Goal: Task Accomplishment & Management: Use online tool/utility

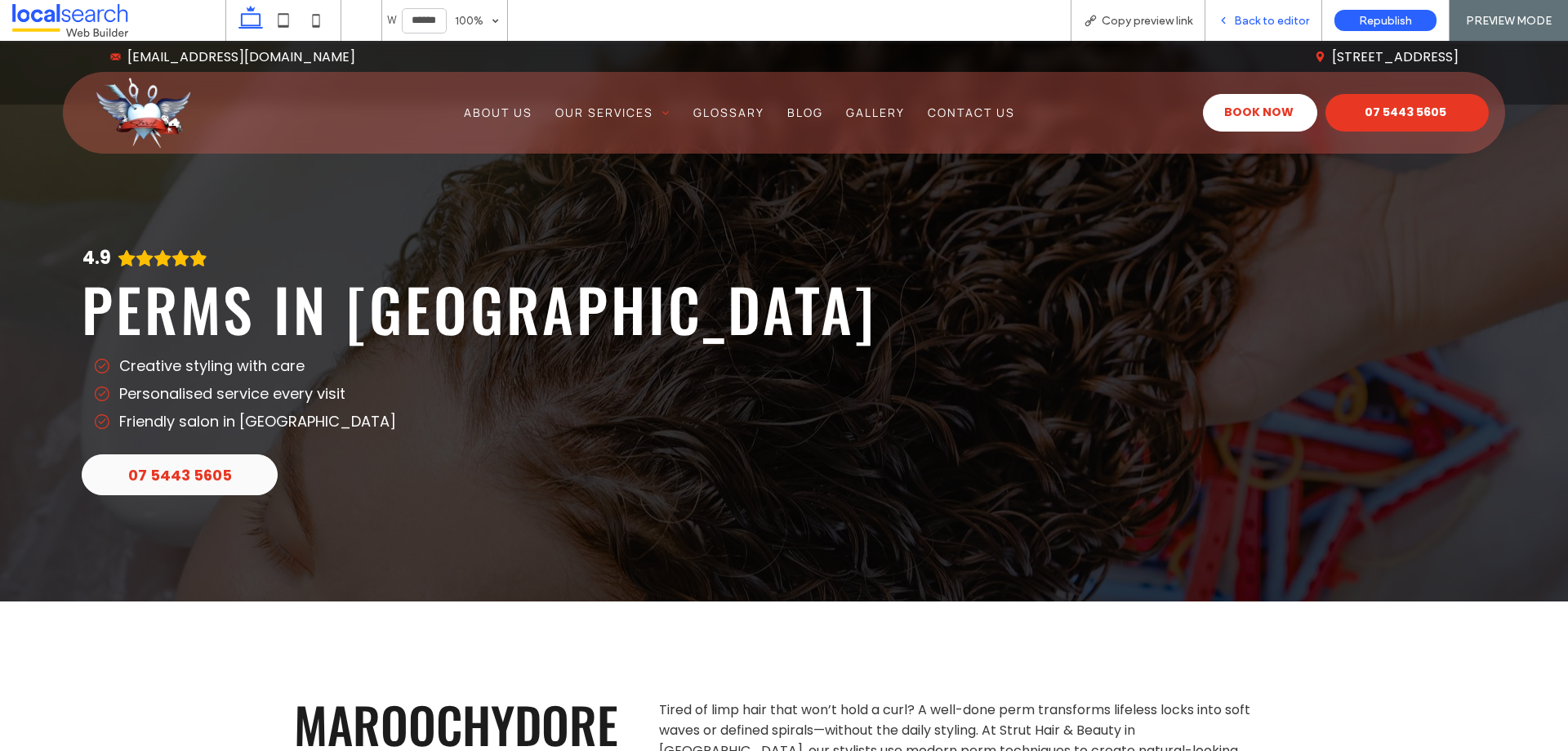
click at [1263, 18] on span "Back to editor" at bounding box center [1272, 21] width 75 height 14
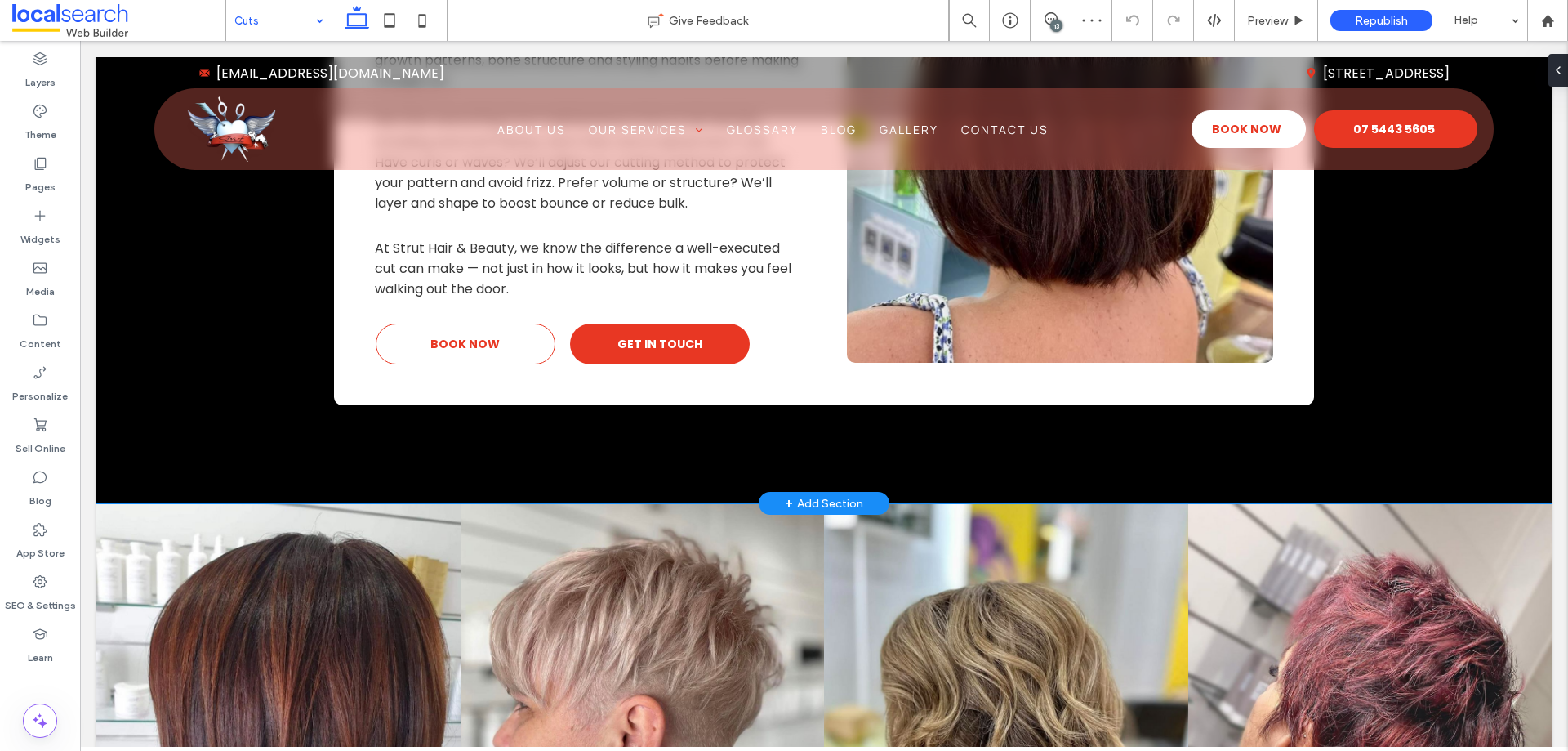
scroll to position [1634, 0]
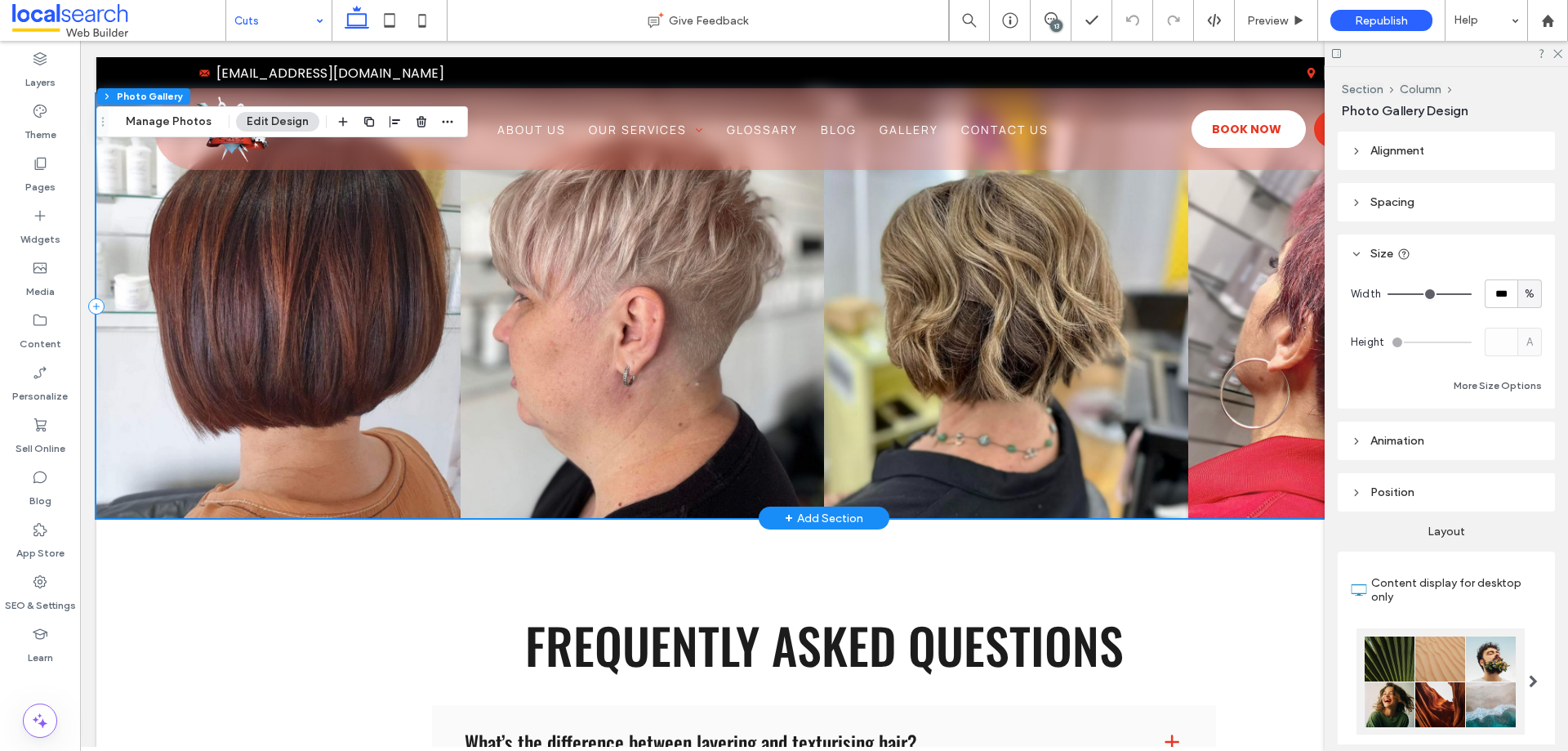
click at [586, 300] on link at bounding box center [643, 306] width 365 height 424
click at [181, 122] on button "Manage Photos" at bounding box center [169, 122] width 107 height 20
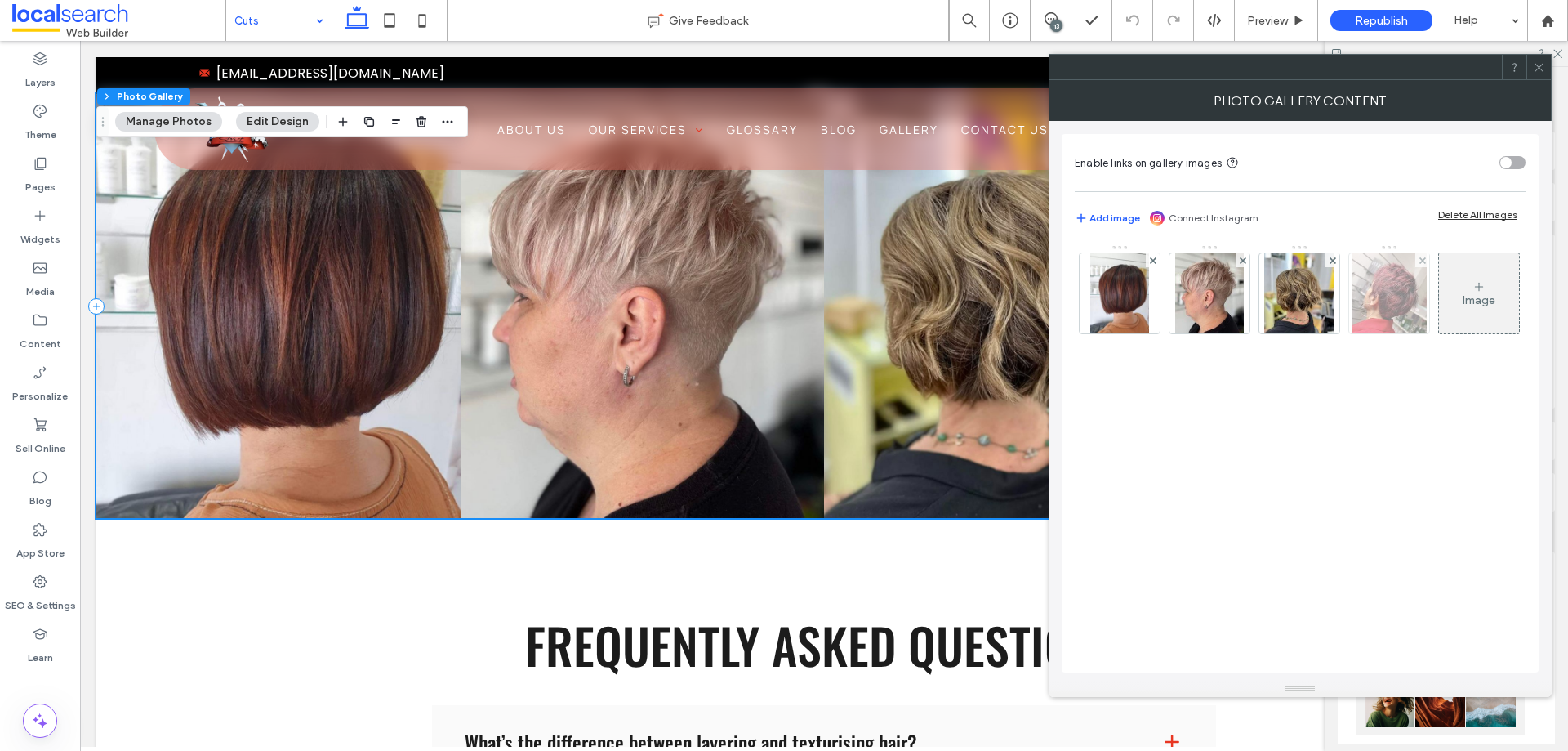
click at [1392, 307] on img at bounding box center [1388, 293] width 74 height 80
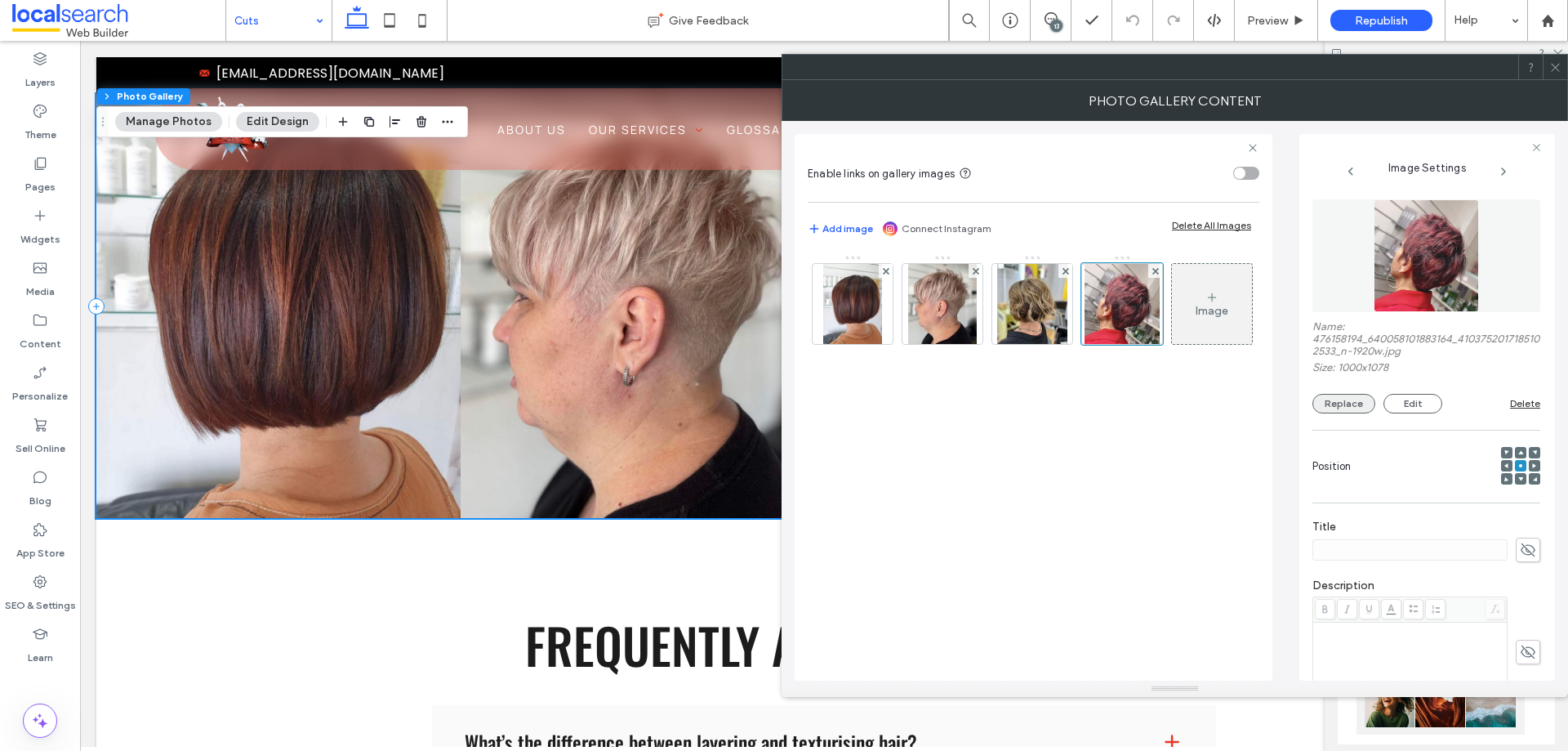
click at [1357, 405] on button "Replace" at bounding box center [1344, 403] width 63 height 20
click at [1557, 72] on icon at bounding box center [1555, 68] width 13 height 13
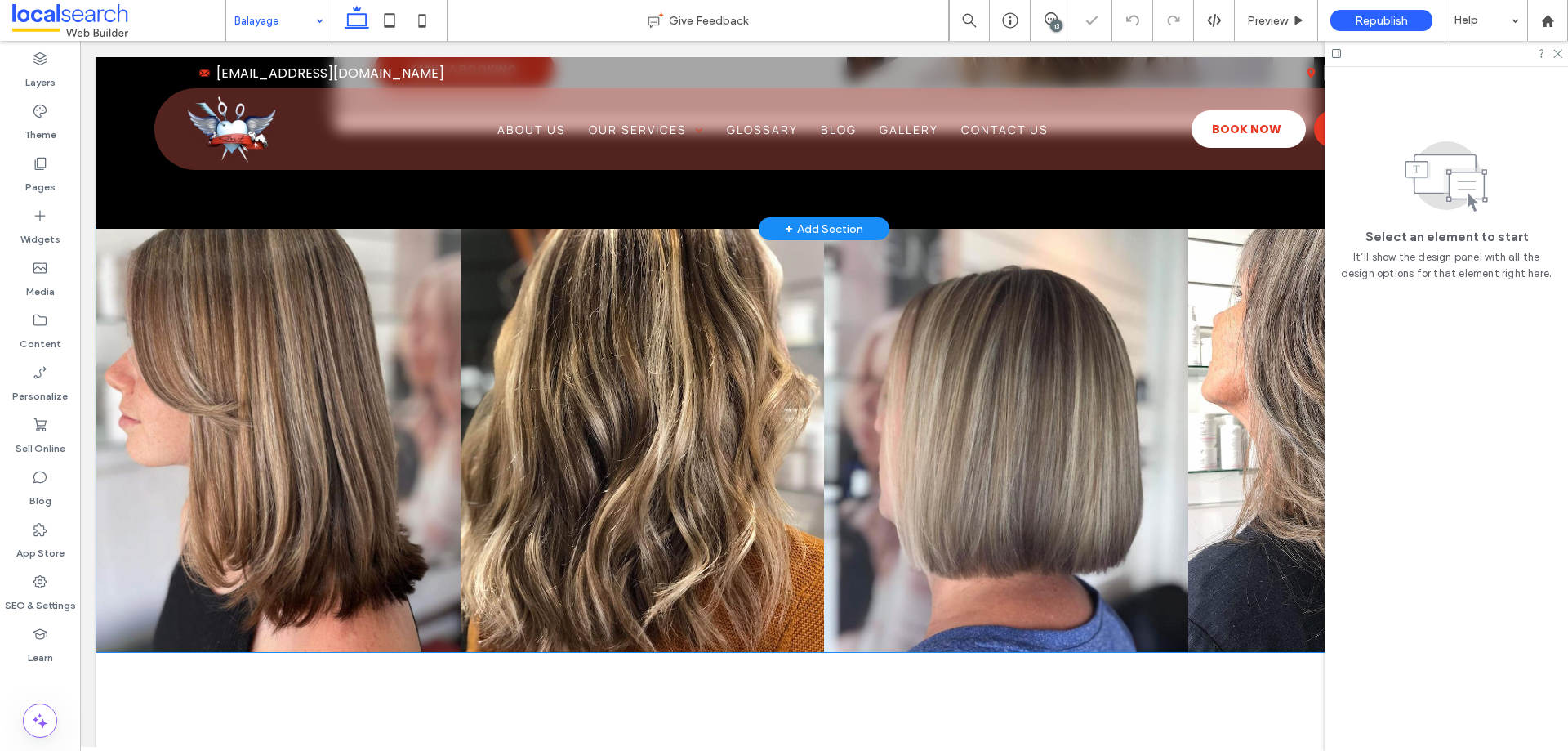
scroll to position [1633, 0]
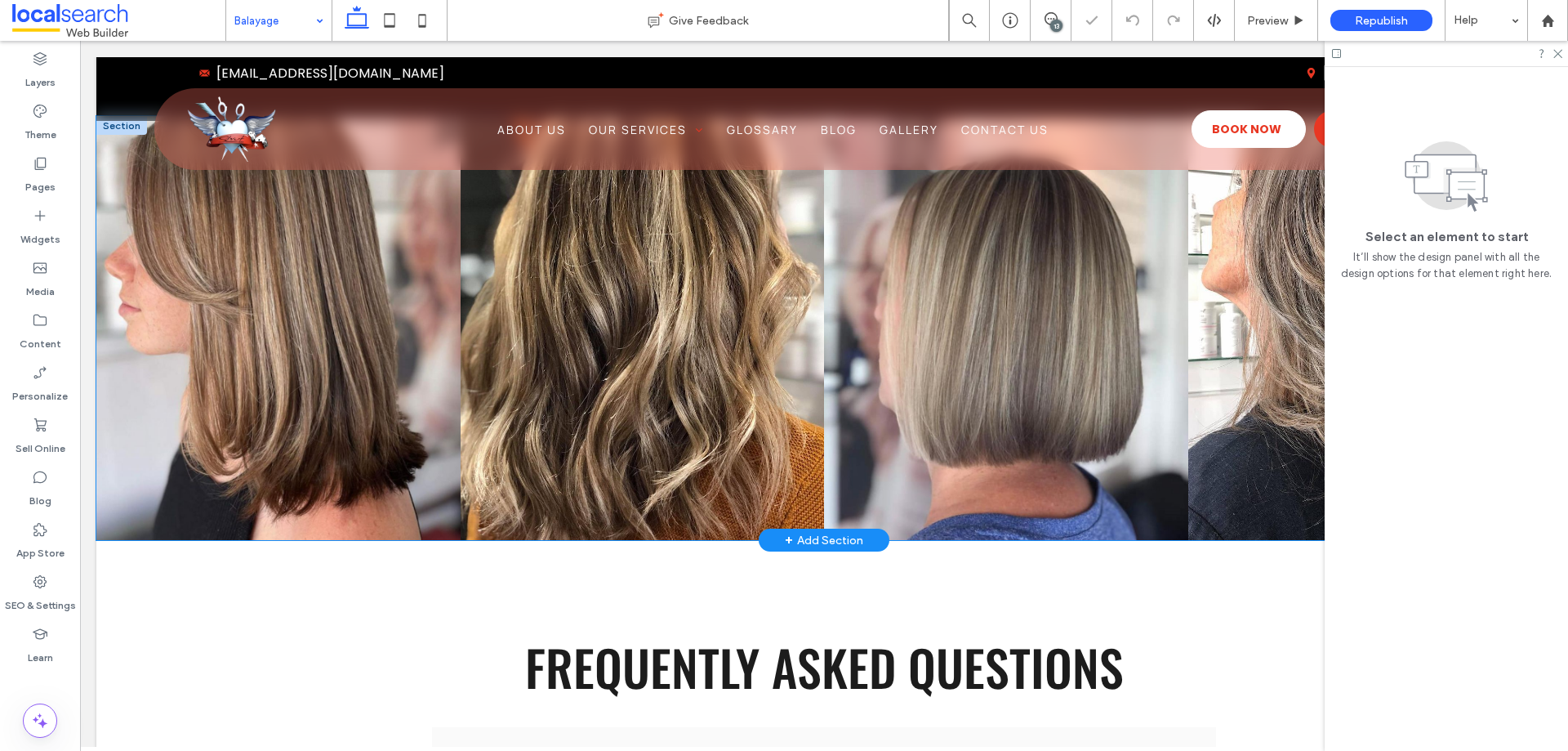
click at [427, 316] on link at bounding box center [279, 328] width 365 height 424
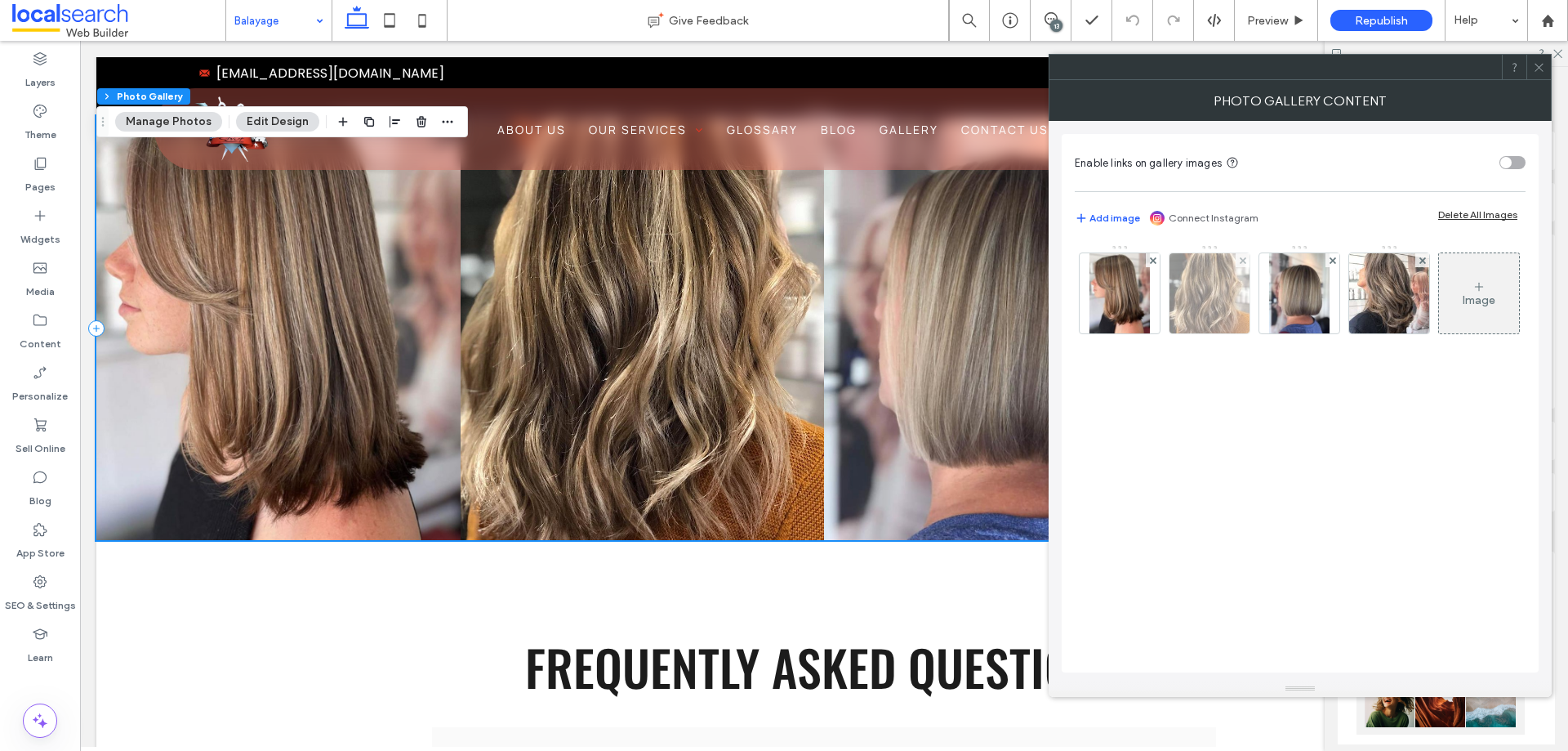
click at [1199, 307] on img at bounding box center [1210, 293] width 80 height 80
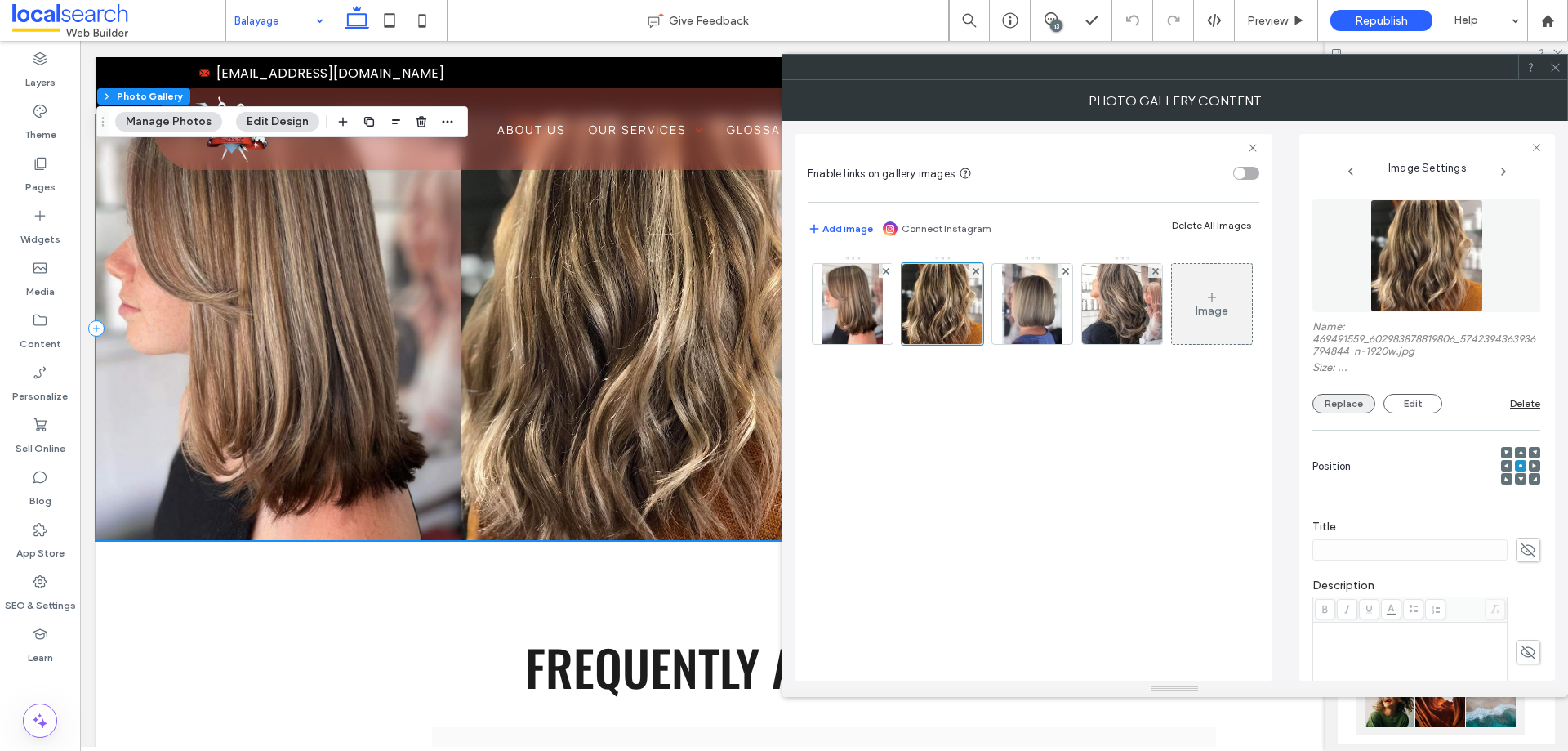
click at [1347, 393] on button "Replace" at bounding box center [1344, 403] width 63 height 20
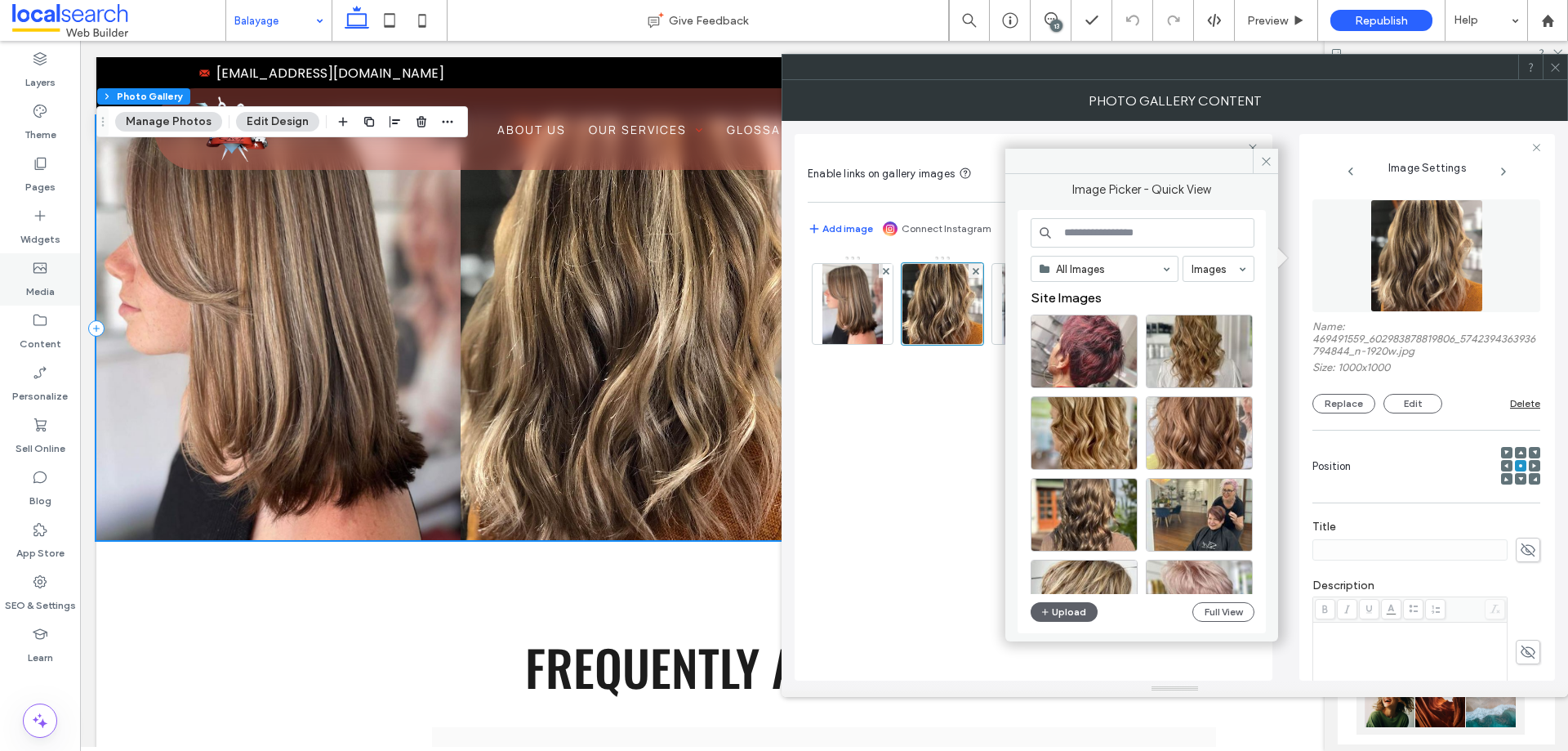
scroll to position [14, 0]
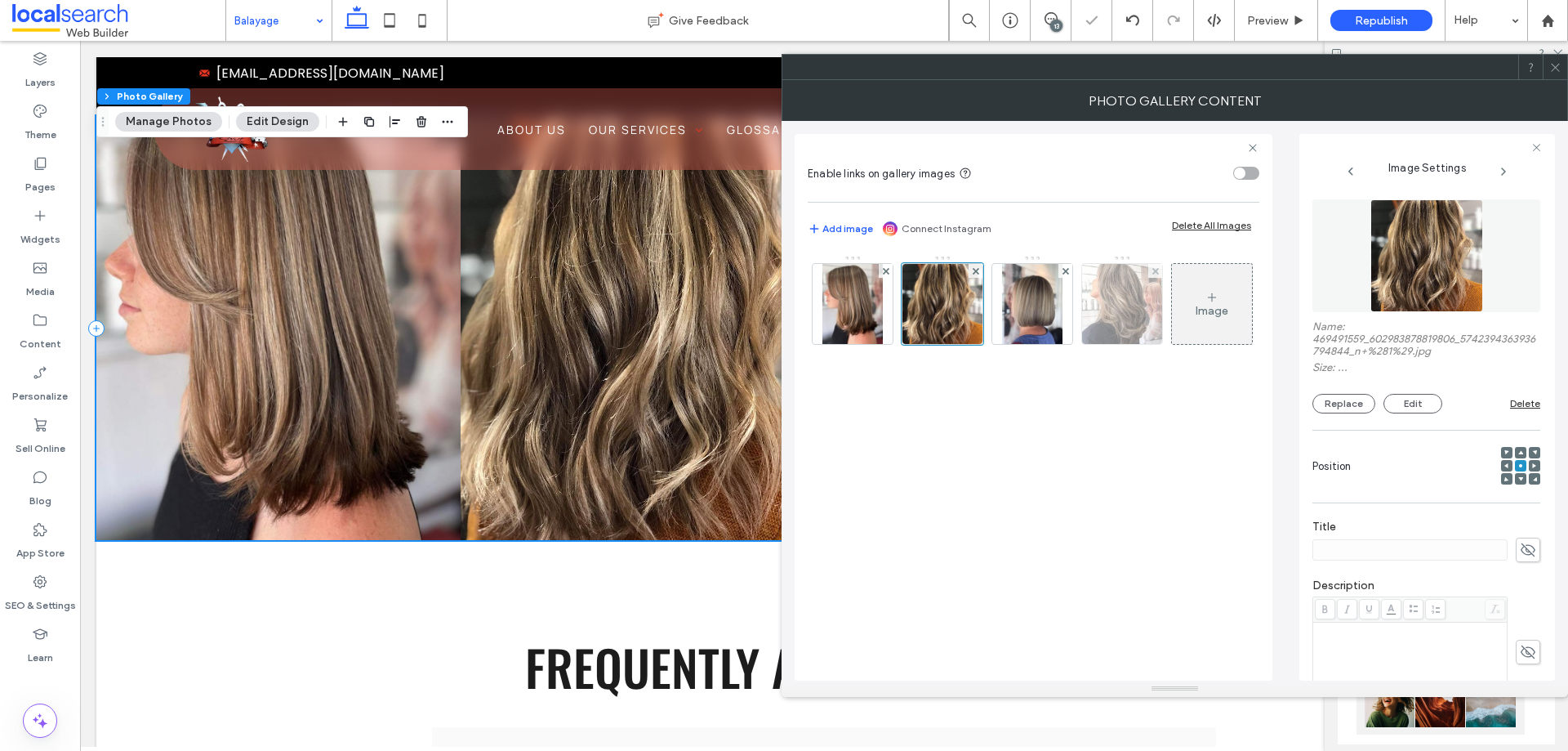
click at [1119, 313] on img at bounding box center [1123, 304] width 80 height 80
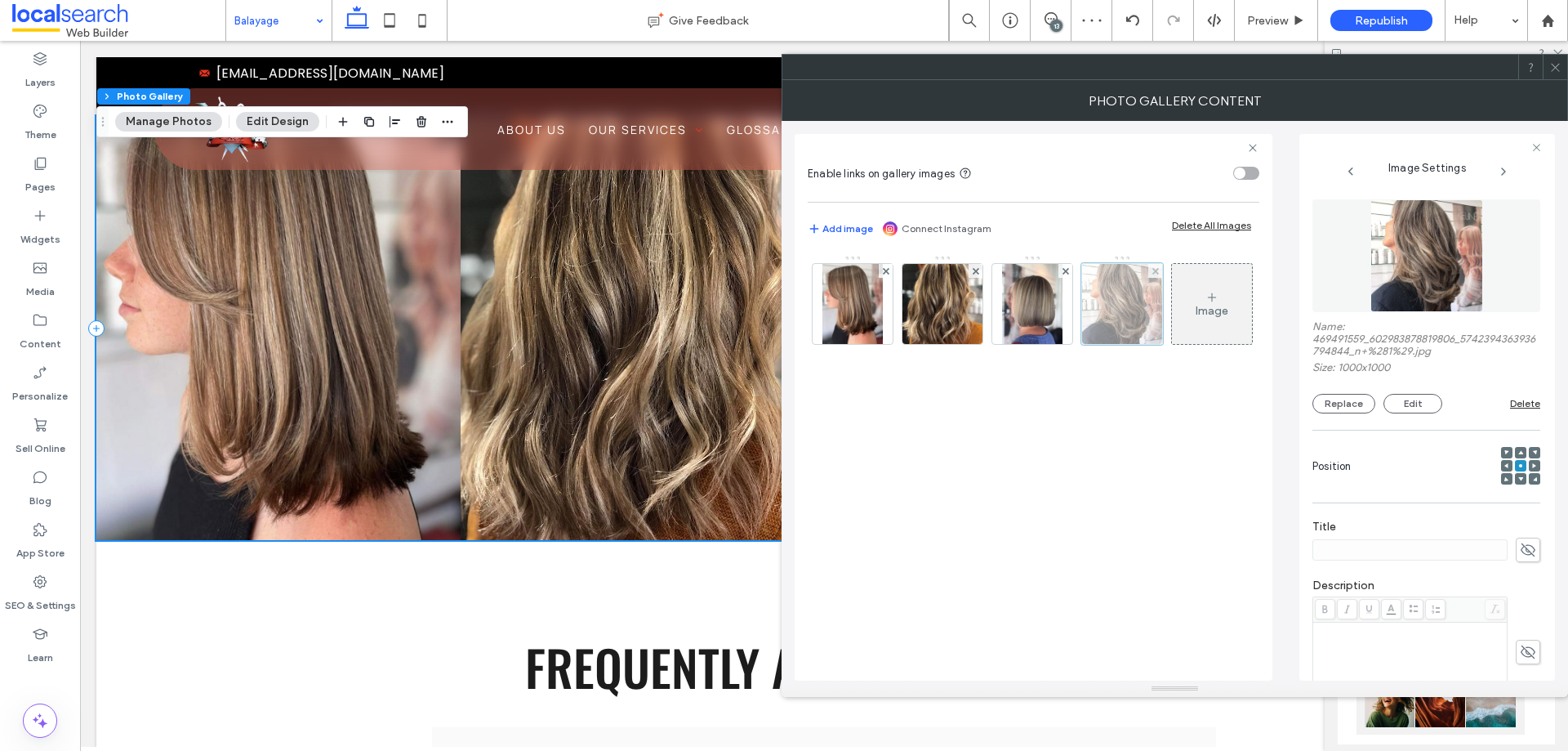
click at [1124, 319] on div at bounding box center [1122, 303] width 81 height 81
click at [1133, 305] on div at bounding box center [1122, 303] width 81 height 81
click at [1032, 300] on img at bounding box center [1033, 304] width 61 height 80
click at [1097, 300] on img at bounding box center [1123, 304] width 80 height 80
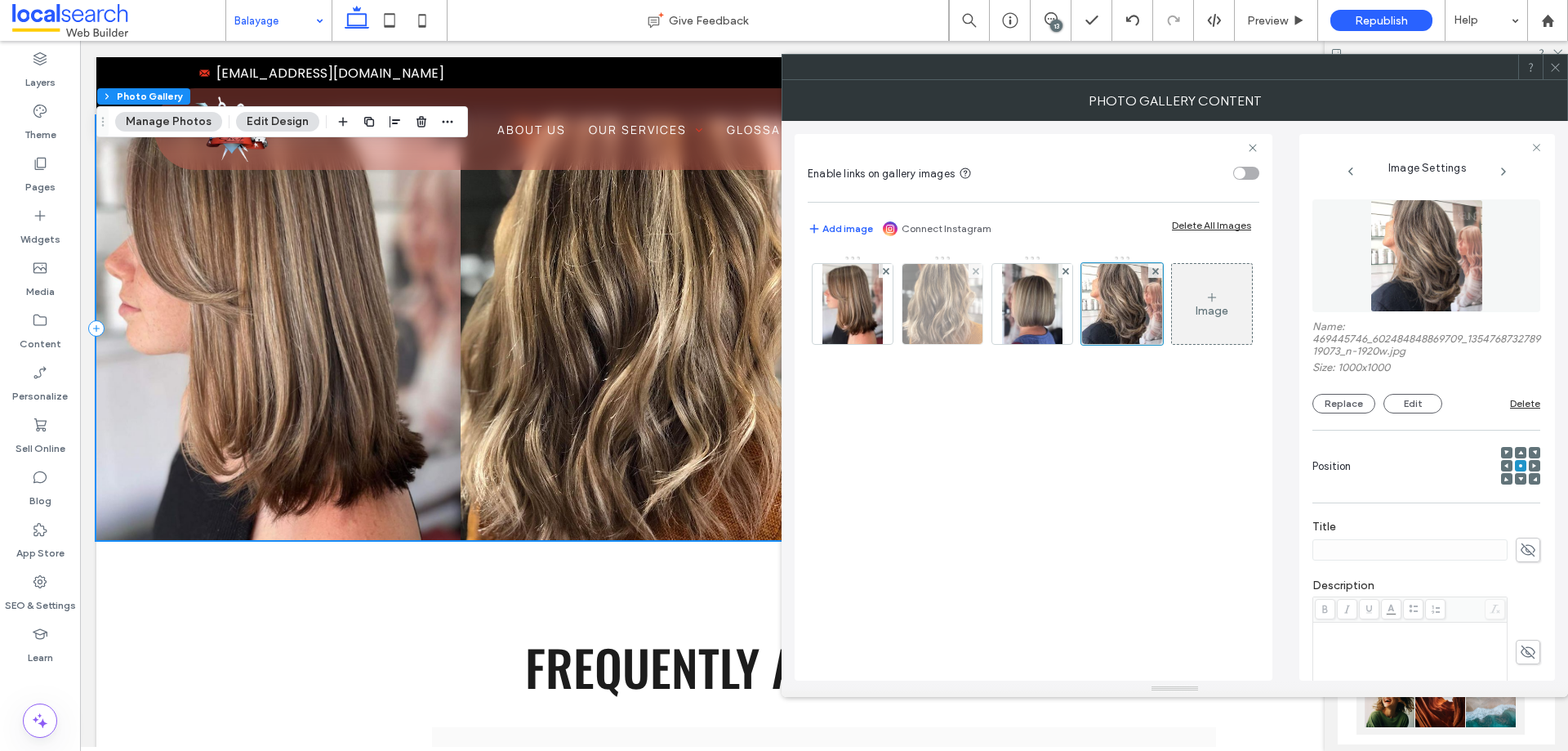
click at [915, 307] on img at bounding box center [943, 304] width 80 height 80
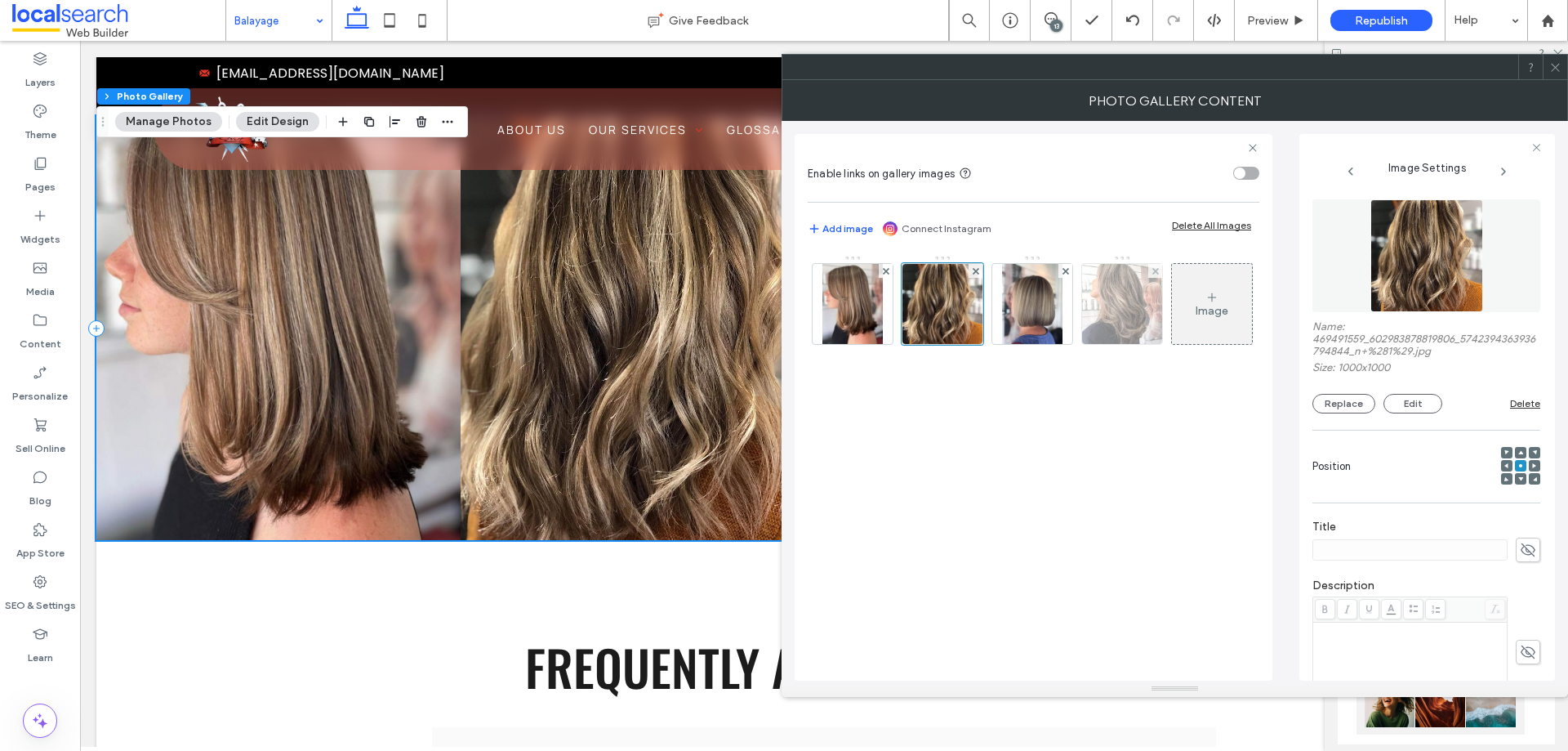
click at [1089, 306] on img at bounding box center [1123, 304] width 80 height 80
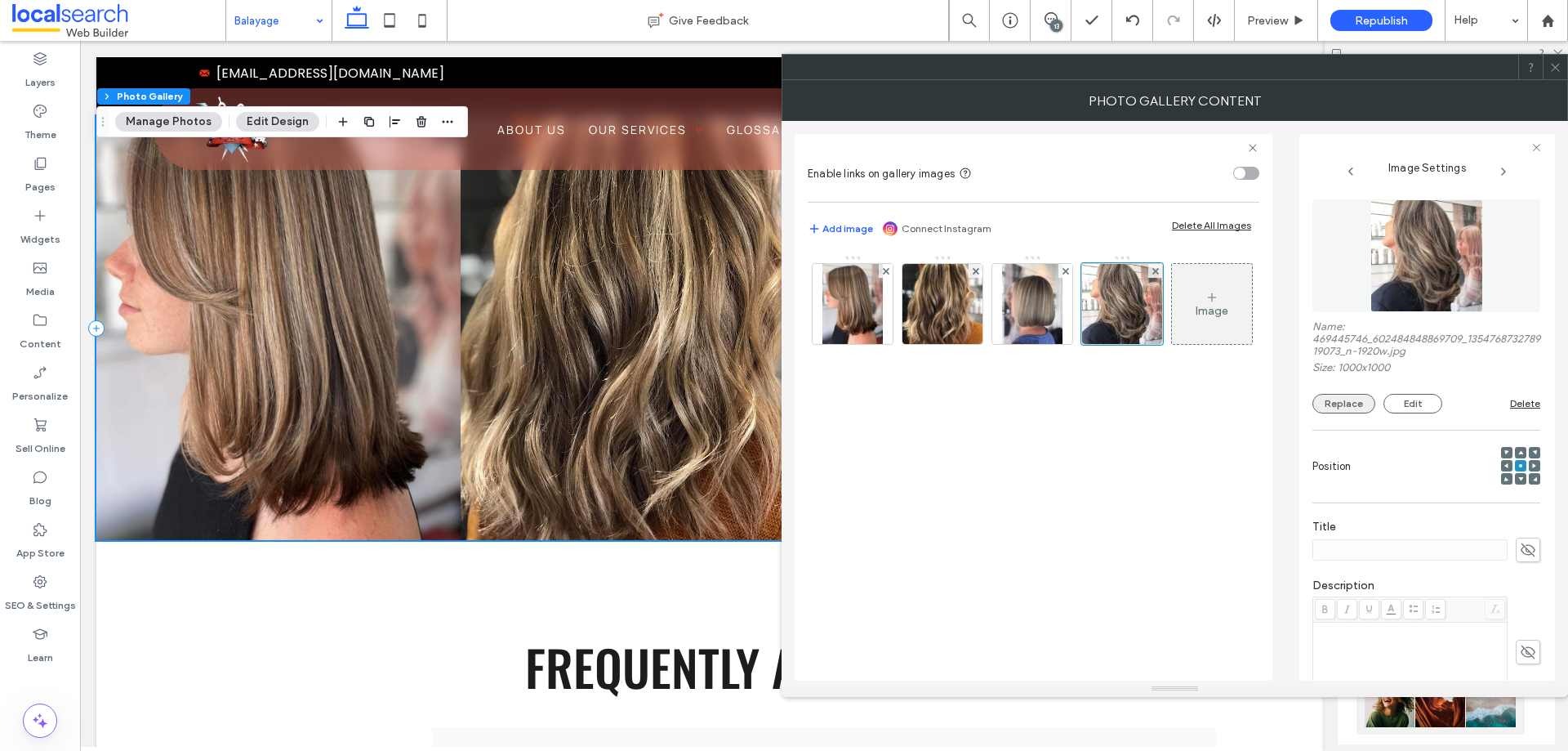
click at [1339, 407] on button "Replace" at bounding box center [1344, 403] width 63 height 20
click at [1558, 63] on icon at bounding box center [1555, 68] width 13 height 13
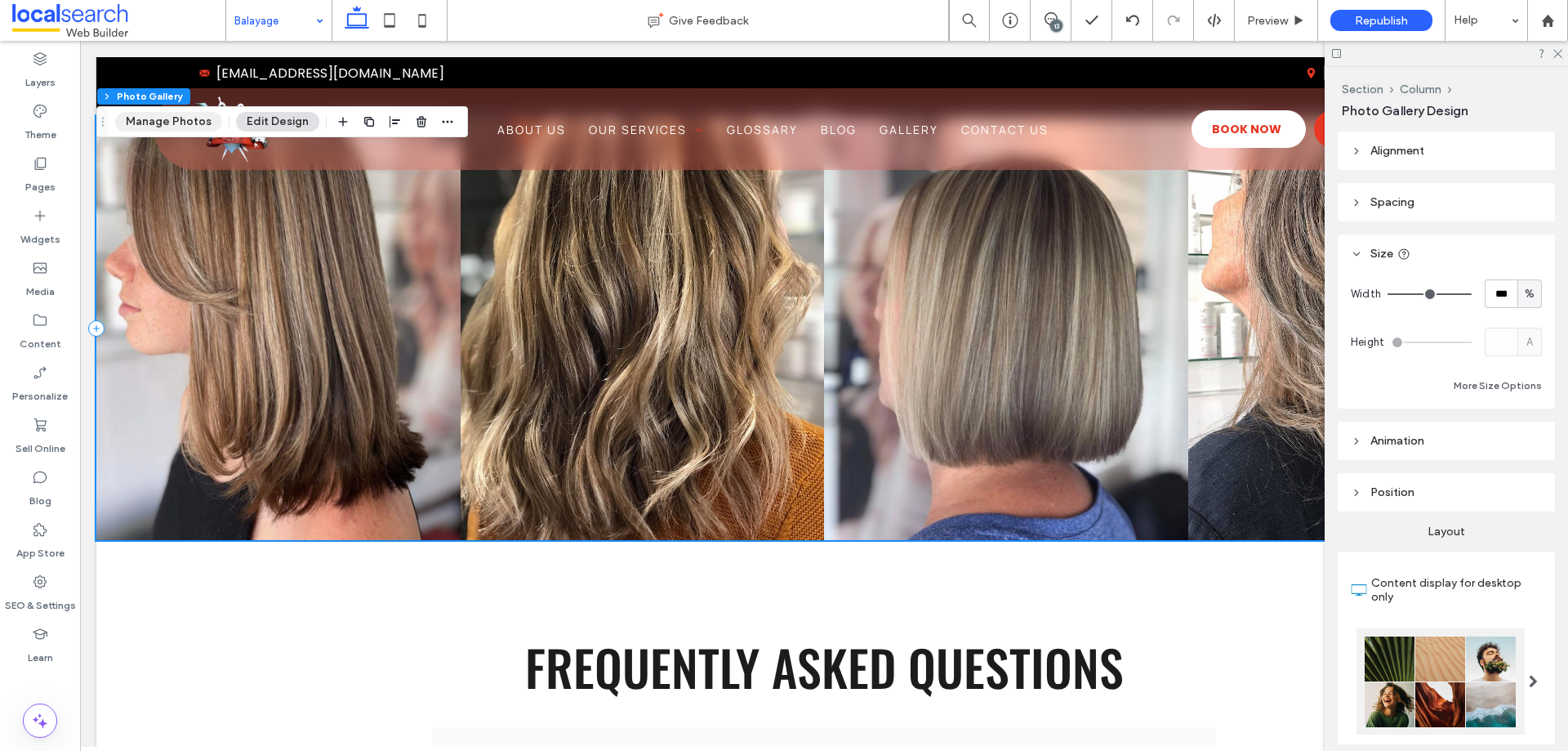
click at [173, 117] on button "Manage Photos" at bounding box center [169, 122] width 107 height 20
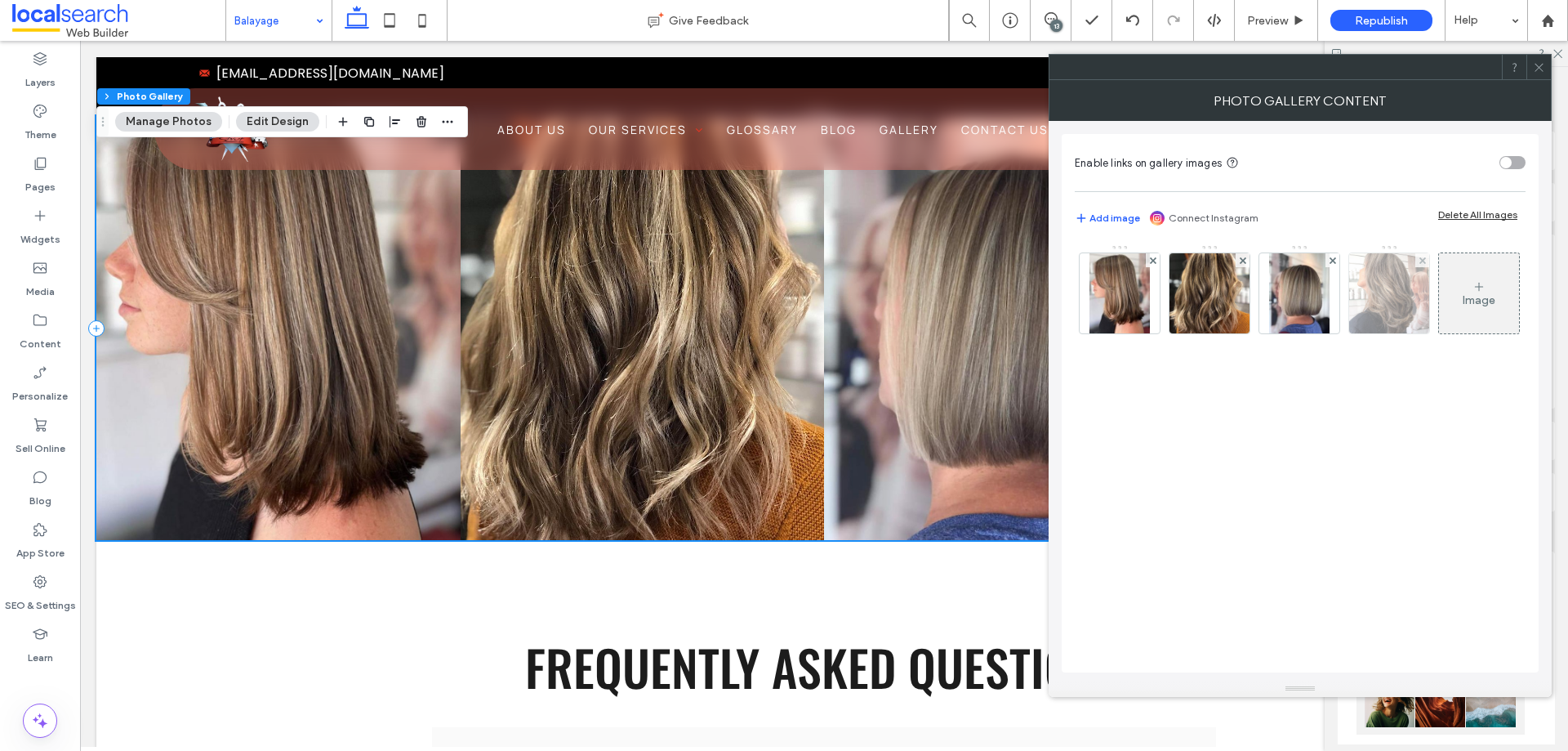
click at [1400, 307] on img at bounding box center [1390, 293] width 80 height 80
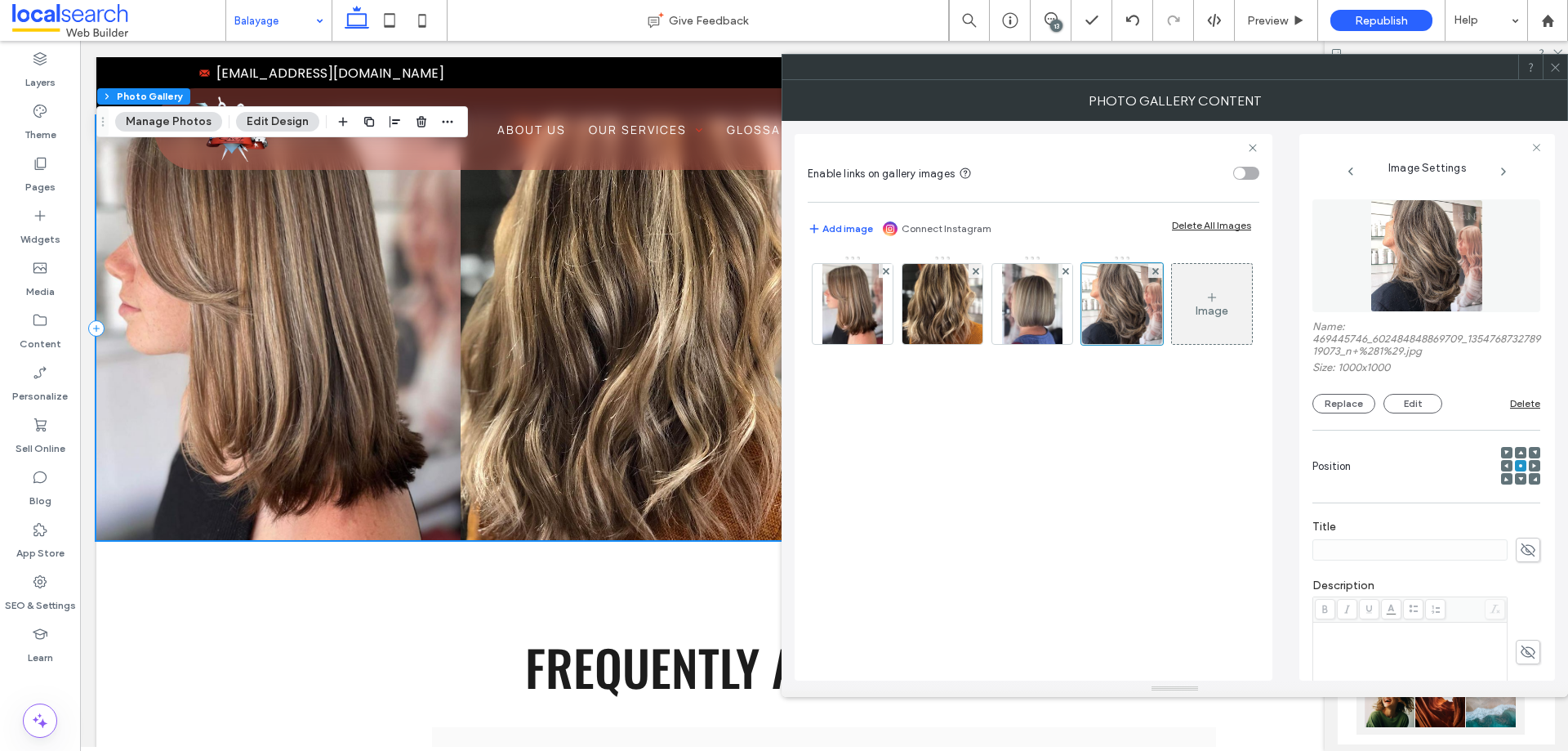
click at [1557, 71] on icon at bounding box center [1555, 68] width 13 height 13
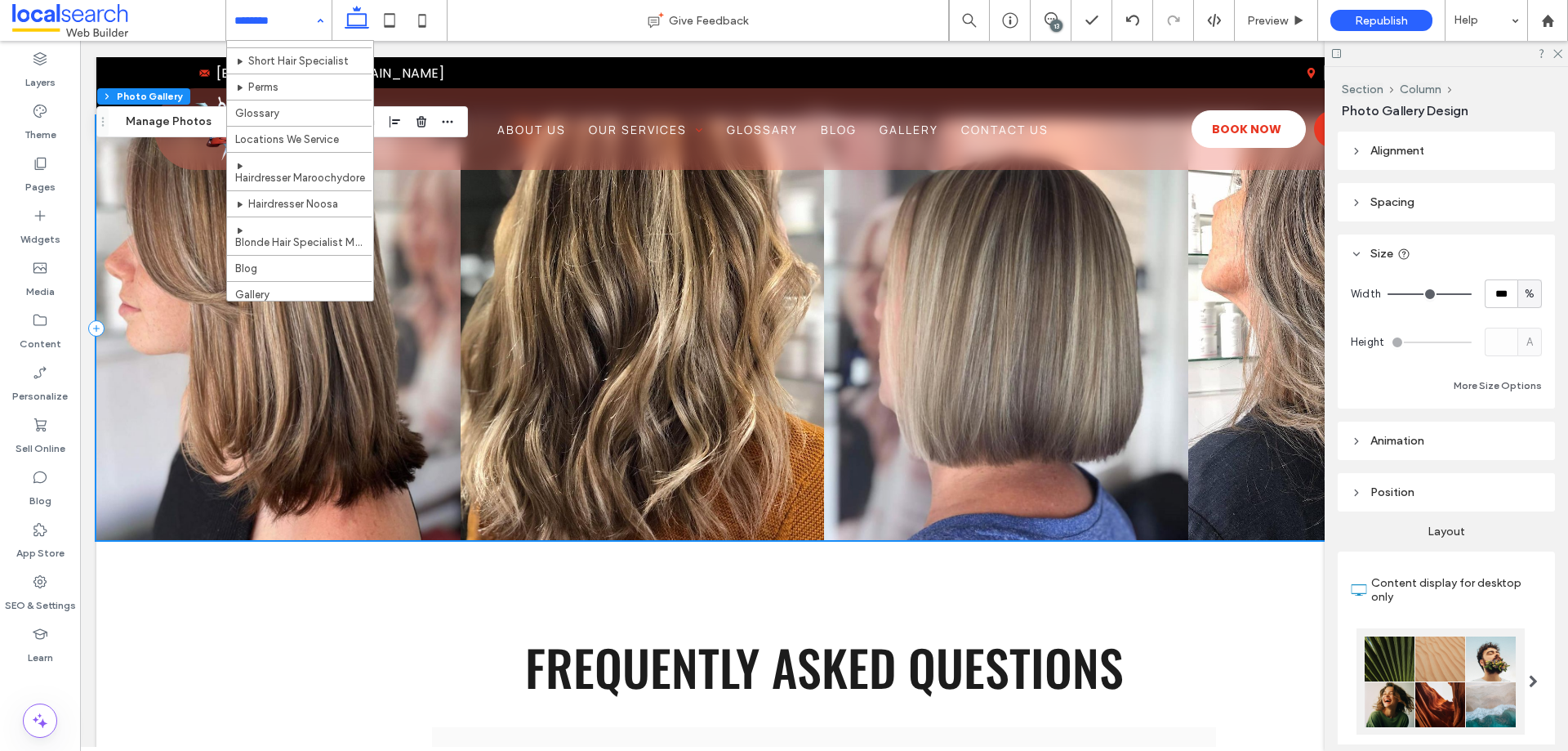
scroll to position [245, 0]
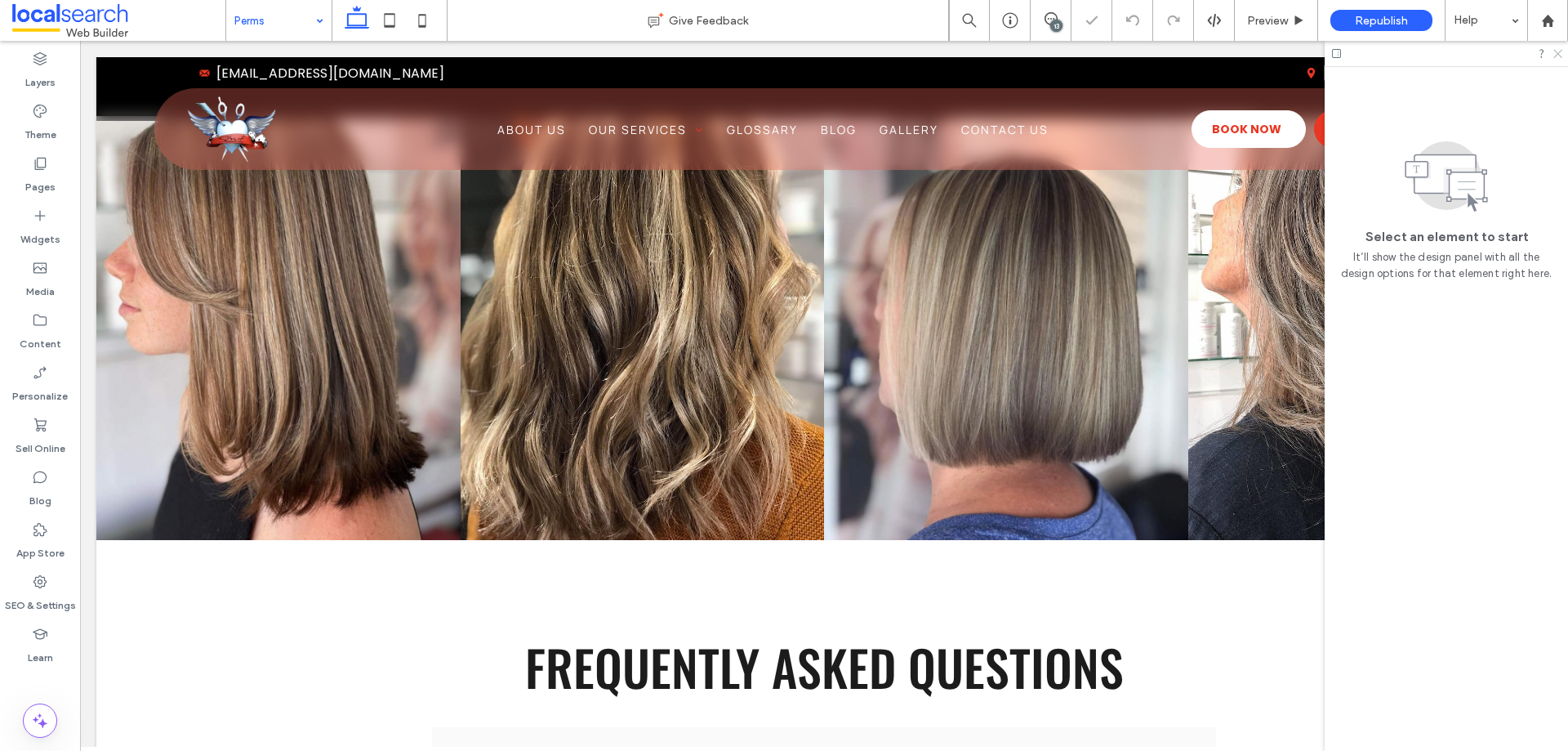
click at [1557, 55] on use at bounding box center [1558, 55] width 9 height 9
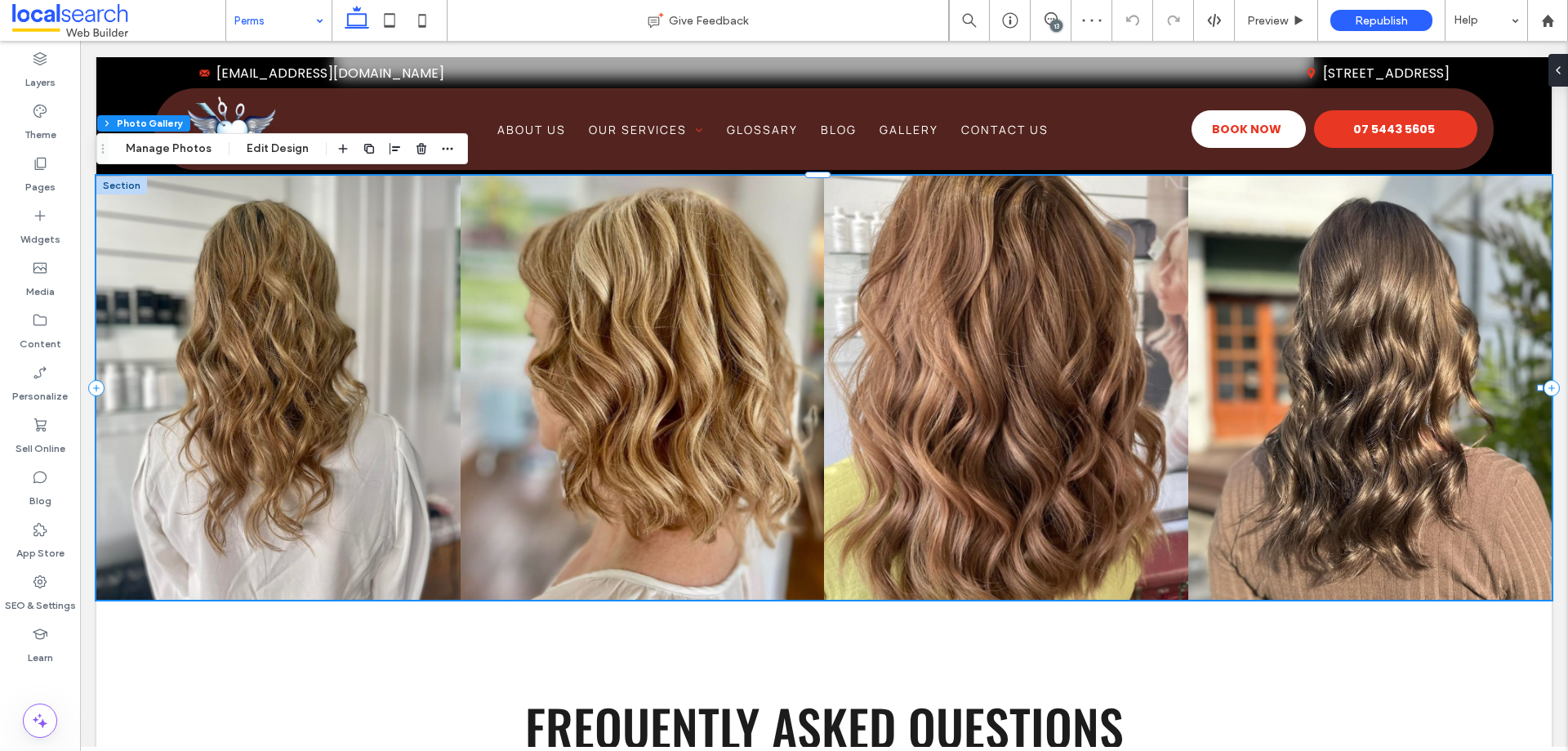
click at [1346, 387] on link at bounding box center [1371, 387] width 365 height 424
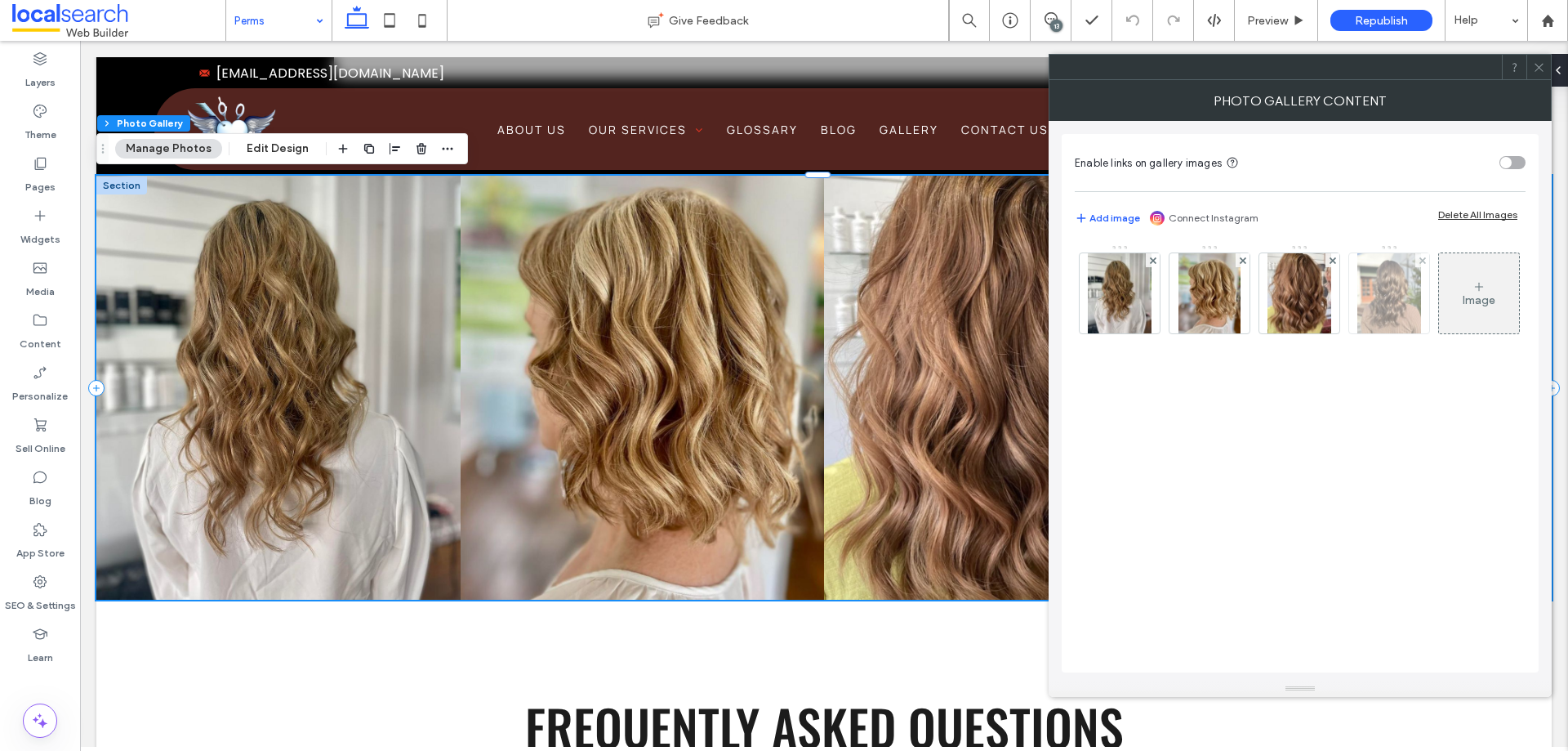
click at [1378, 318] on img at bounding box center [1389, 293] width 63 height 80
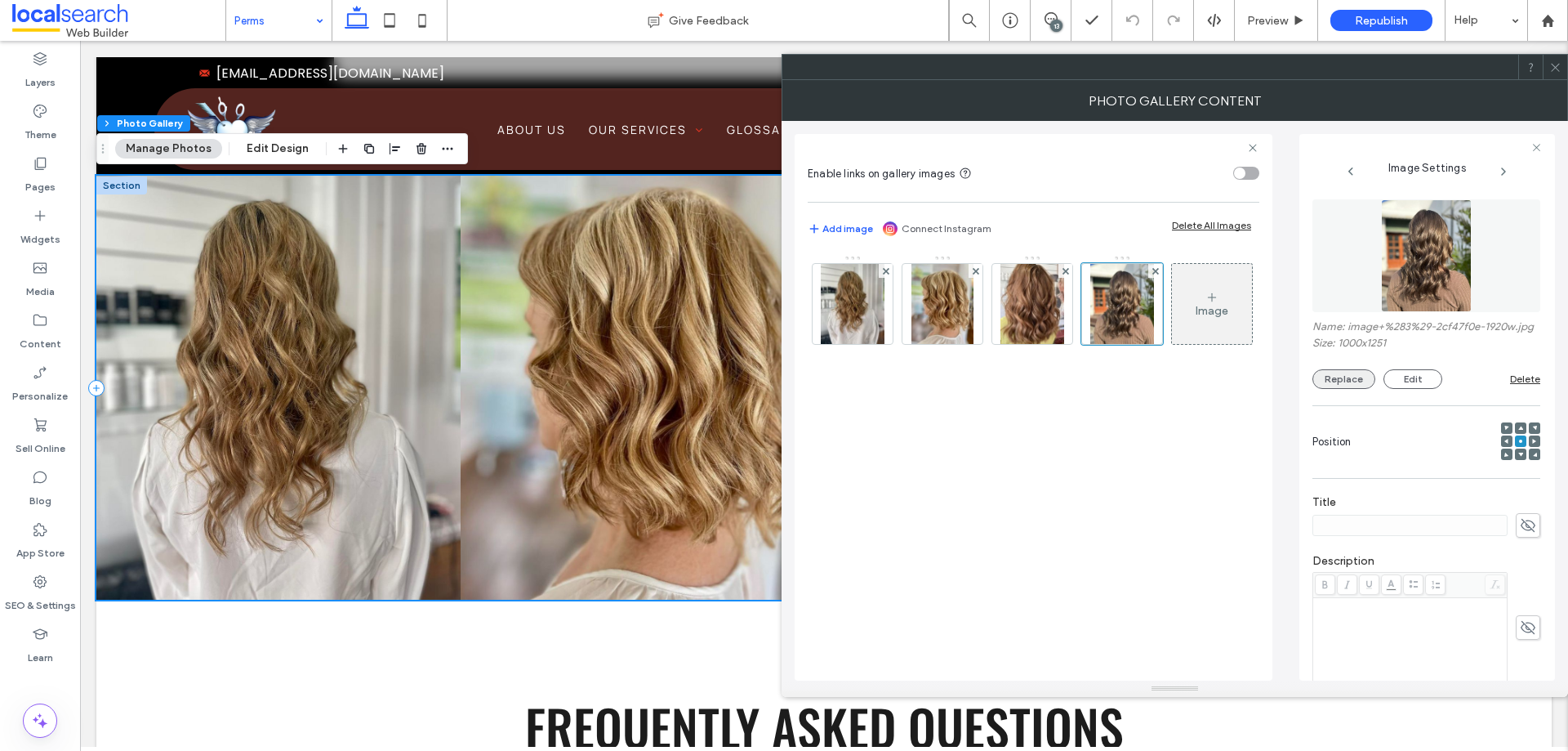
click at [1349, 389] on button "Replace" at bounding box center [1344, 379] width 63 height 20
click at [1555, 67] on icon at bounding box center [1555, 68] width 13 height 13
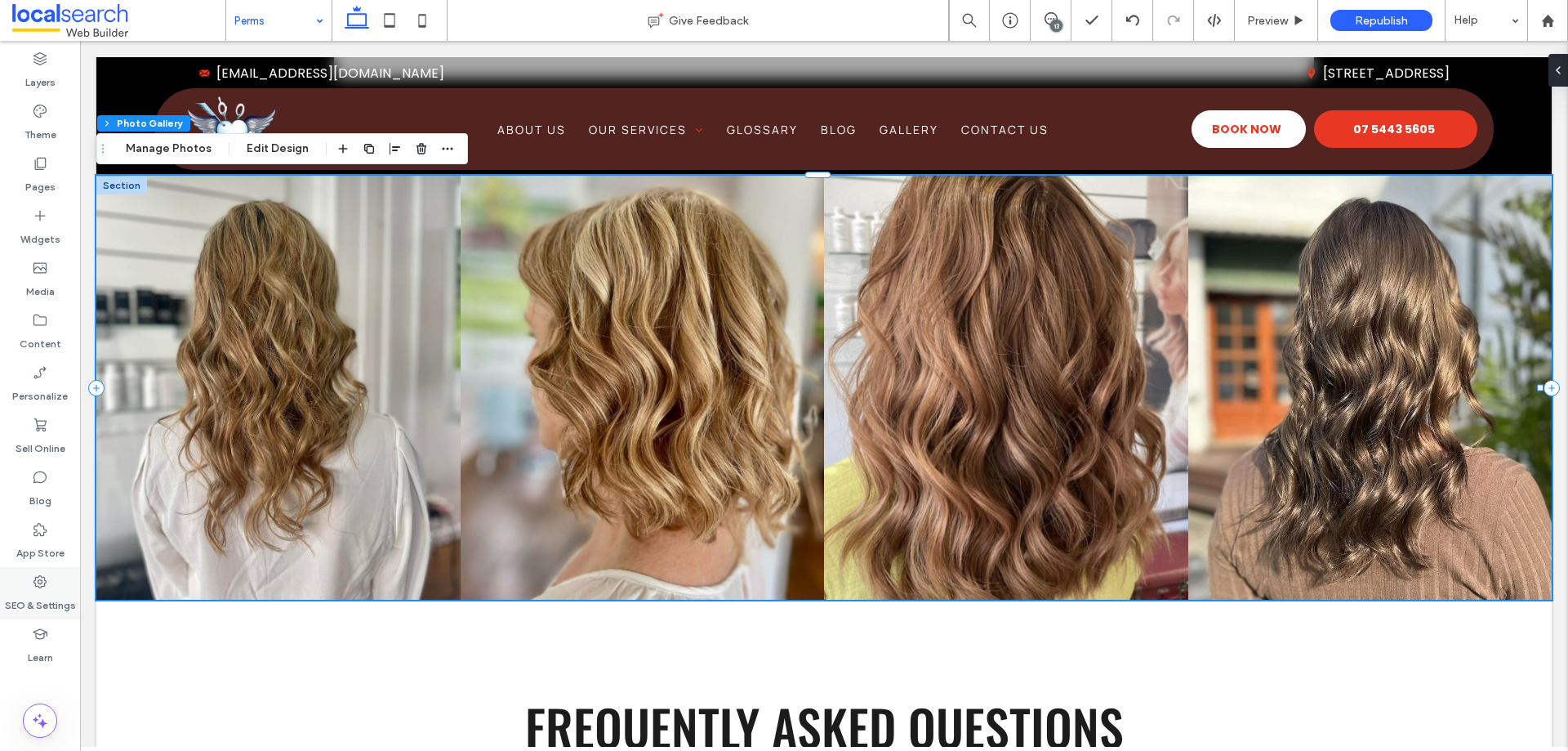
click at [41, 580] on use at bounding box center [39, 581] width 13 height 13
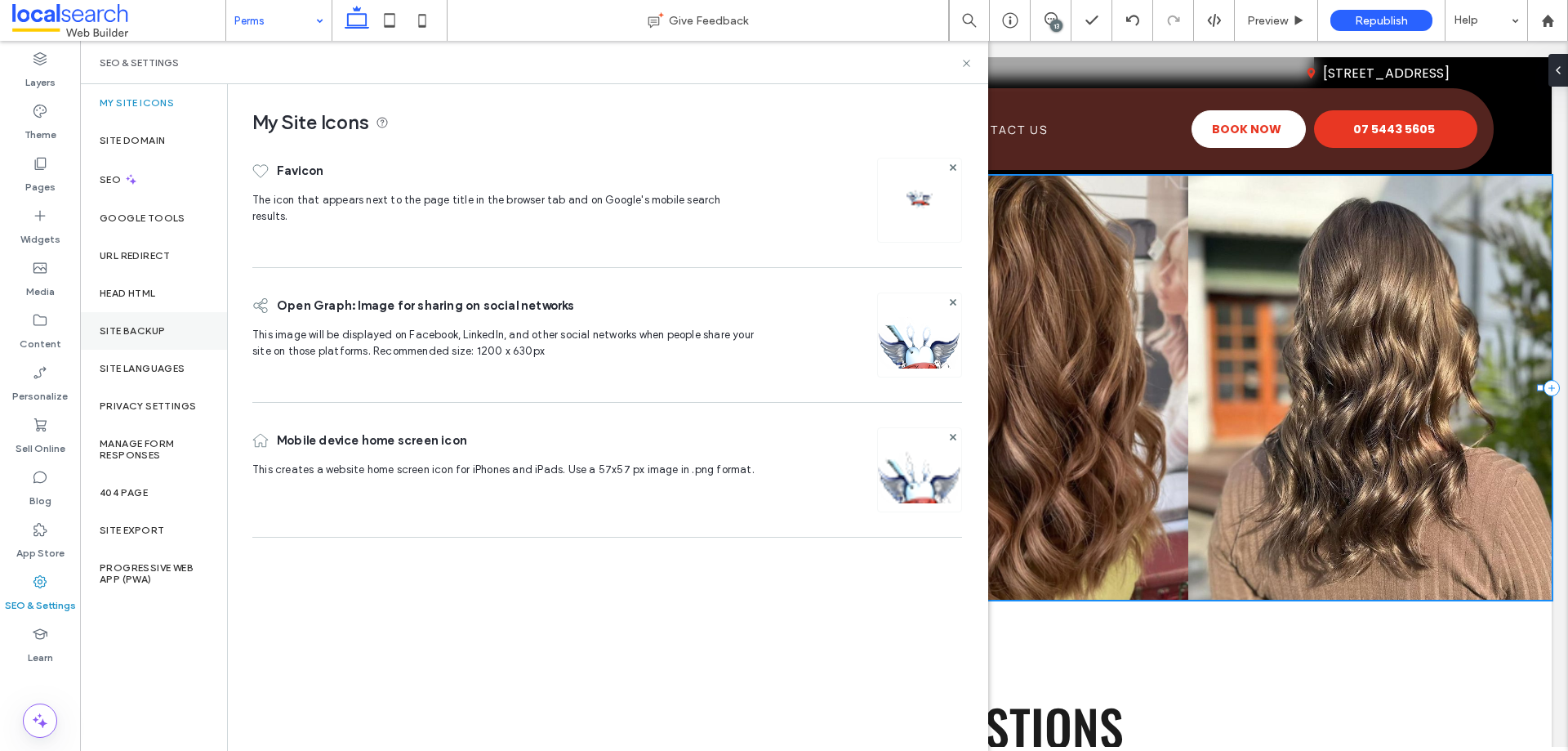
click at [143, 332] on label "Site Backup" at bounding box center [131, 331] width 65 height 12
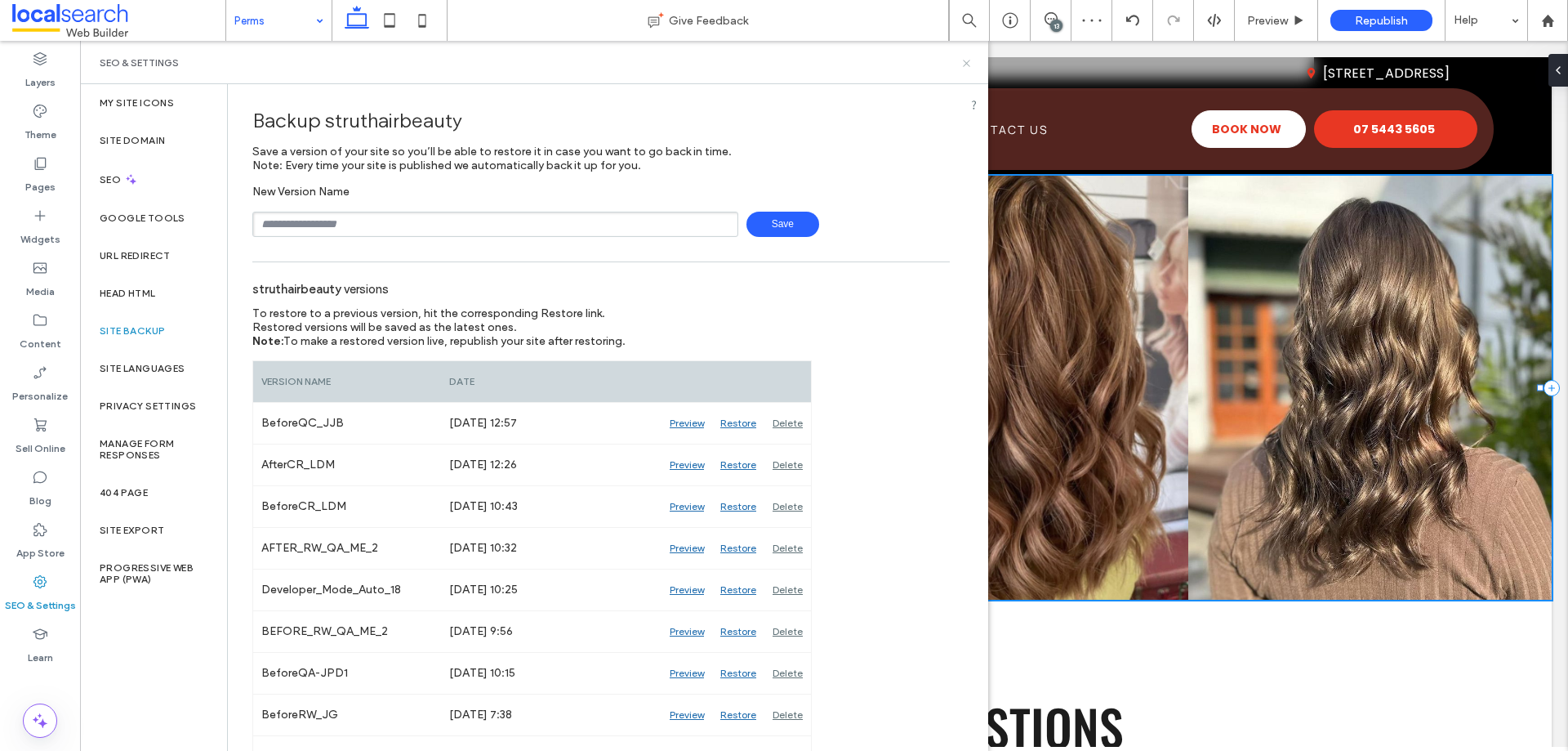
click at [966, 61] on icon at bounding box center [967, 63] width 13 height 13
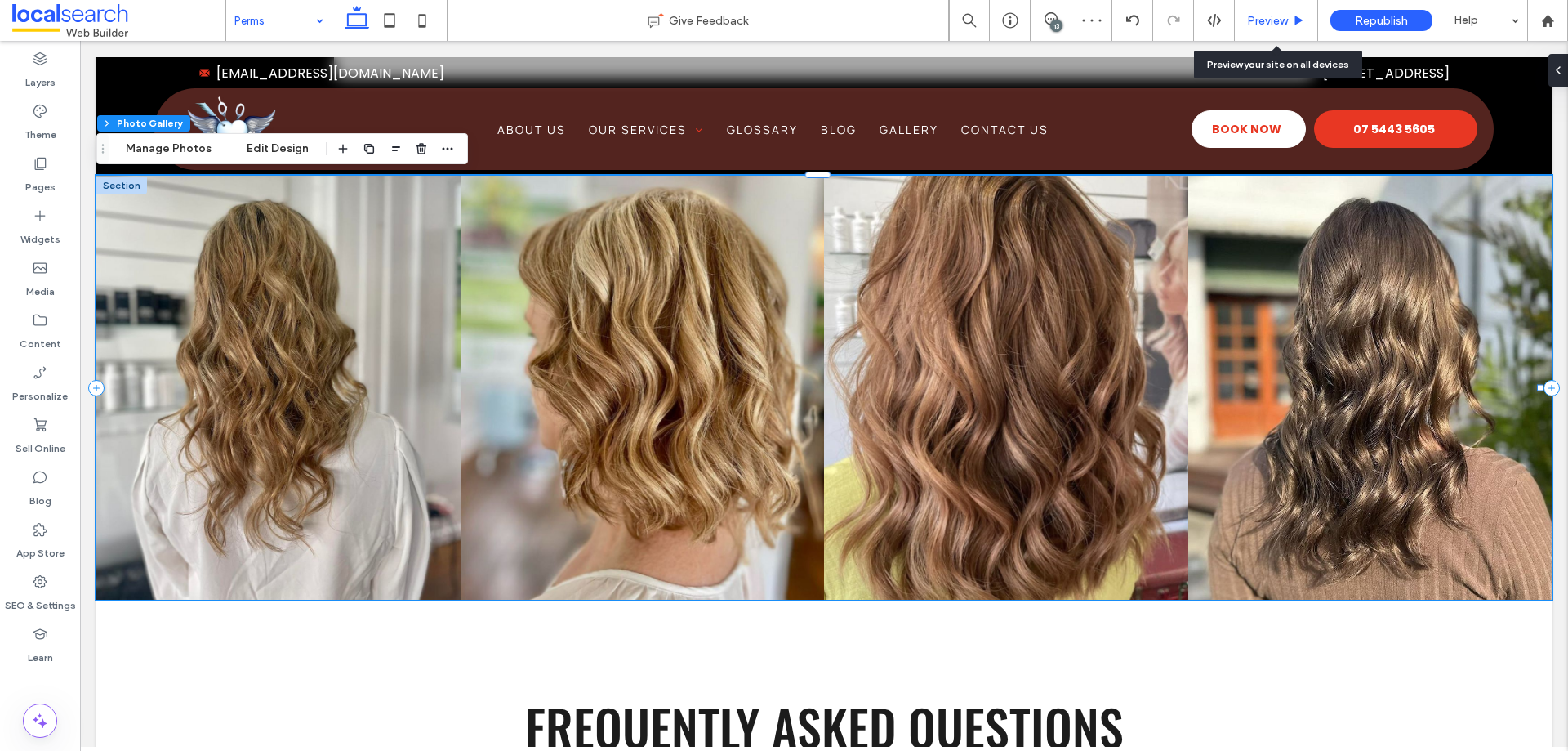
click at [1252, 13] on div "Preview" at bounding box center [1277, 21] width 83 height 41
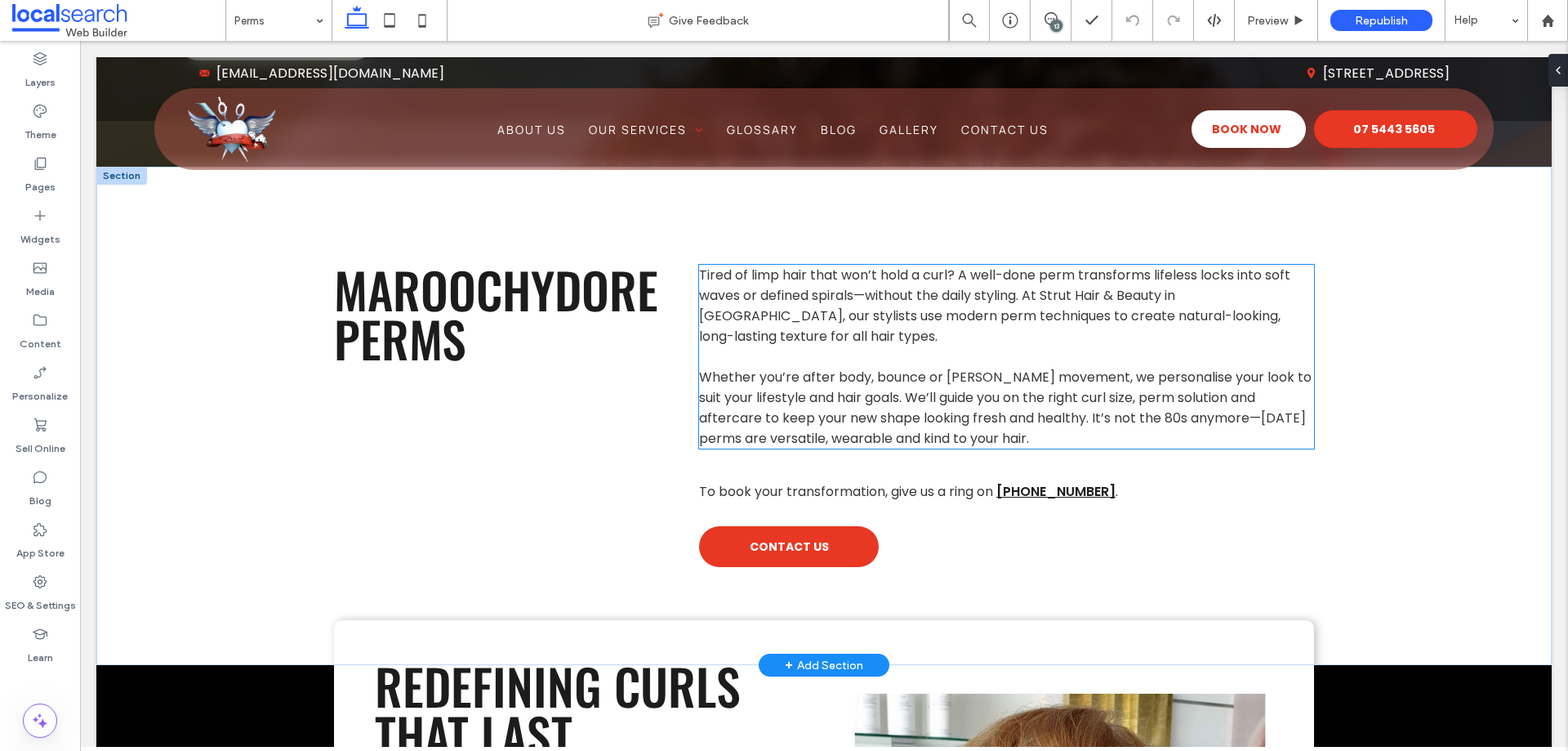
scroll to position [572, 0]
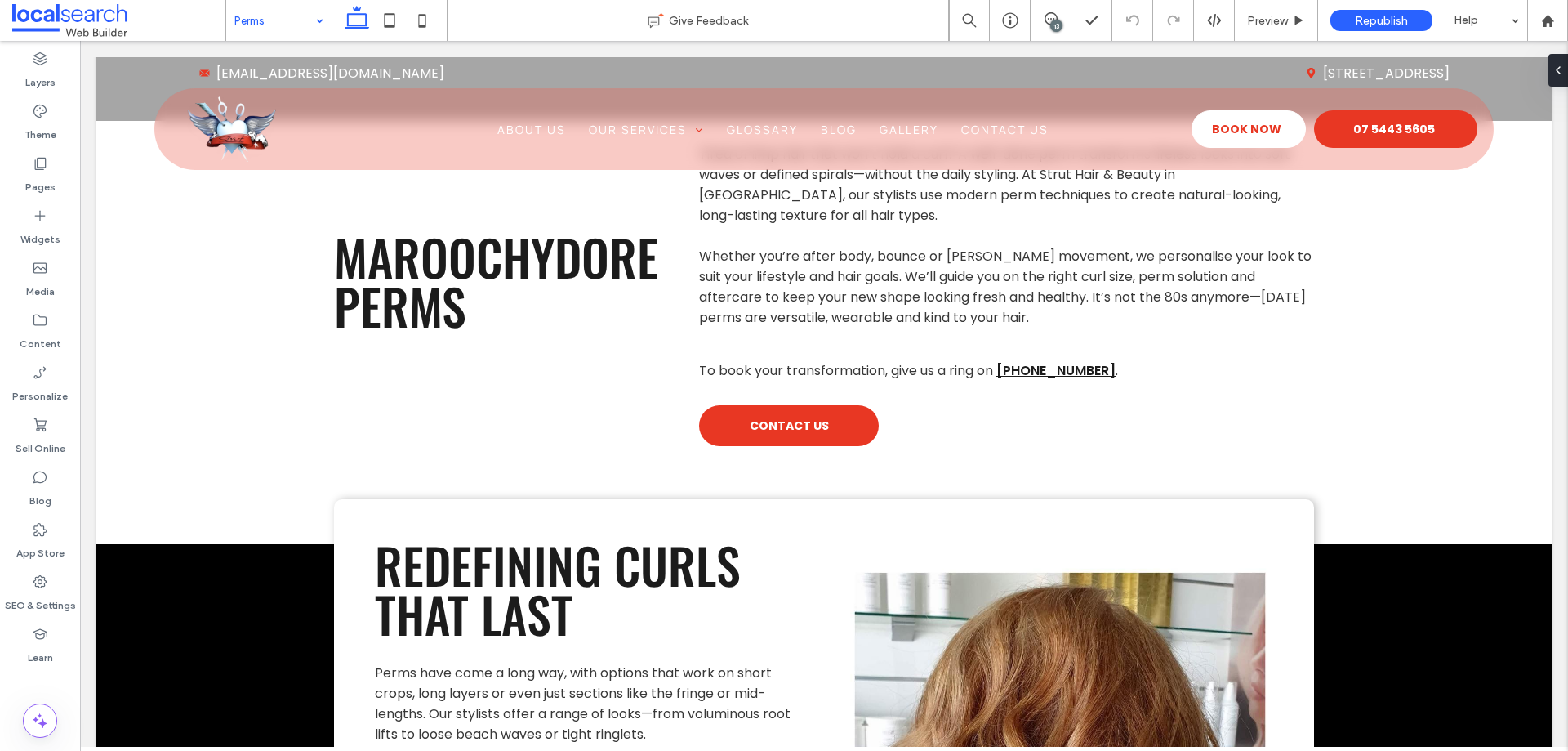
drag, startPoint x: 284, startPoint y: 13, endPoint x: 279, endPoint y: 33, distance: 20.6
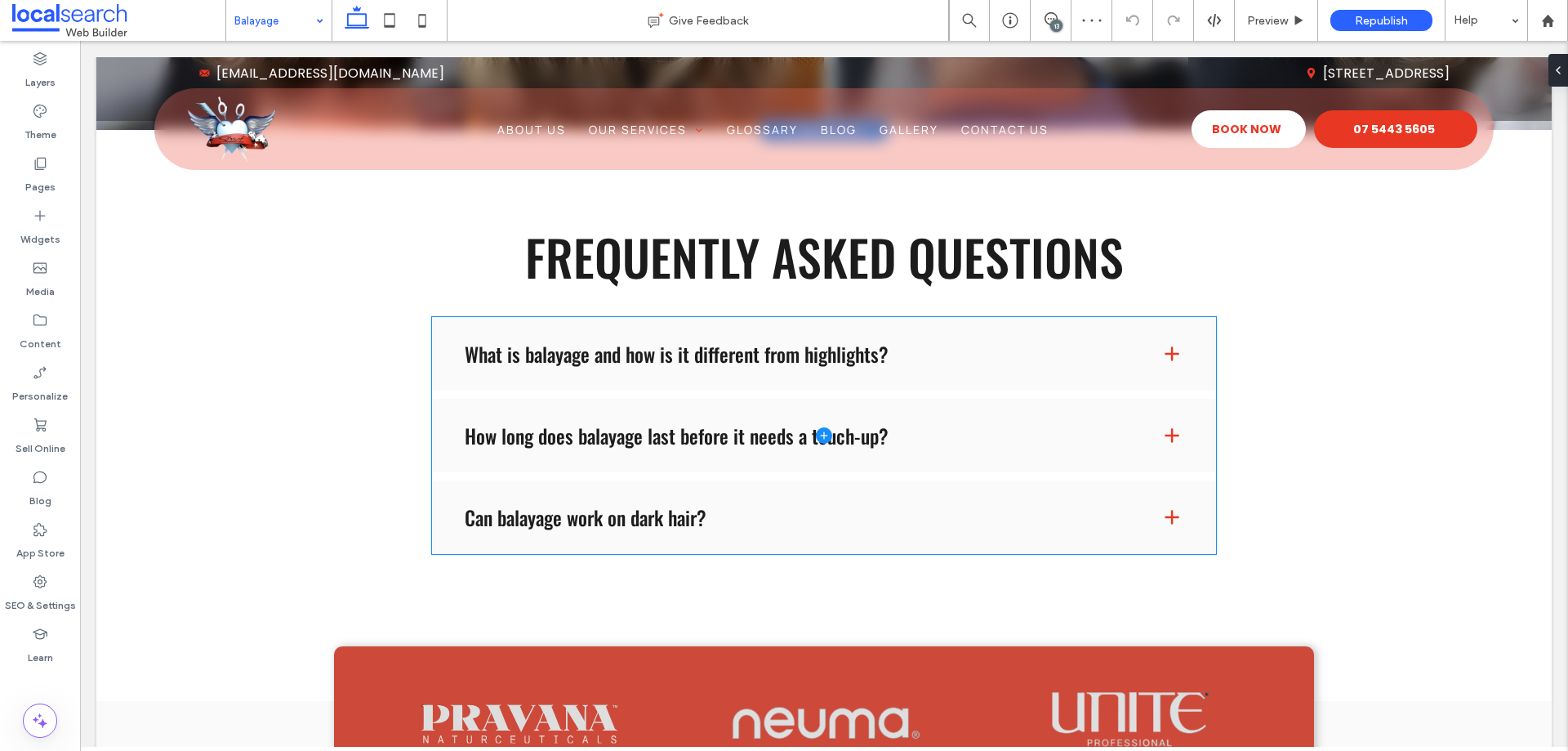
scroll to position [1634, 0]
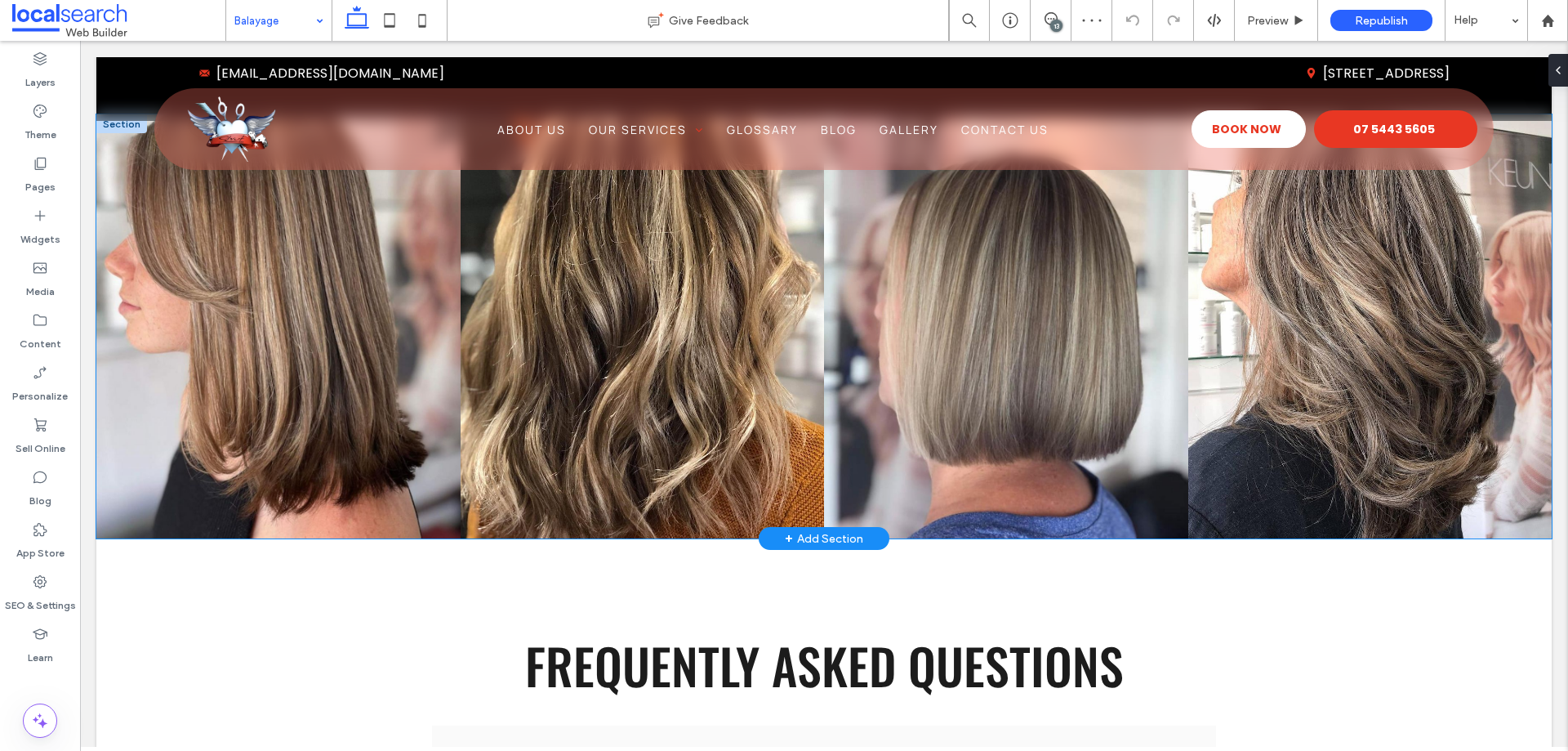
click at [604, 313] on link at bounding box center [643, 326] width 365 height 424
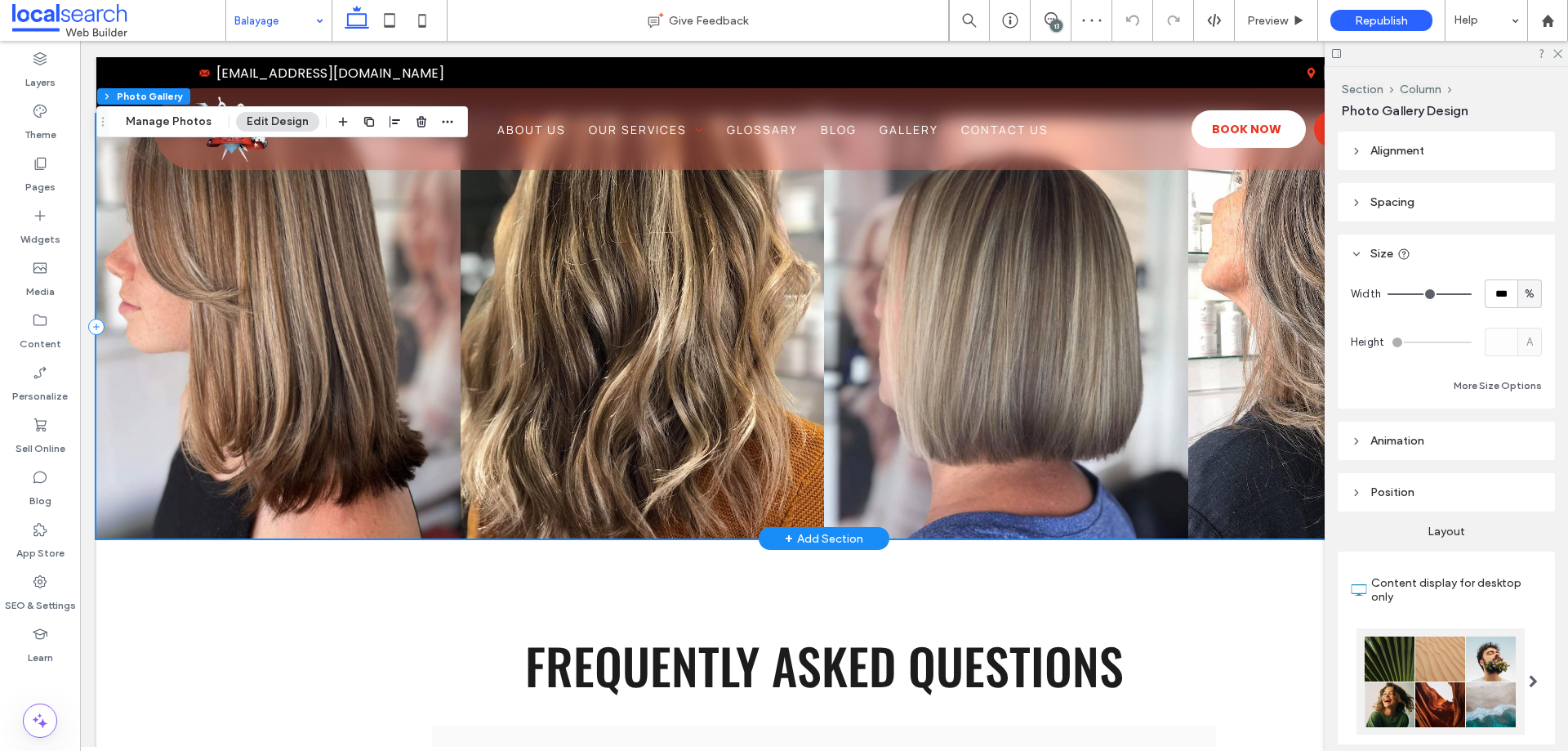
click at [603, 313] on link at bounding box center [643, 326] width 365 height 424
click at [178, 128] on button "Manage Photos" at bounding box center [169, 122] width 107 height 20
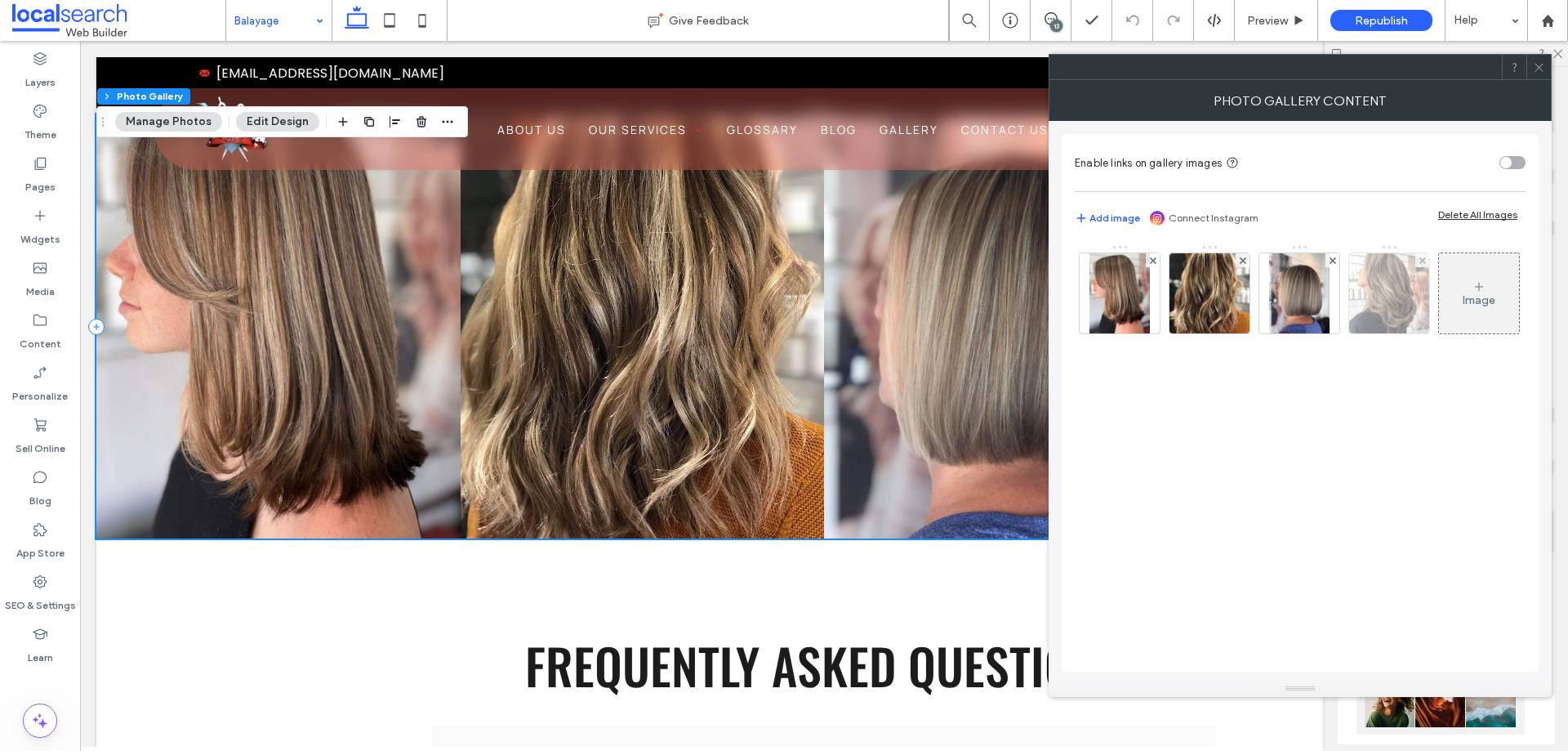
click at [1387, 301] on img at bounding box center [1390, 293] width 80 height 80
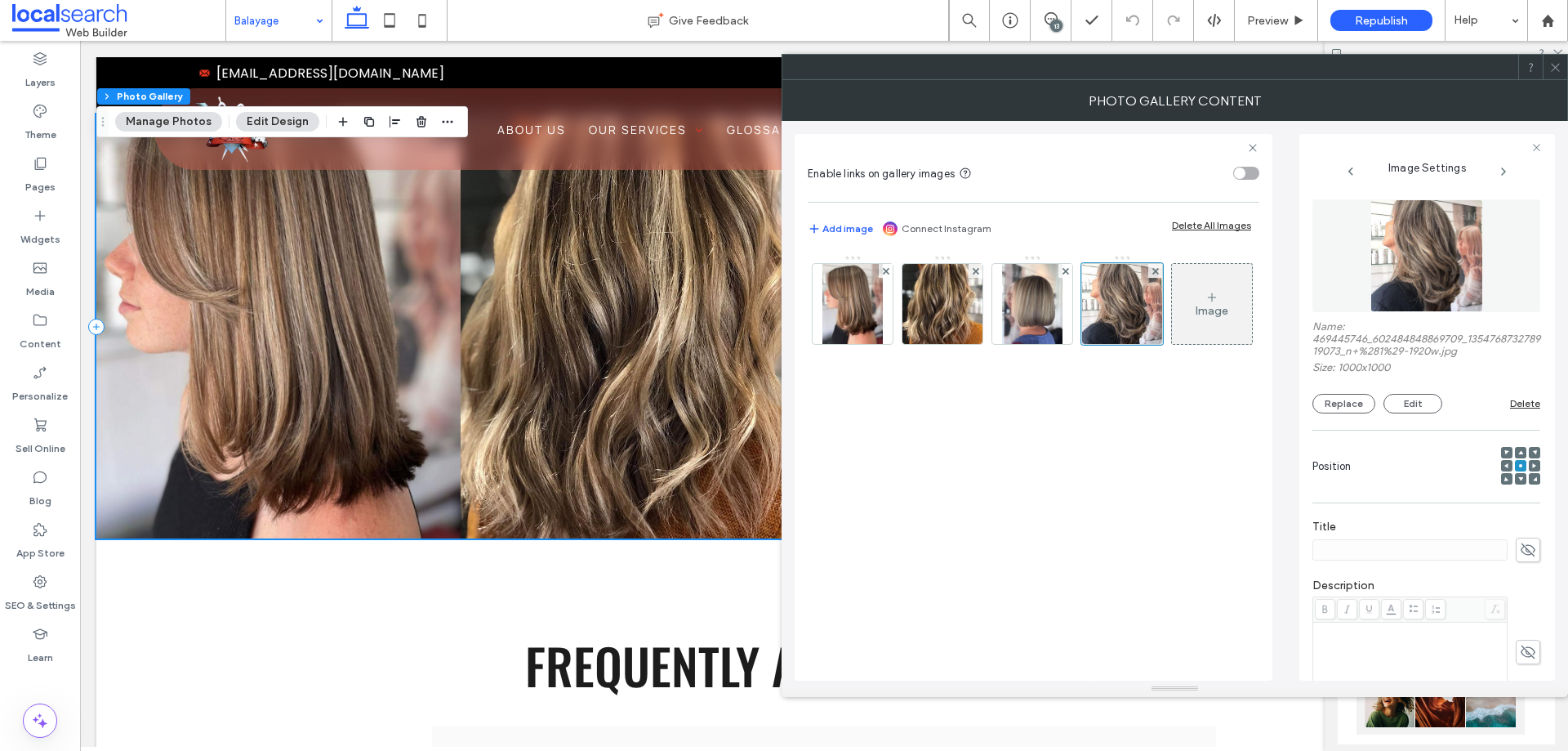
click at [1343, 414] on div "Name: 469445746_602484848869709_135476873278919073_n+%281%29-1920w.jpg Size: 10…" at bounding box center [1426, 307] width 228 height 231
click at [1351, 406] on button "Replace" at bounding box center [1344, 403] width 63 height 20
click at [957, 317] on img at bounding box center [943, 304] width 80 height 80
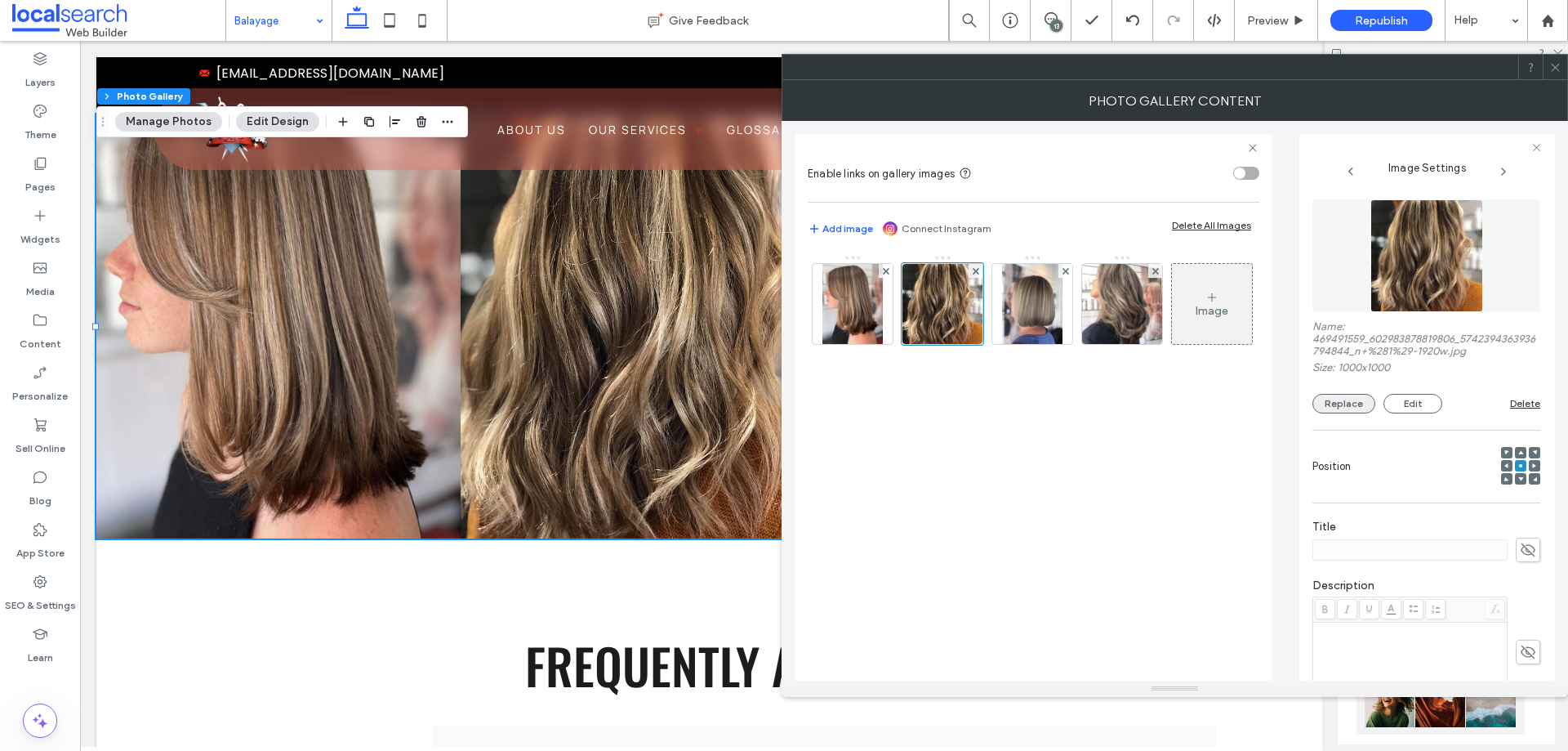
click at [1356, 405] on button "Replace" at bounding box center [1344, 403] width 63 height 20
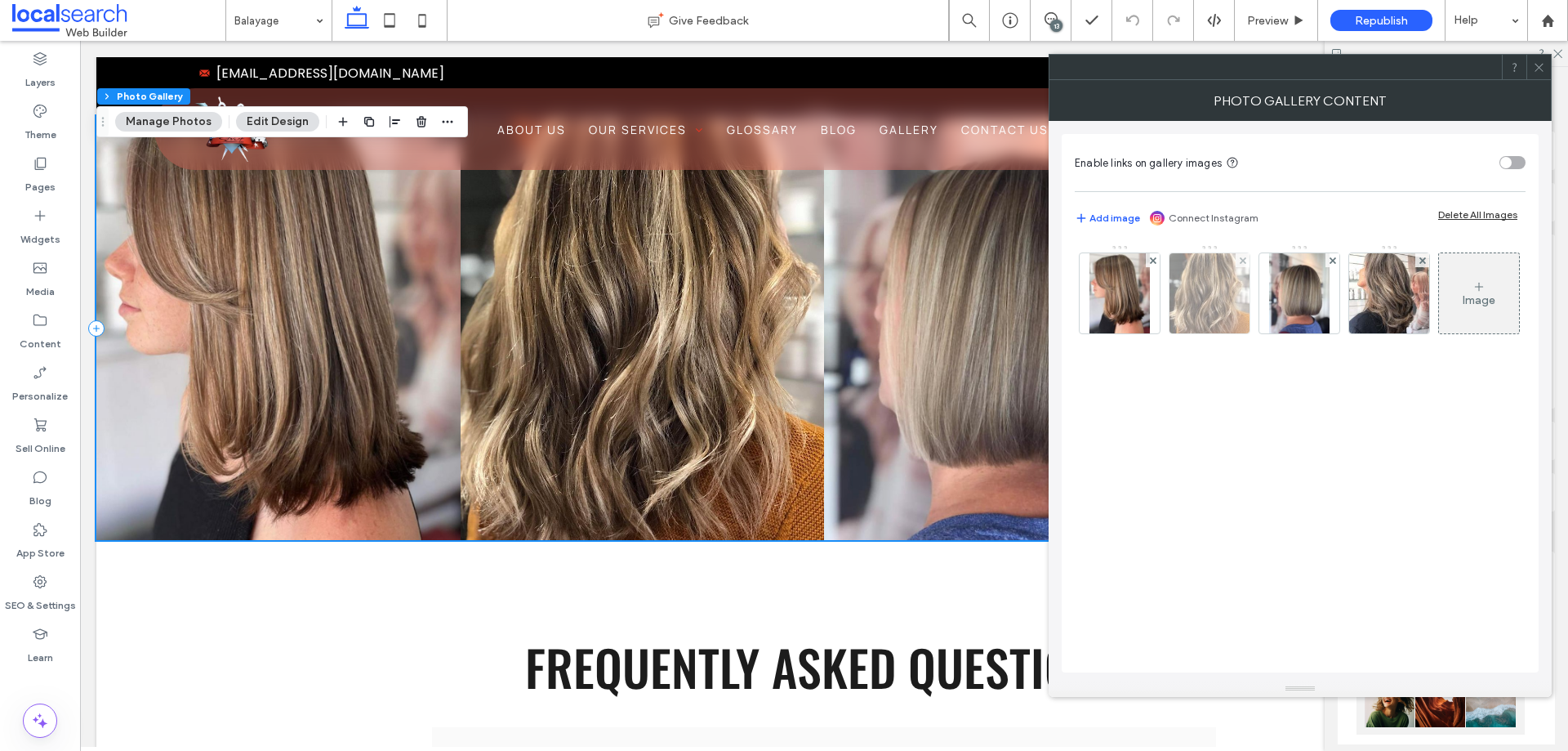
click at [1219, 311] on img at bounding box center [1210, 293] width 80 height 80
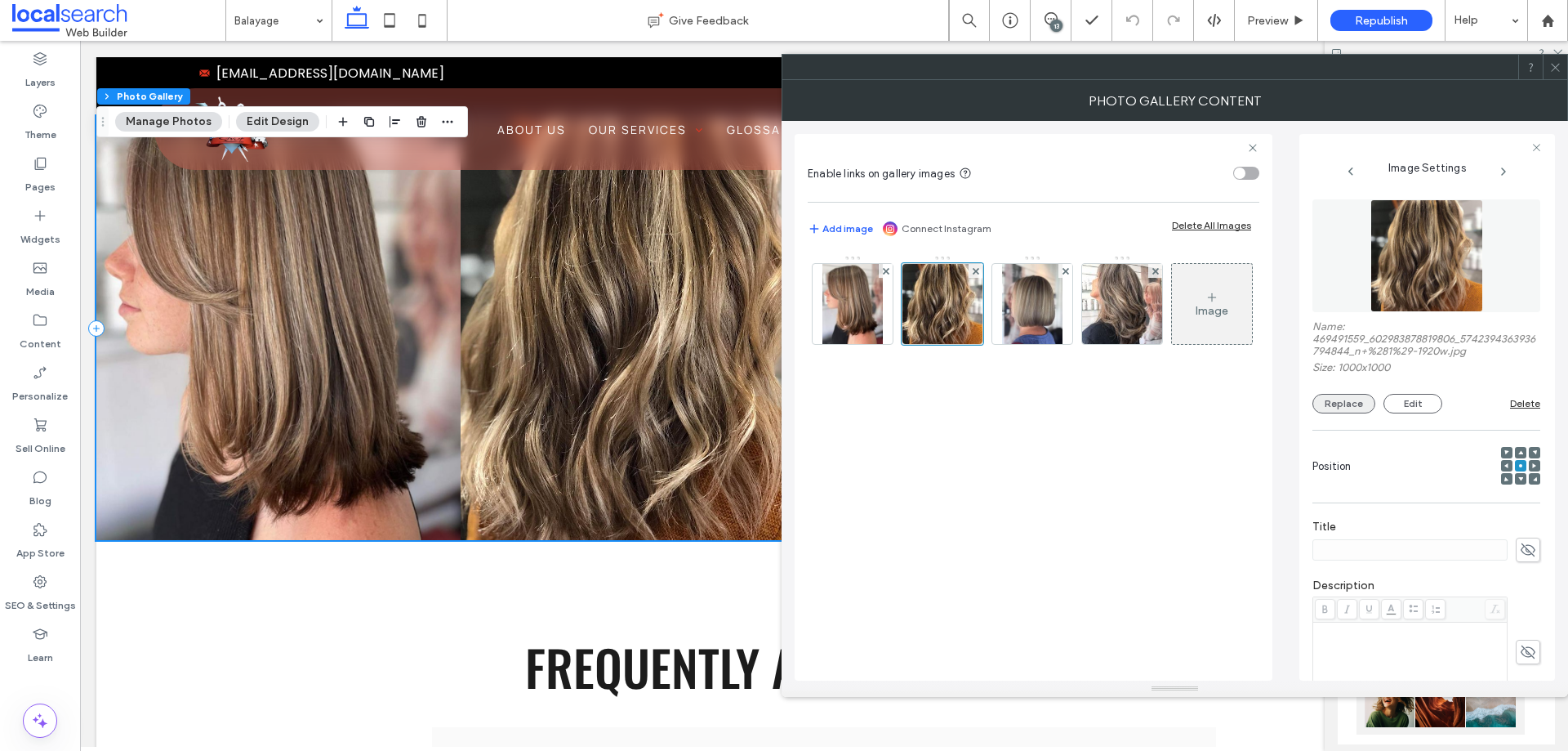
click at [1355, 409] on button "Replace" at bounding box center [1344, 403] width 63 height 20
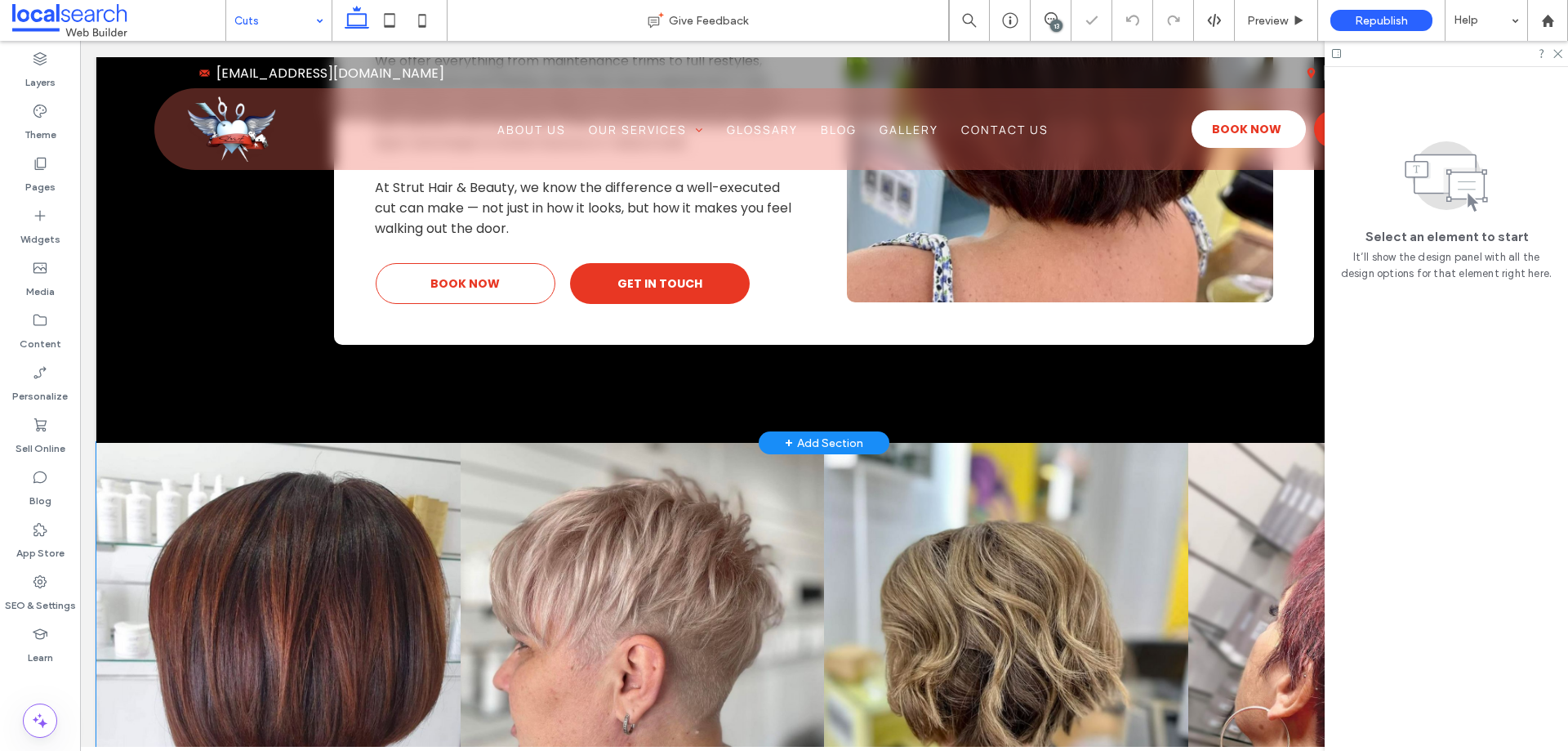
scroll to position [1471, 0]
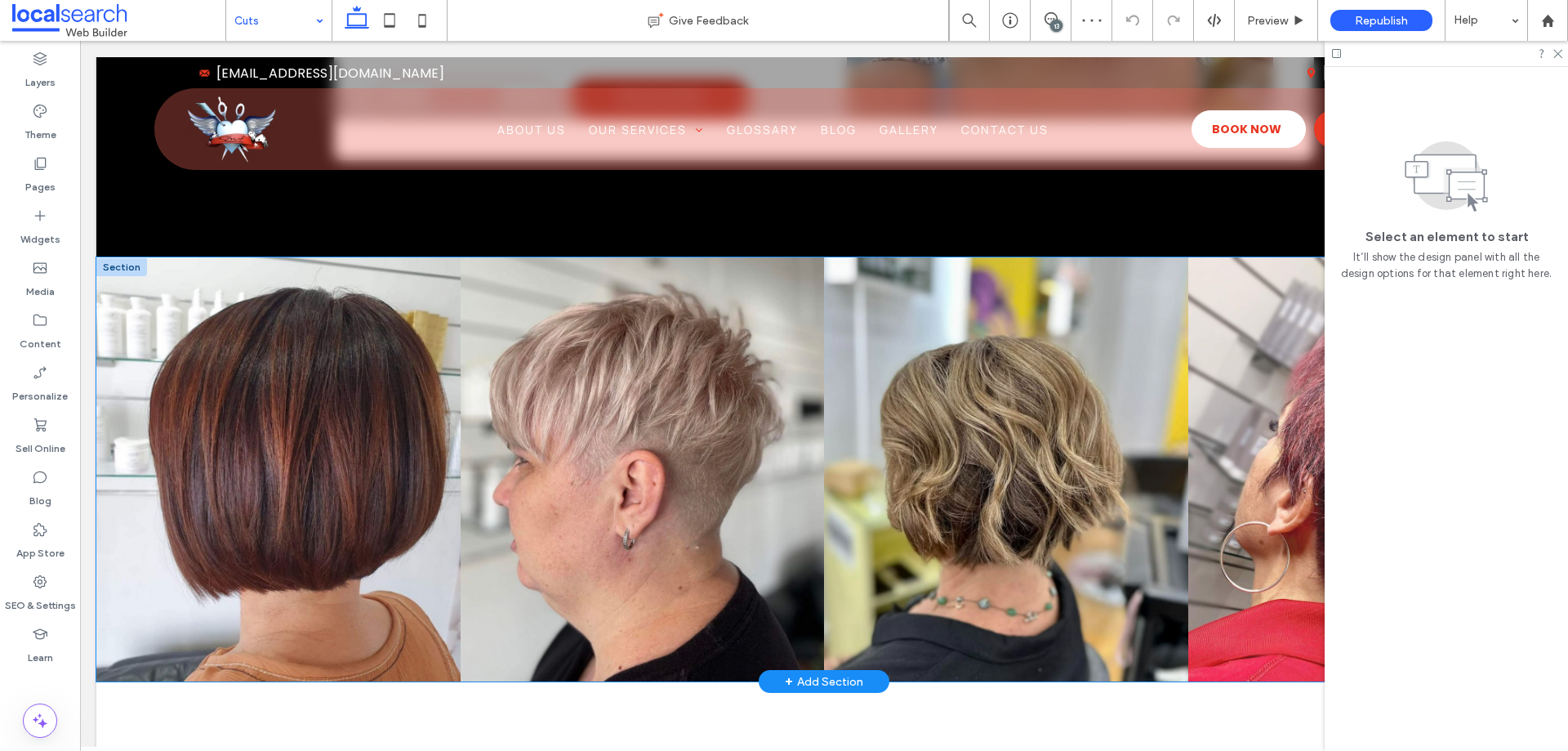
click at [862, 506] on link at bounding box center [1007, 469] width 365 height 424
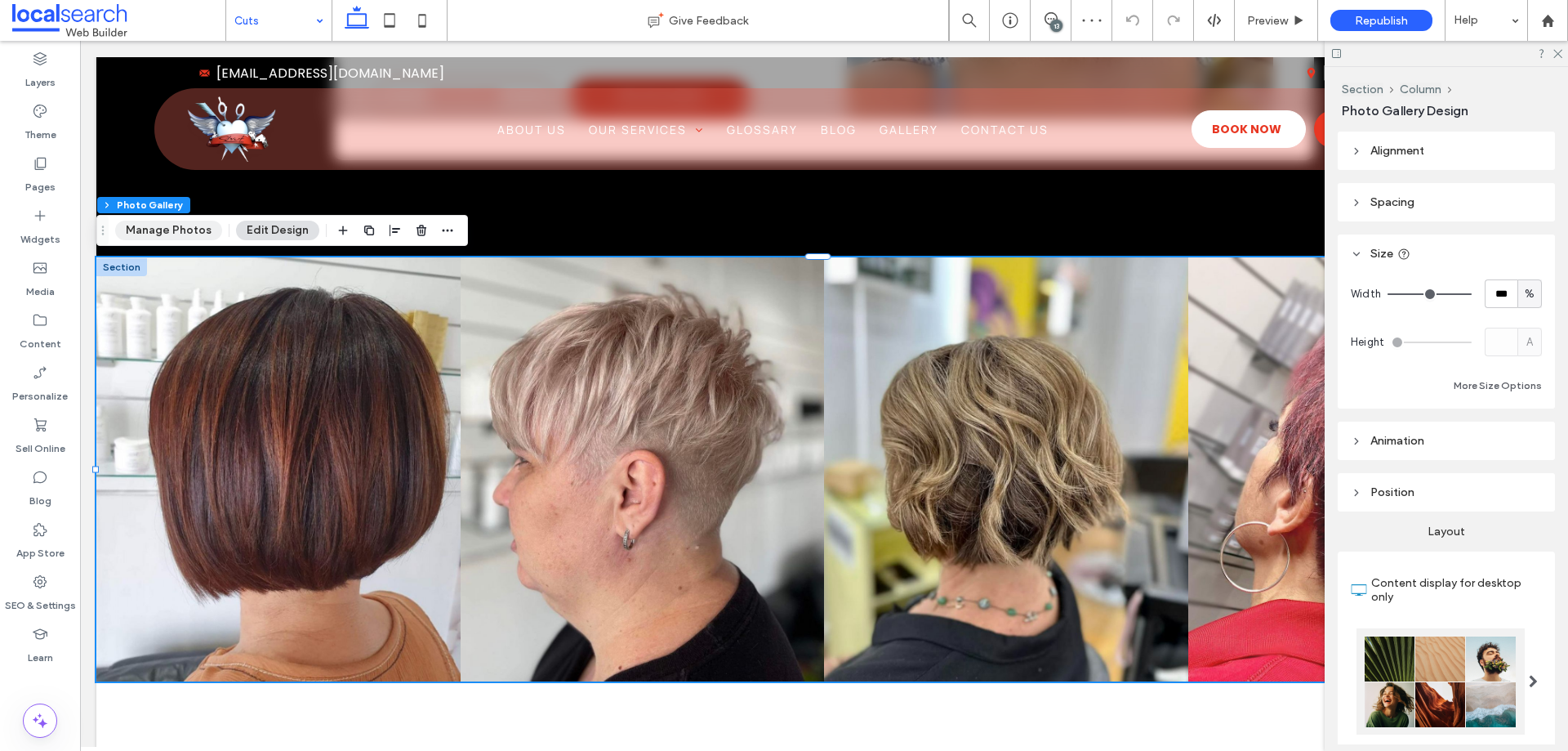
click at [192, 227] on button "Manage Photos" at bounding box center [169, 231] width 107 height 20
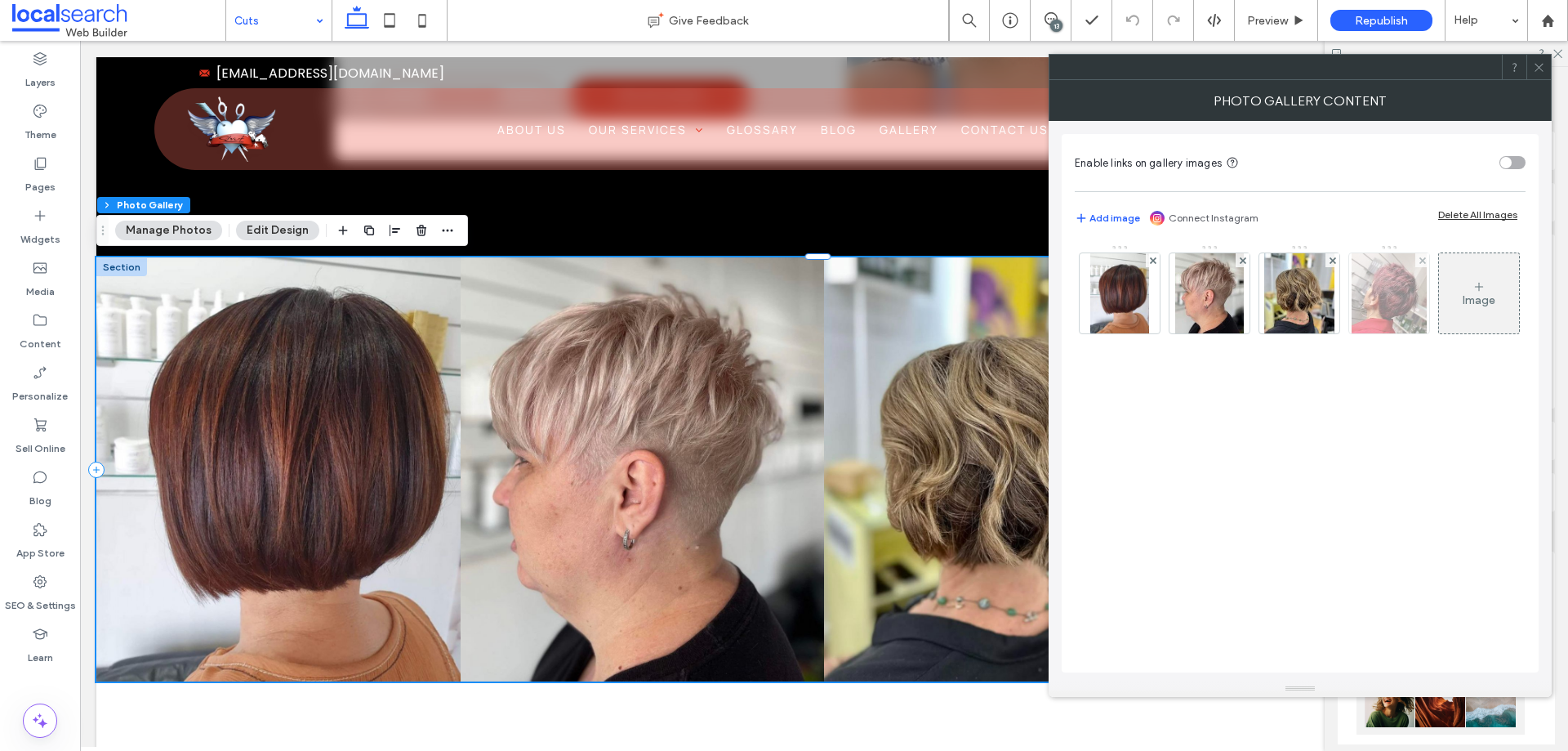
click at [1383, 299] on img at bounding box center [1388, 293] width 74 height 80
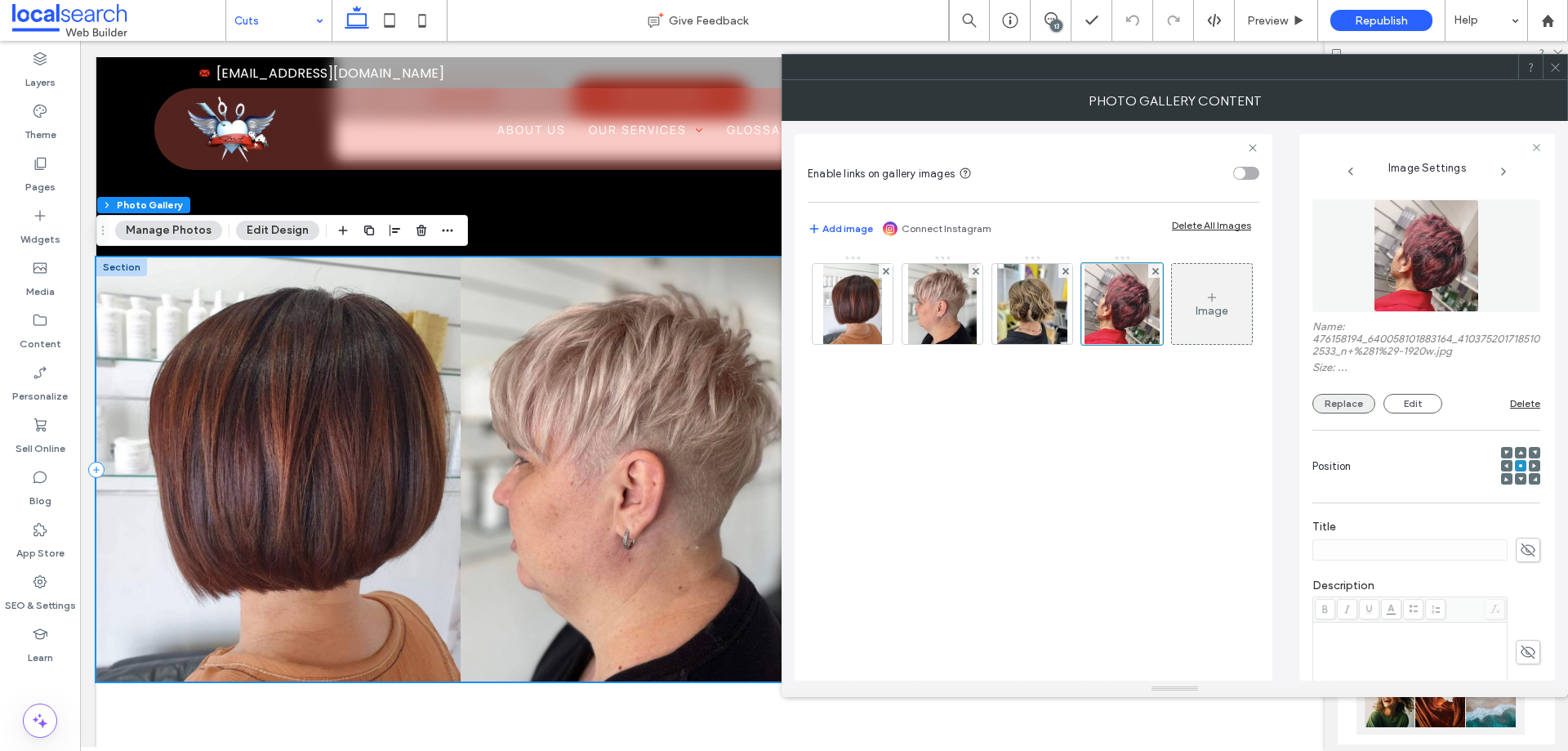
click at [1344, 393] on button "Replace" at bounding box center [1344, 403] width 63 height 20
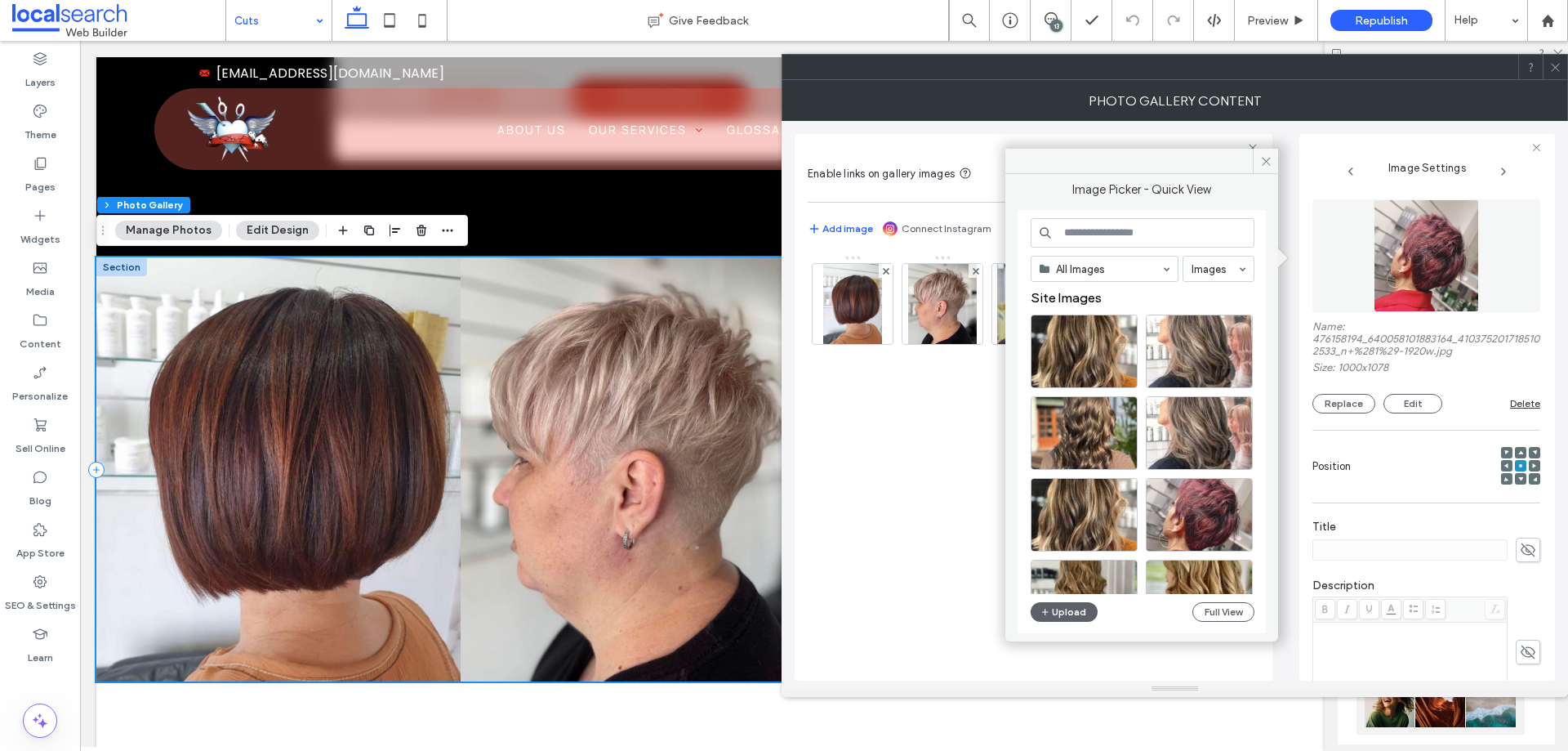
scroll to position [52, 0]
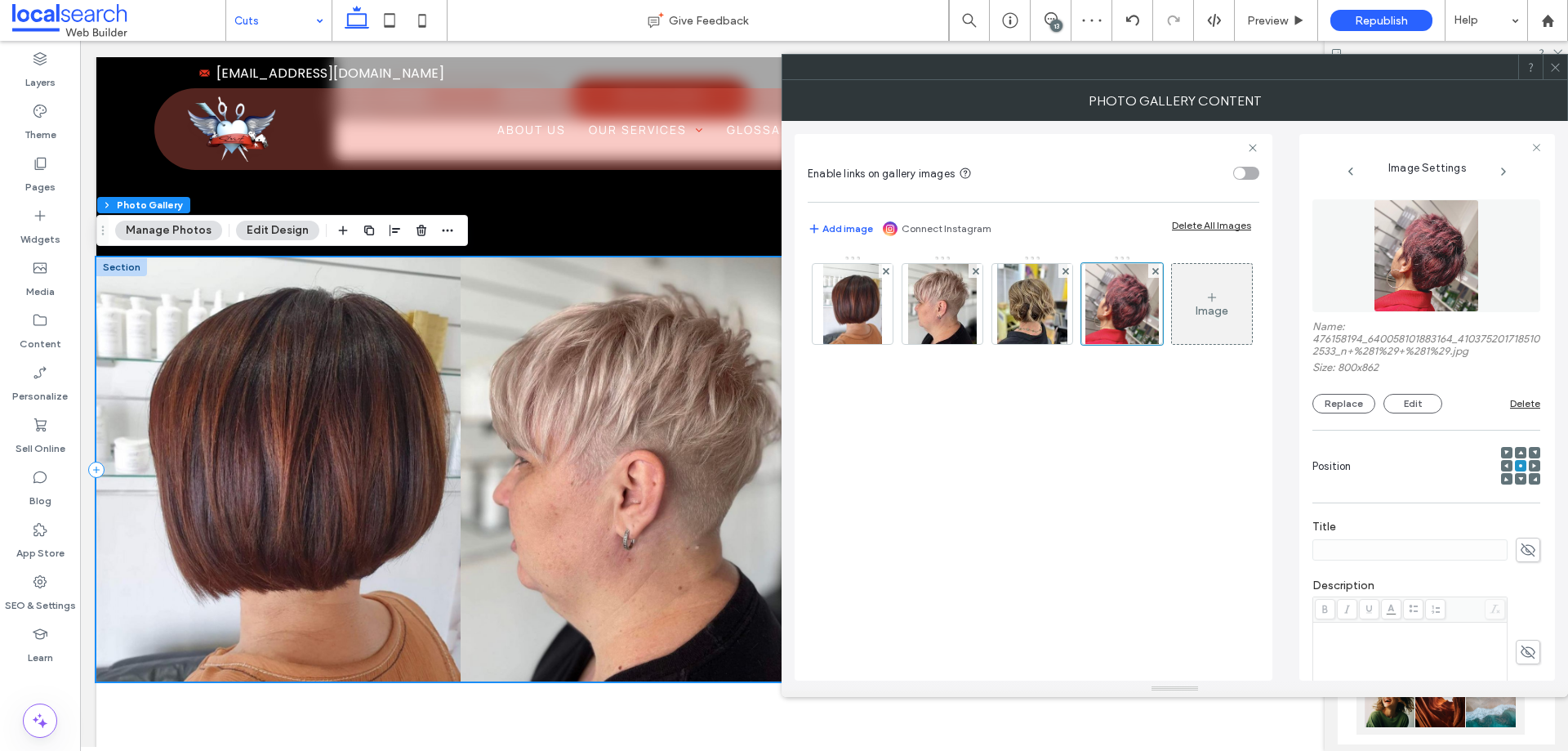
click at [1551, 67] on icon at bounding box center [1555, 68] width 13 height 13
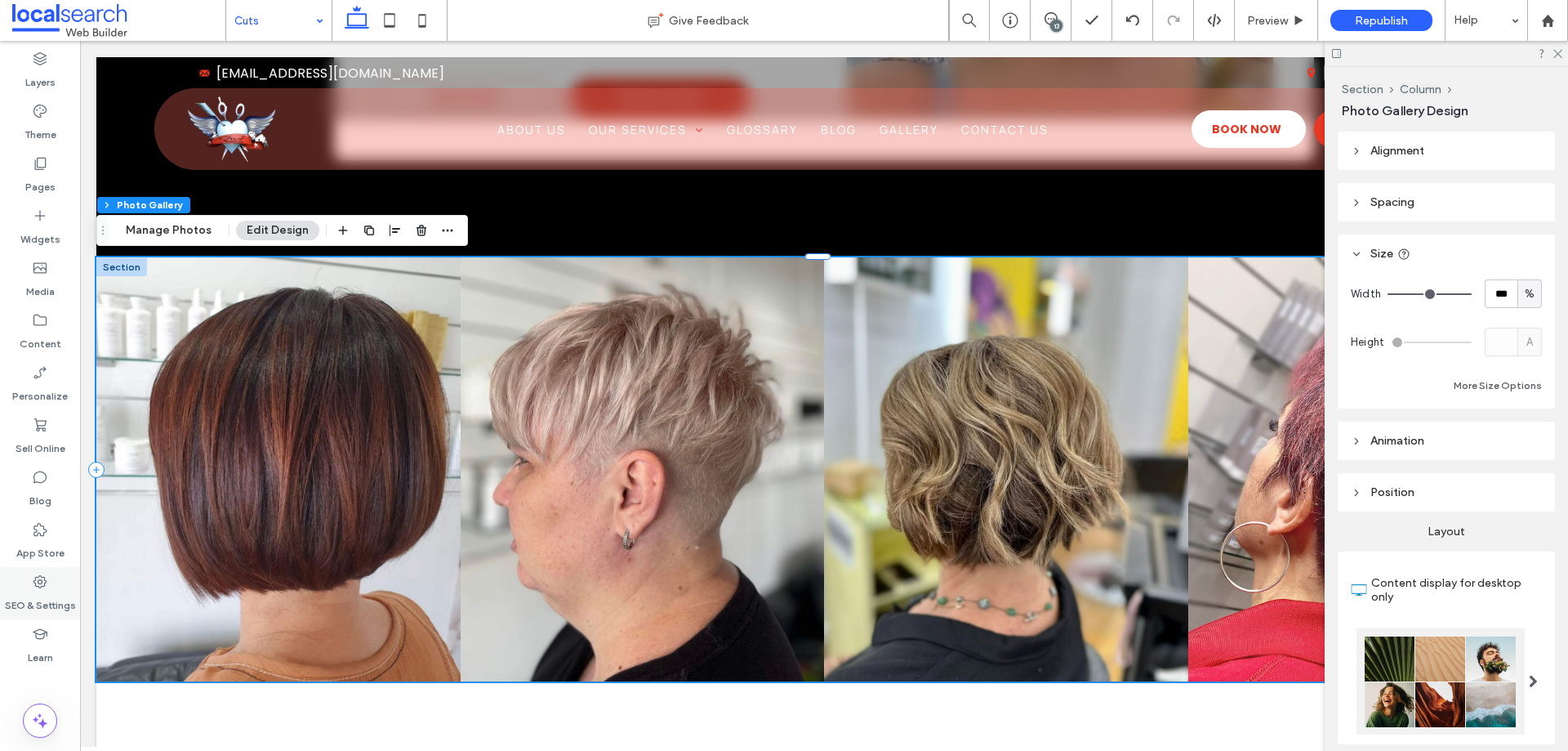
click at [44, 586] on use at bounding box center [39, 581] width 13 height 13
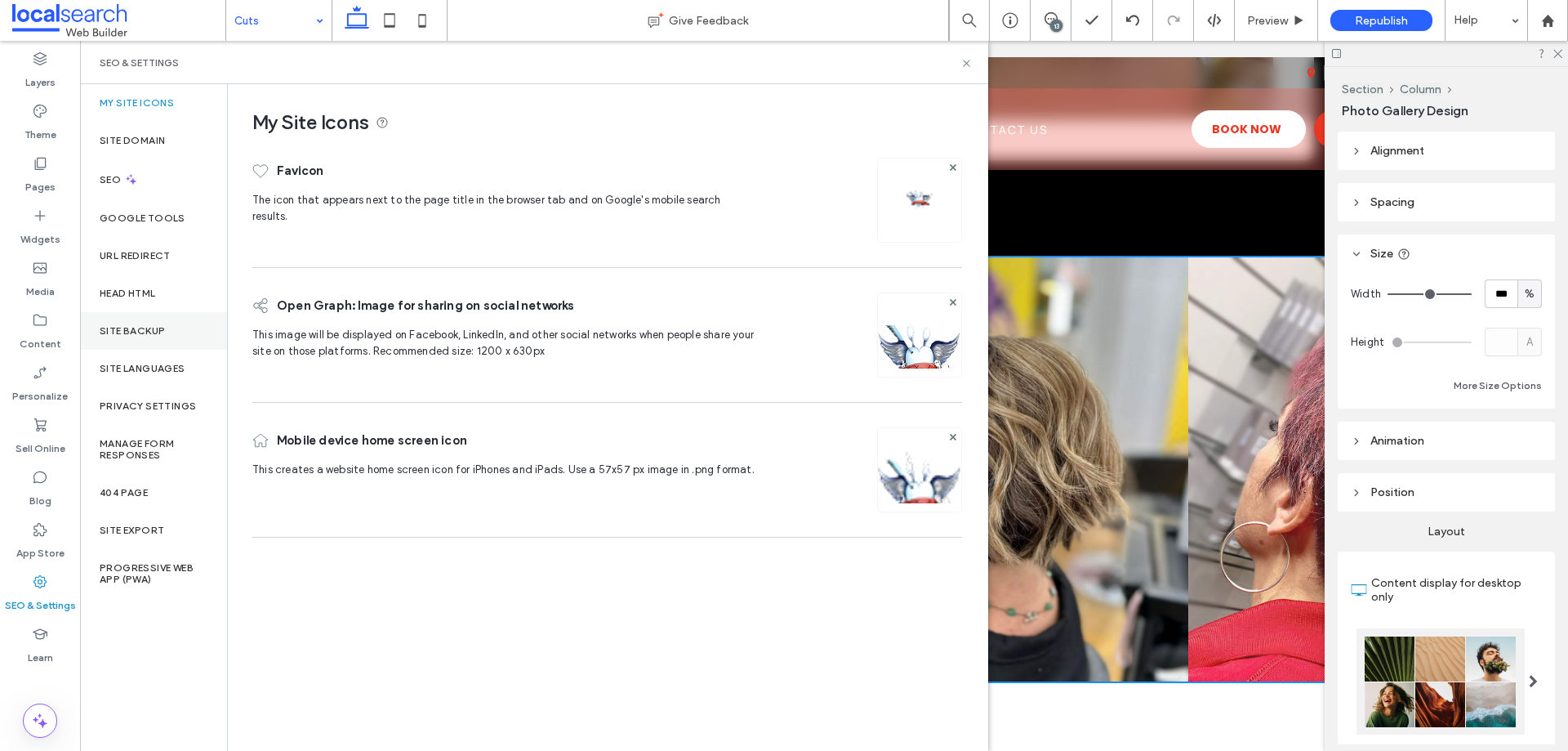
click at [124, 342] on div "Site Backup" at bounding box center [154, 331] width 147 height 38
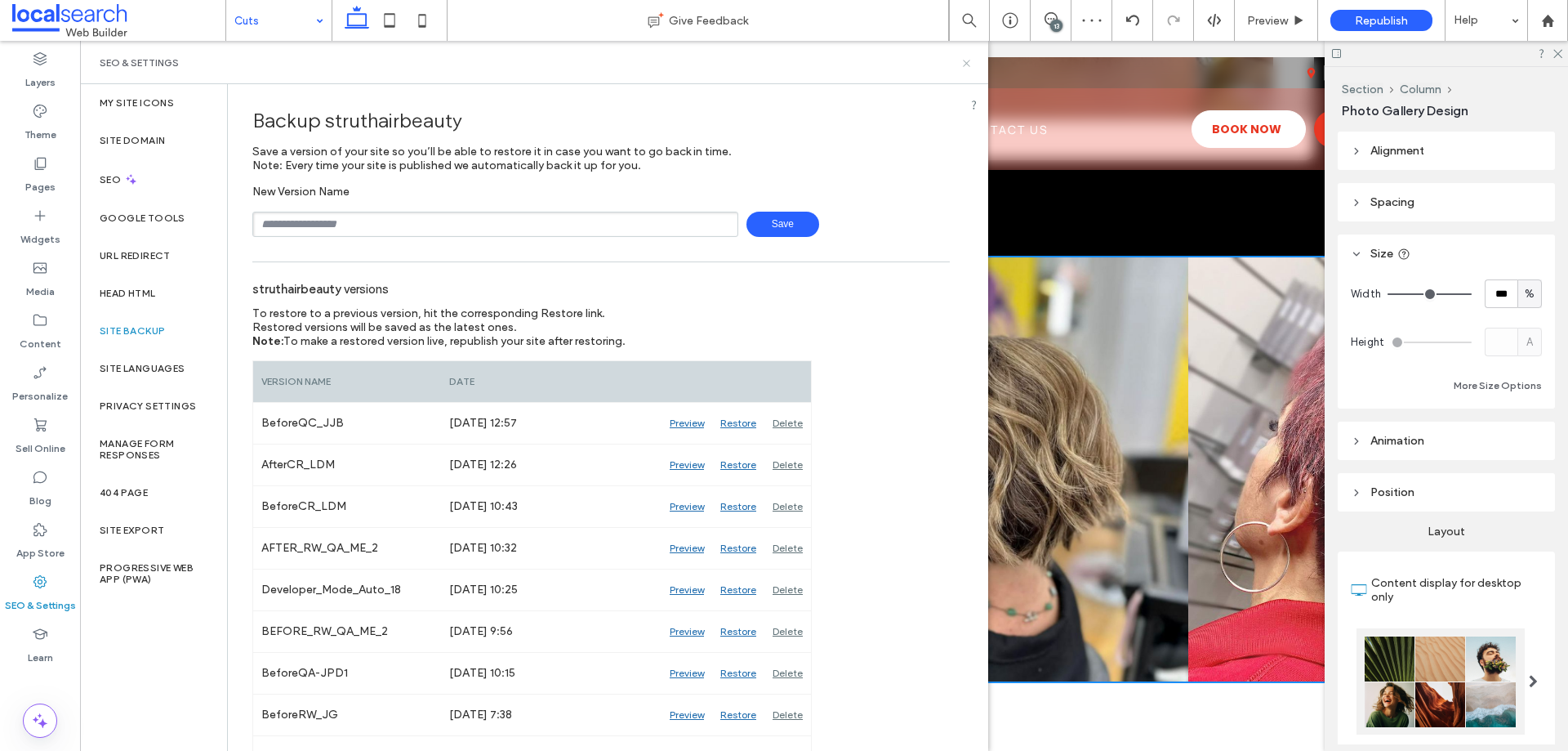
click at [965, 63] on icon at bounding box center [967, 63] width 13 height 13
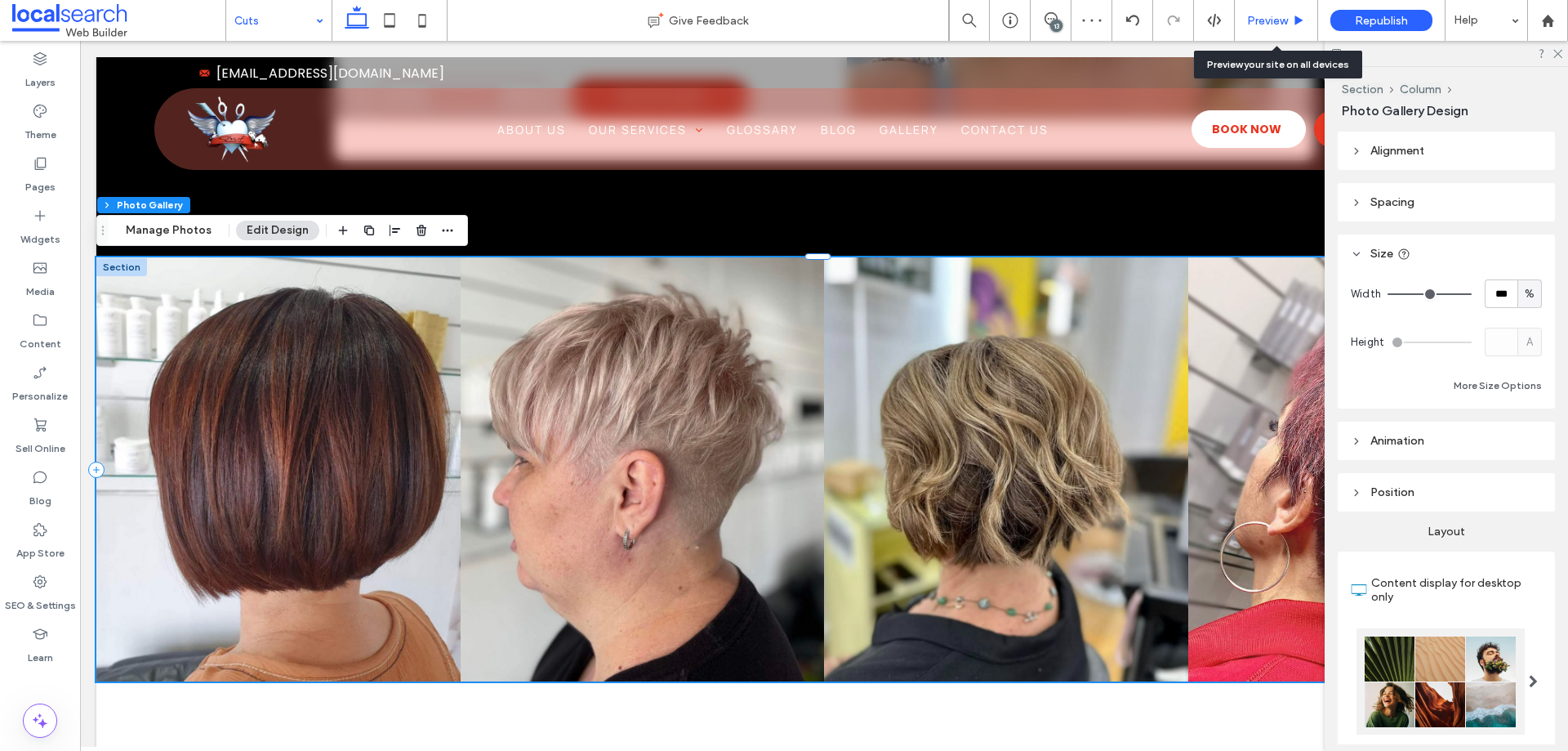
click at [1261, 23] on span "Preview" at bounding box center [1268, 21] width 41 height 14
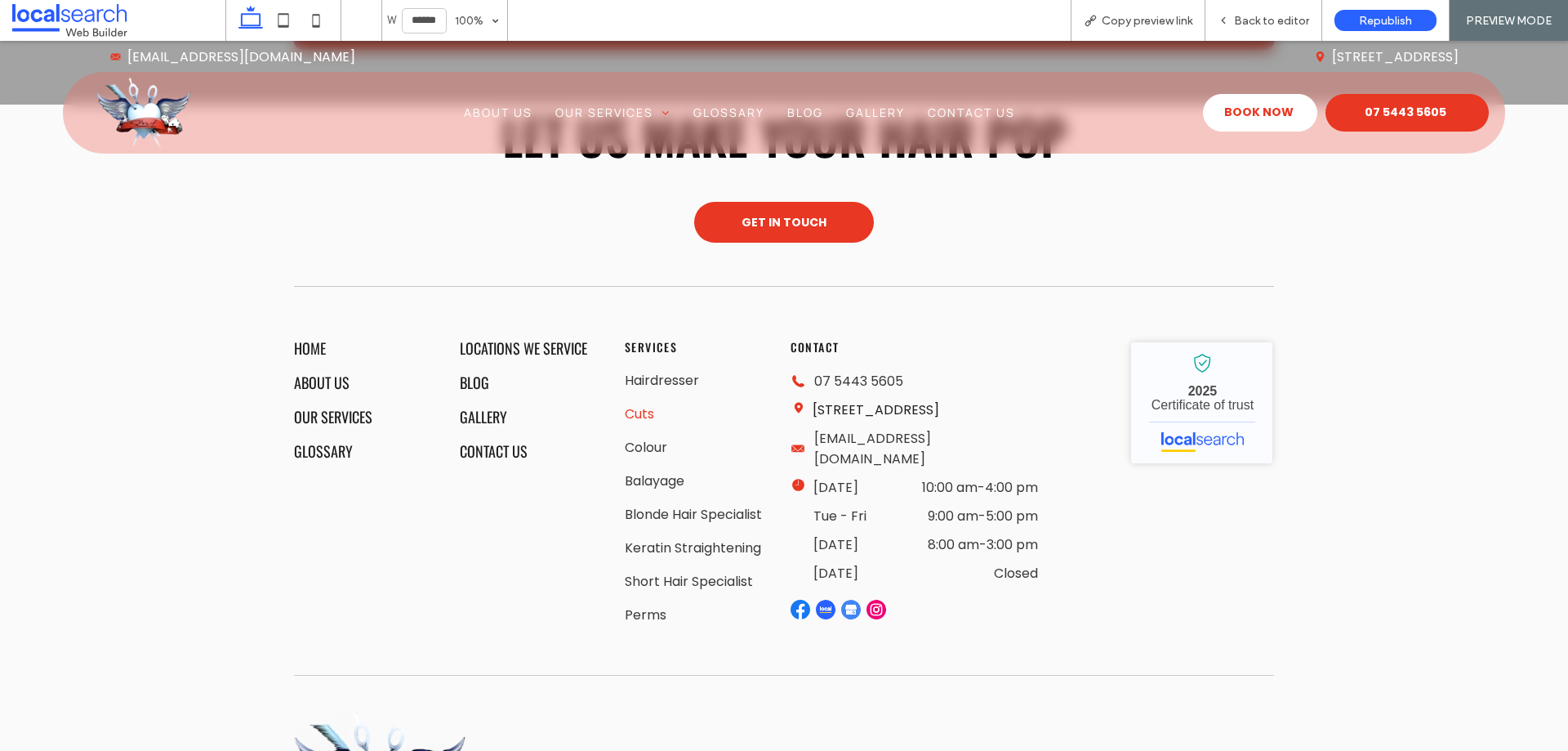
scroll to position [2747, 0]
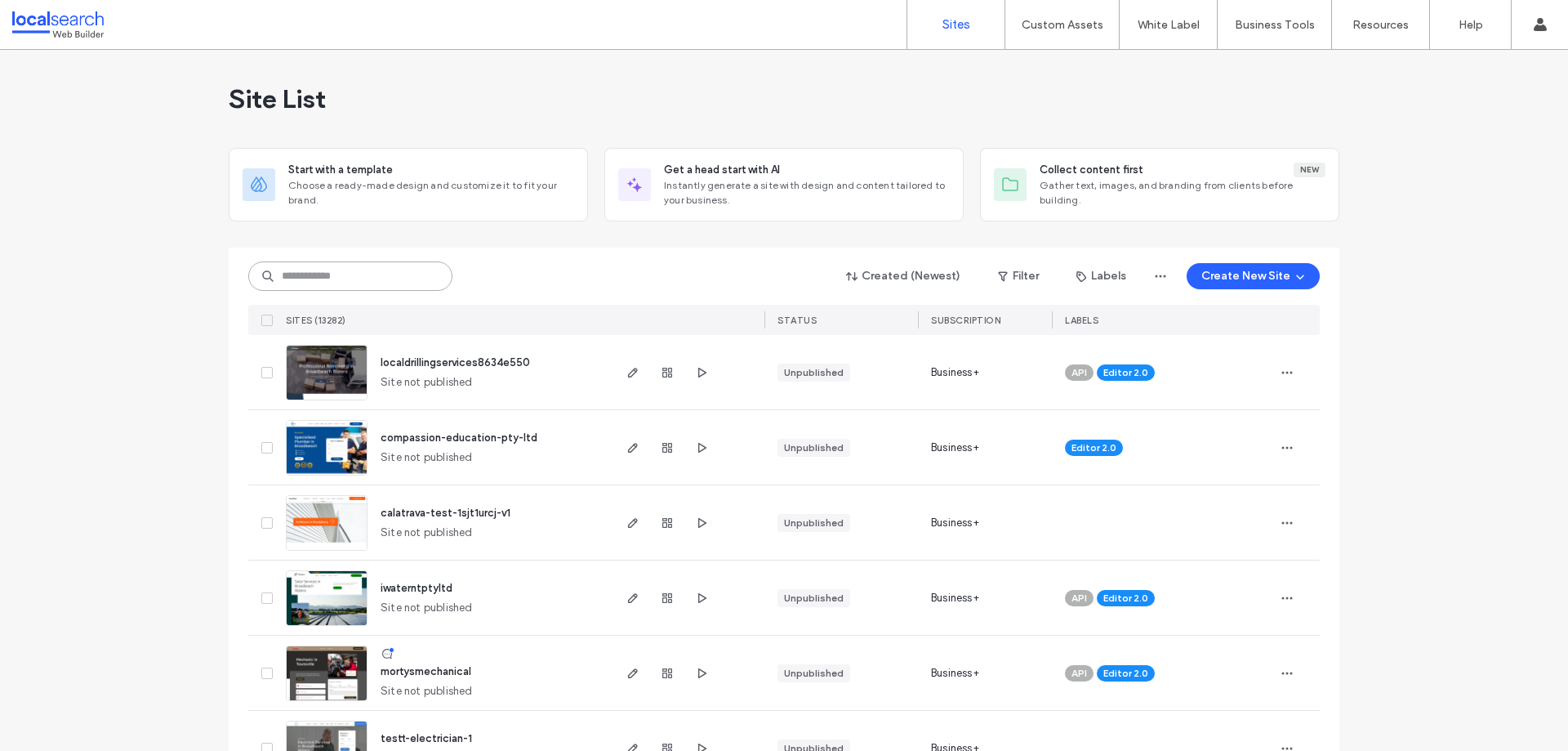
click at [364, 280] on input at bounding box center [350, 275] width 204 height 30
paste input "********"
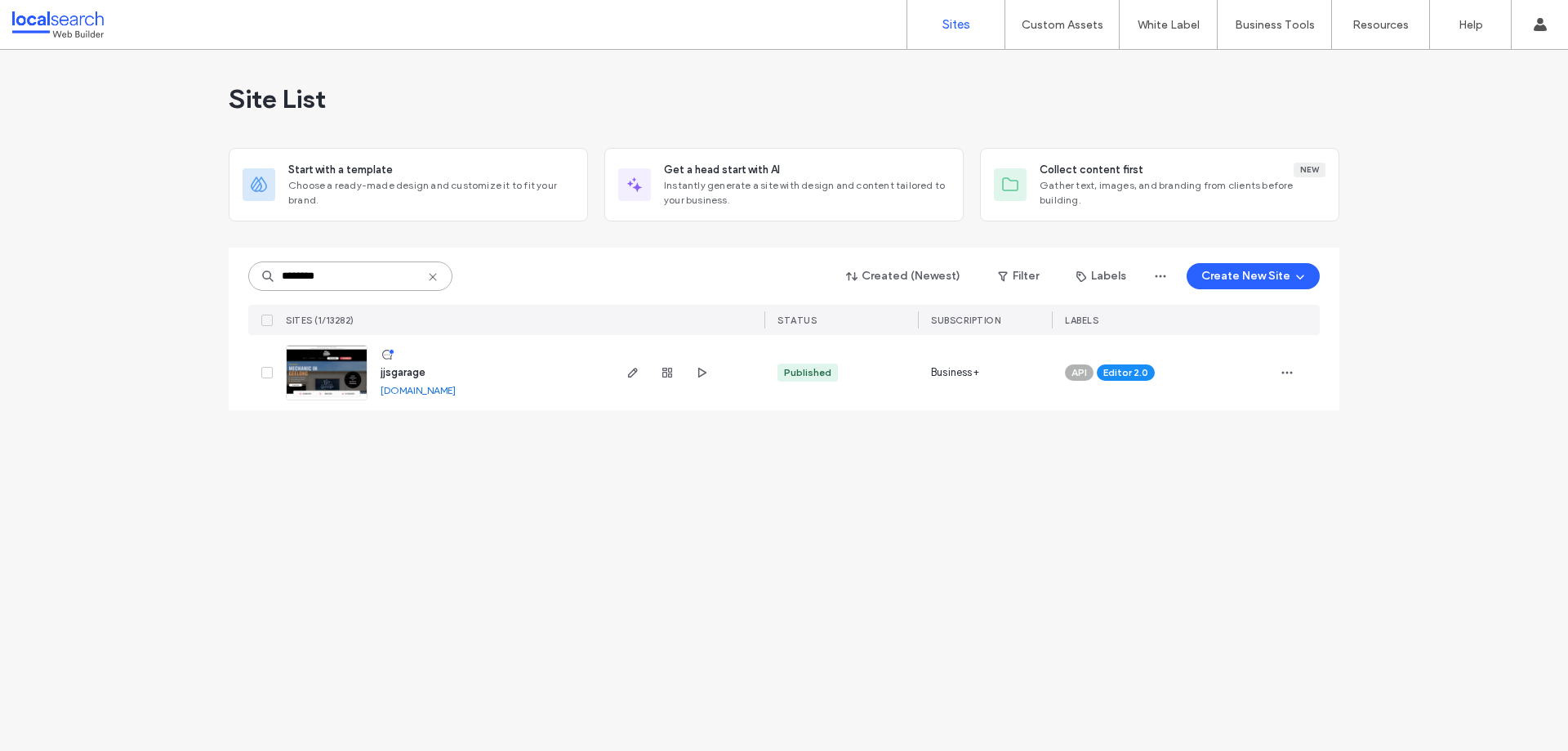
type input "********"
click at [347, 390] on img at bounding box center [327, 401] width 80 height 111
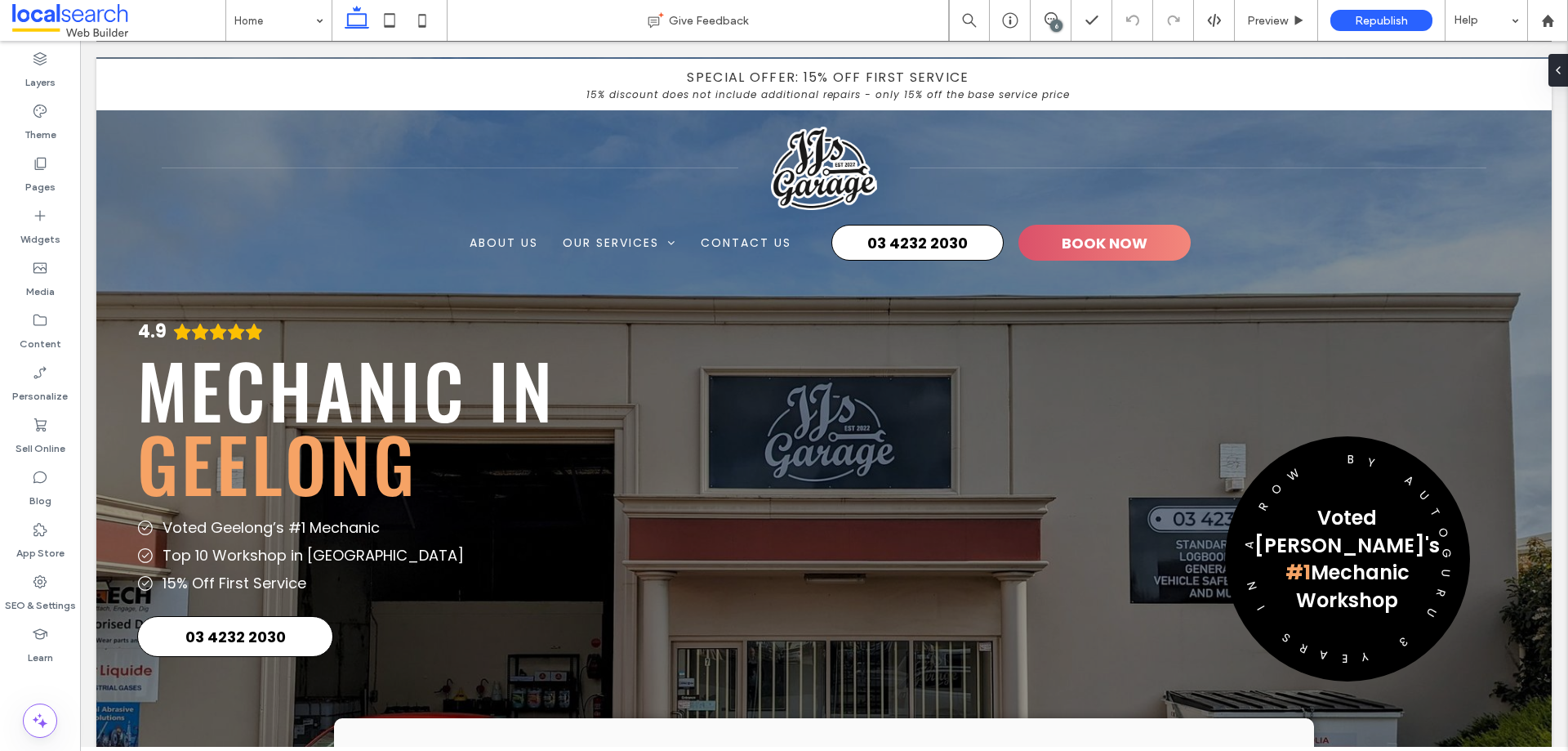
click at [1047, 9] on div "6" at bounding box center [1051, 21] width 41 height 41
click at [1051, 21] on div "6" at bounding box center [1057, 26] width 13 height 13
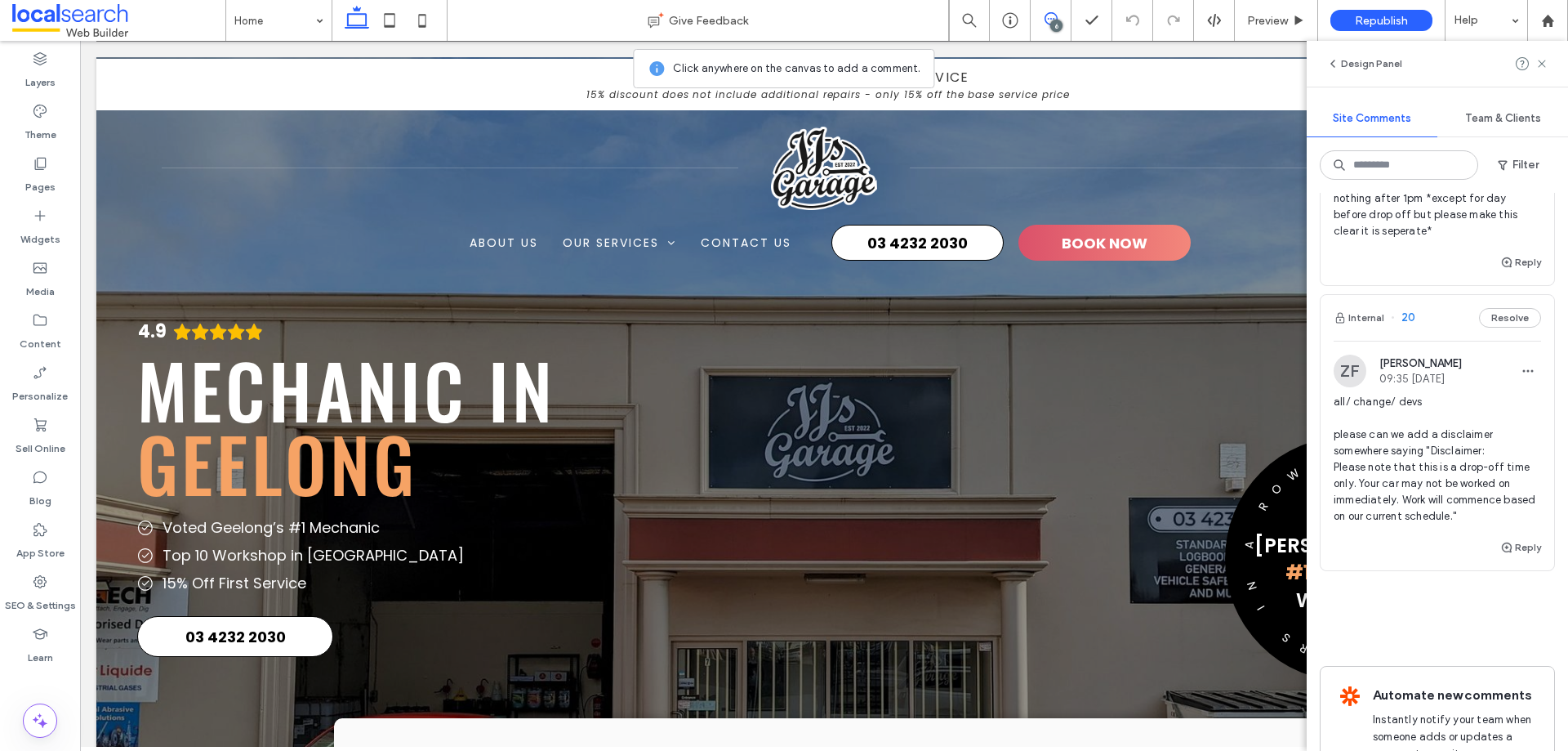
scroll to position [1226, 0]
click at [1430, 464] on span "all/ change/ devs please can we add a disclaimer somewhere saying "Disclaimer: …" at bounding box center [1437, 457] width 207 height 131
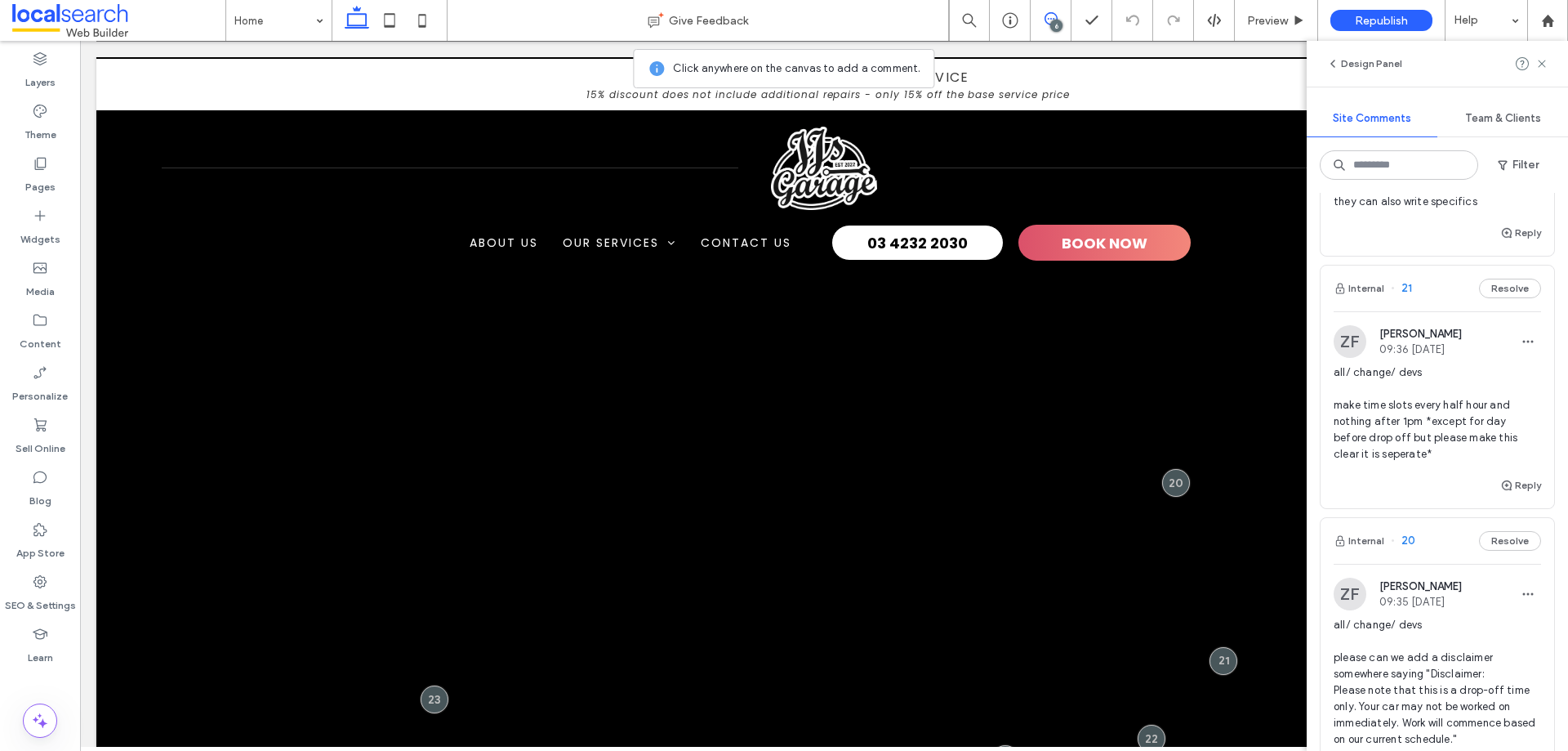
scroll to position [981, 0]
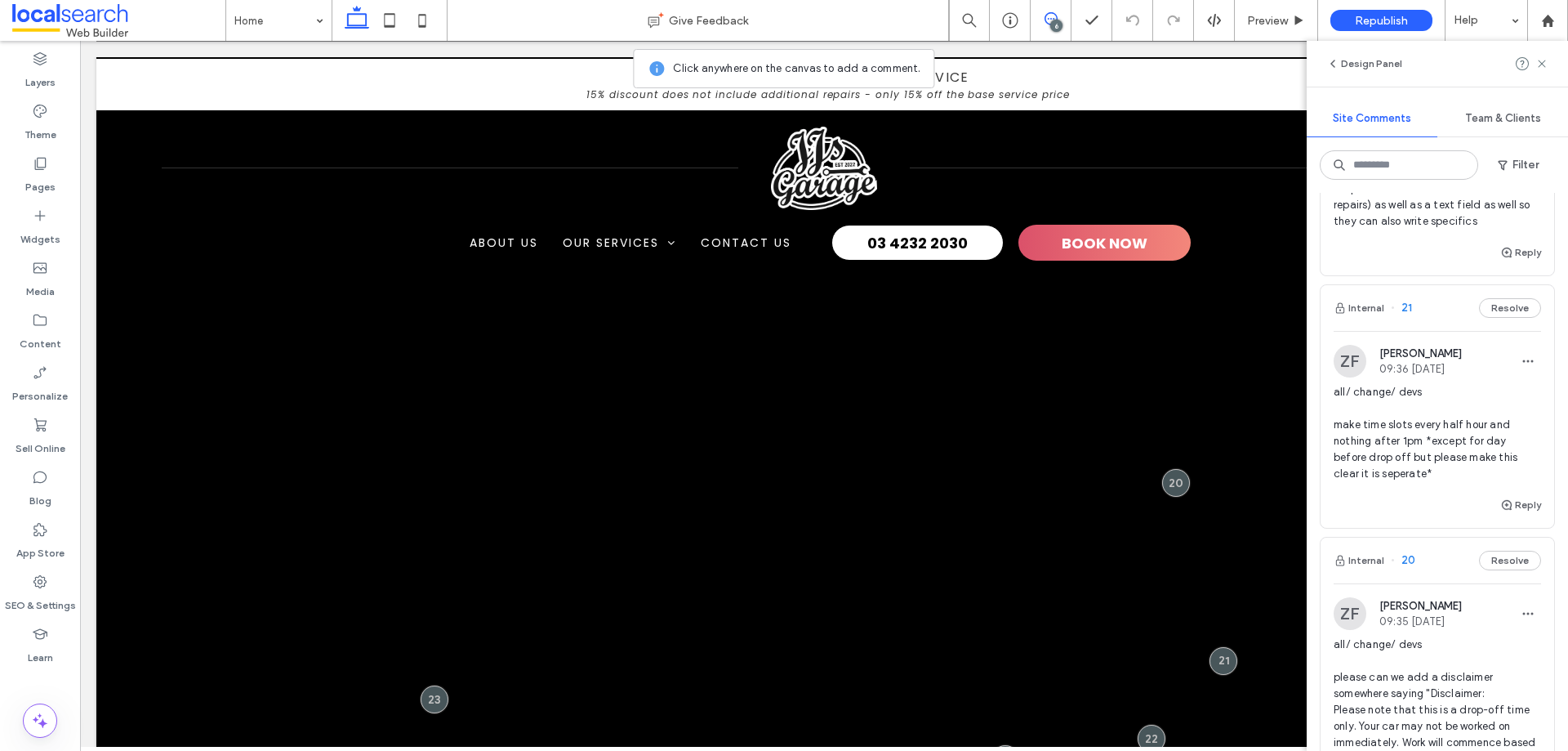
click at [1425, 443] on span "all/ change/ devs make time slots every half hour and nothing after 1pm *except…" at bounding box center [1437, 433] width 207 height 98
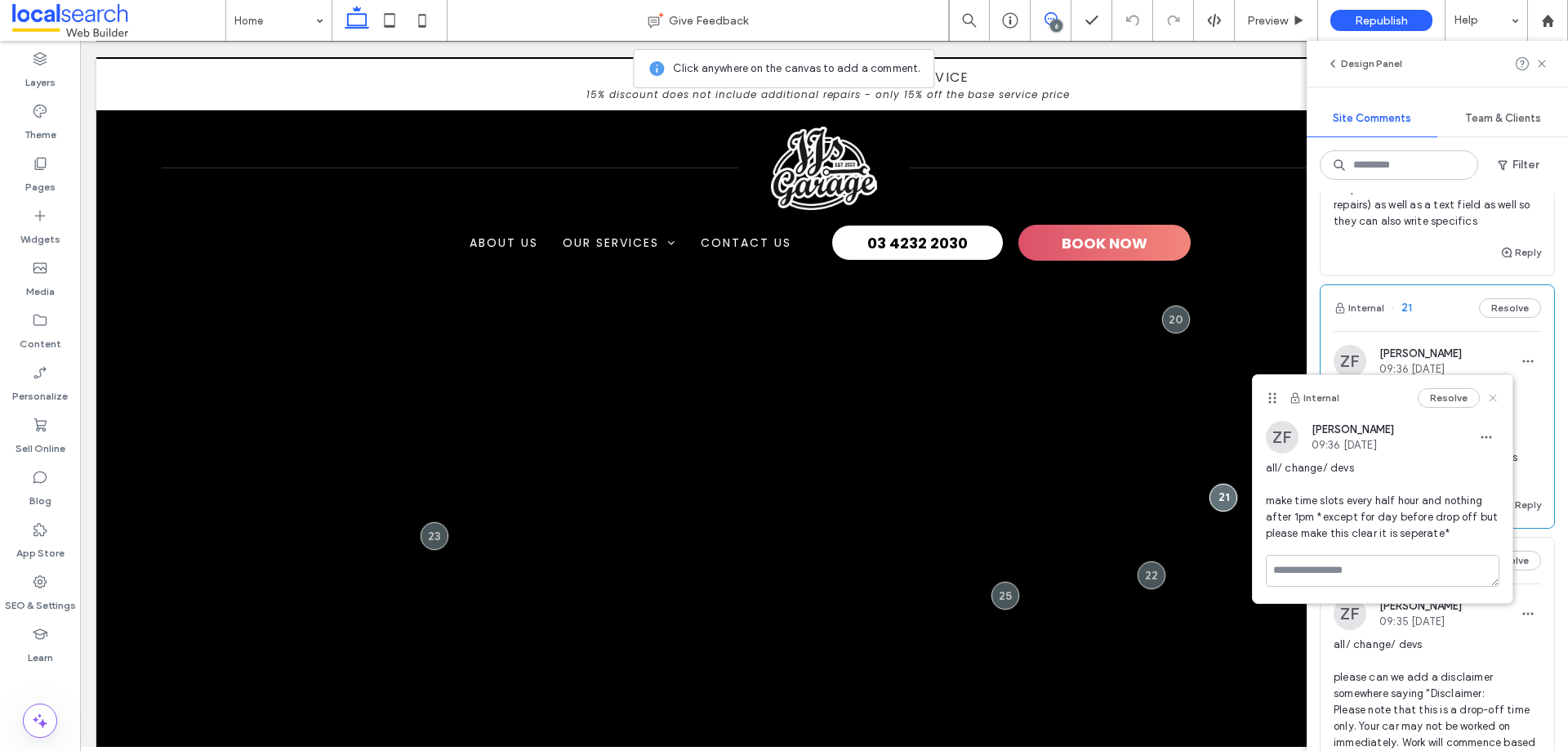
click at [1493, 396] on icon at bounding box center [1493, 398] width 13 height 13
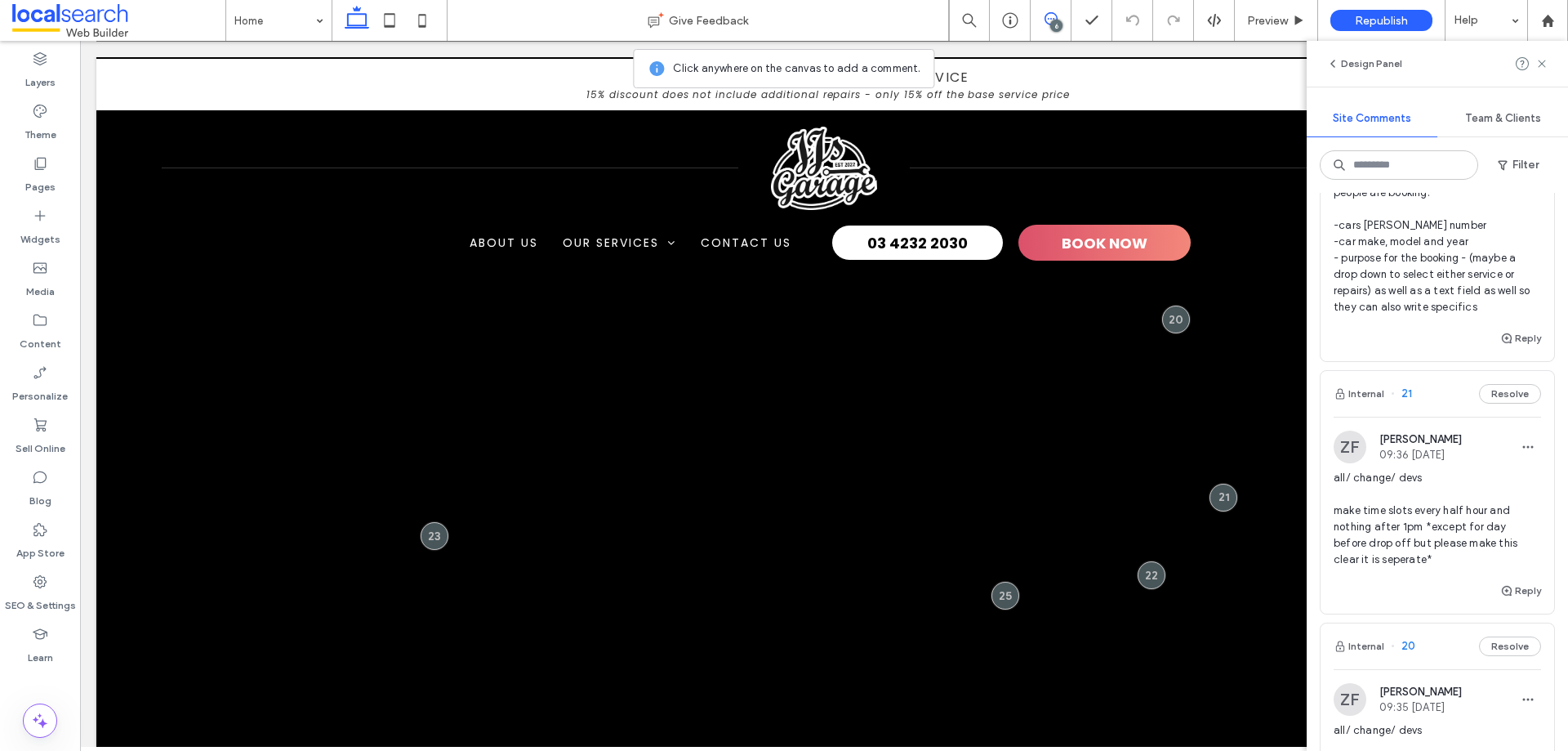
scroll to position [735, 0]
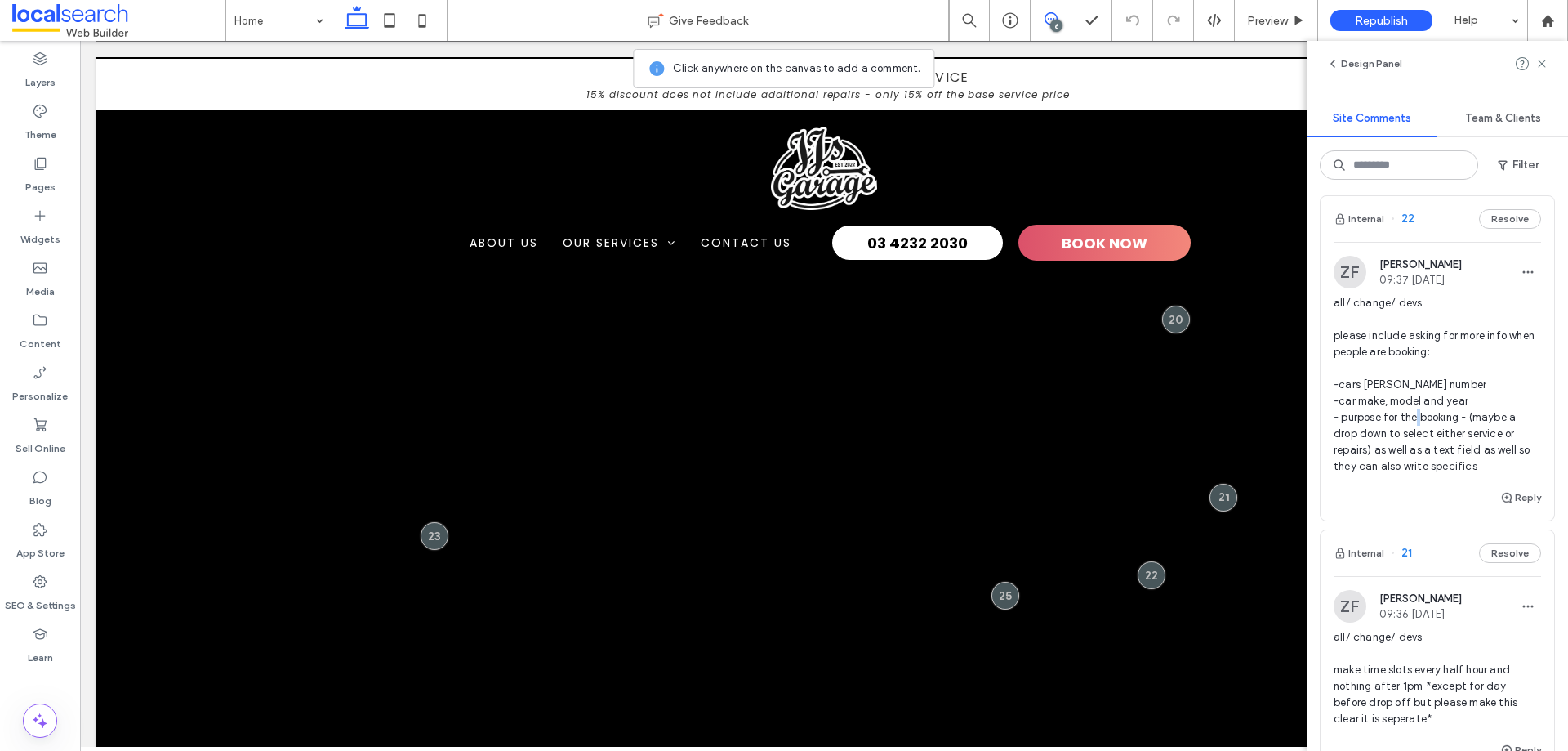
click at [1464, 420] on span "all/ change/ devs please include asking for more info when people are booking: …" at bounding box center [1437, 384] width 207 height 180
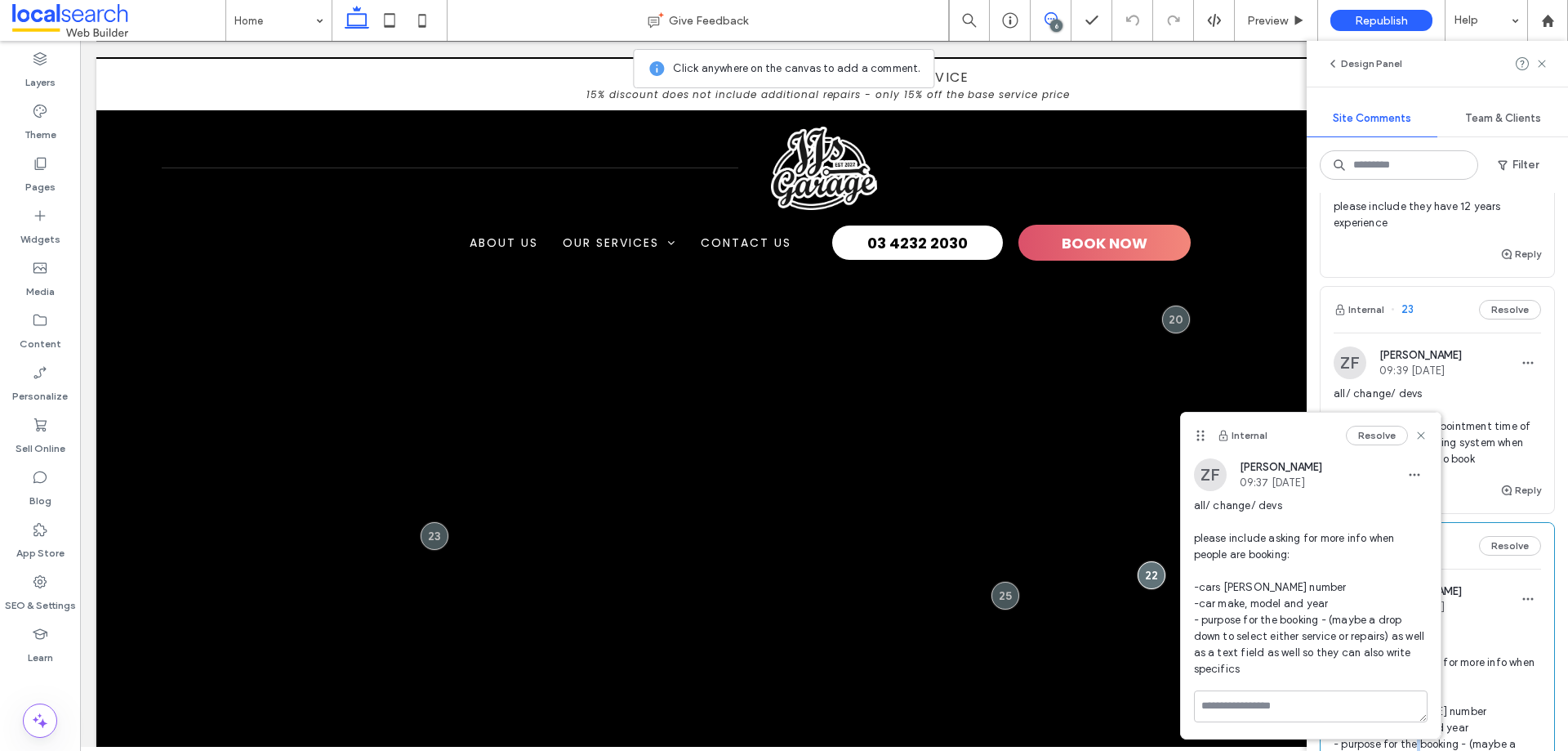
scroll to position [490, 0]
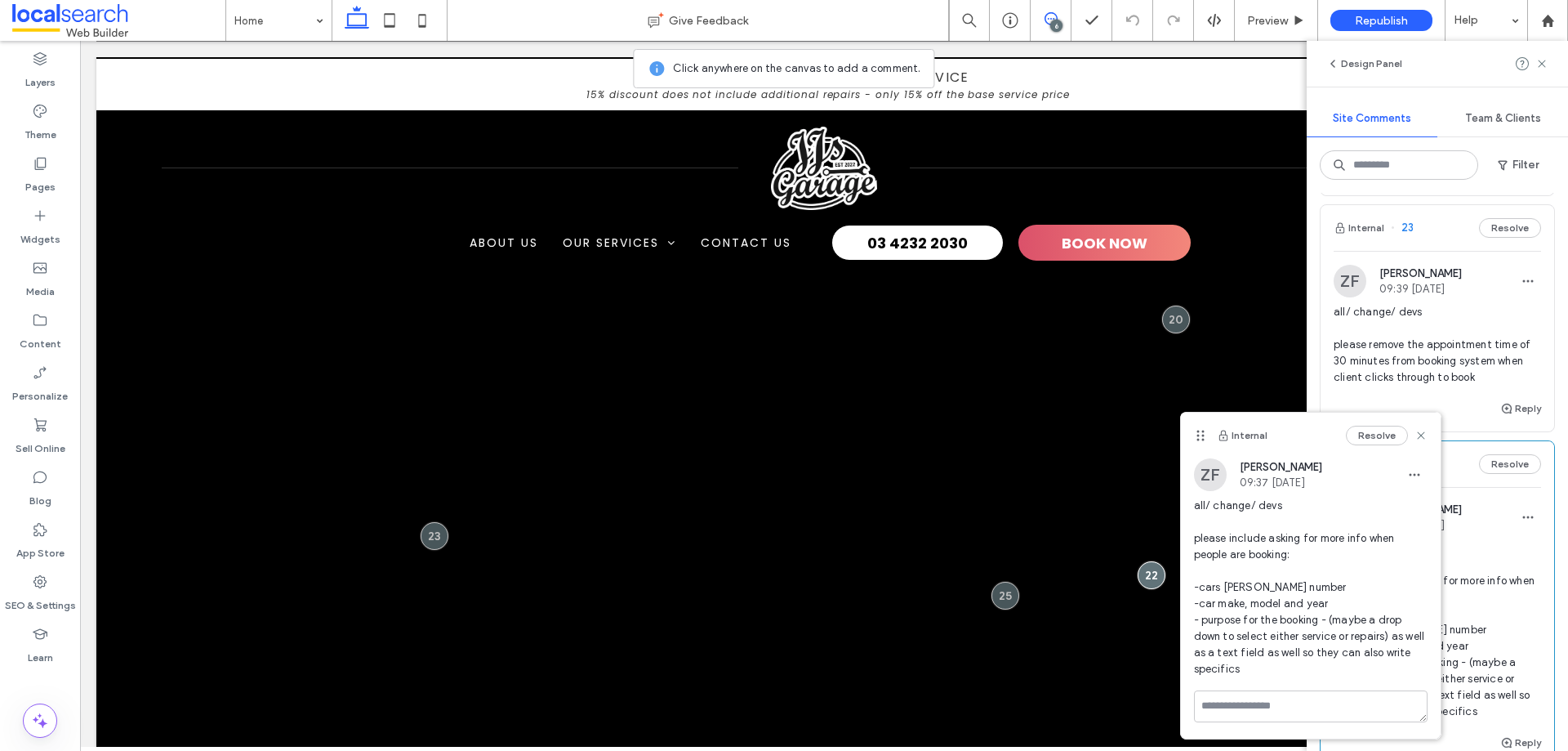
click at [1496, 342] on span "all/ change/ devs please remove the appointment time of 30 minutes from booking…" at bounding box center [1437, 344] width 207 height 81
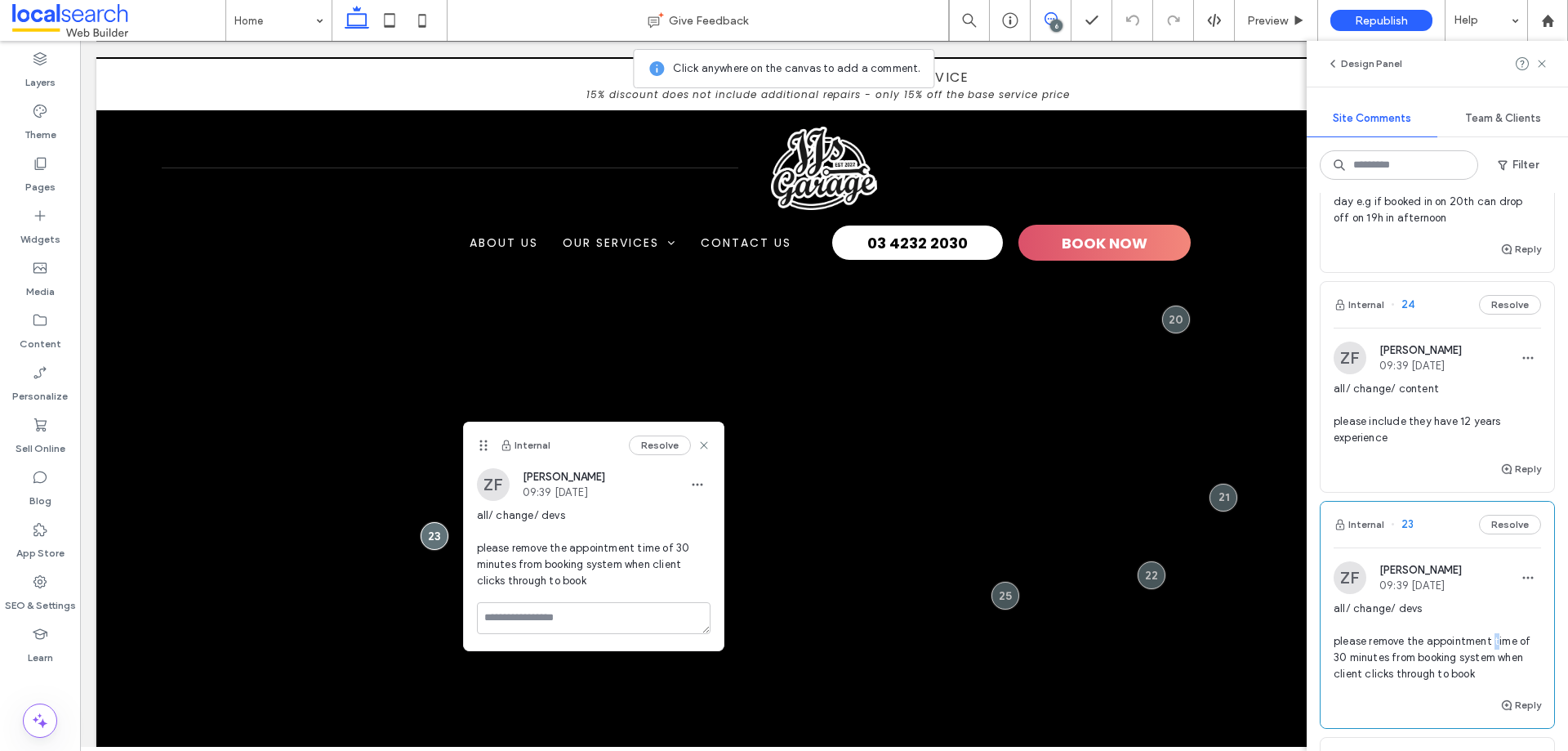
scroll to position [164, 0]
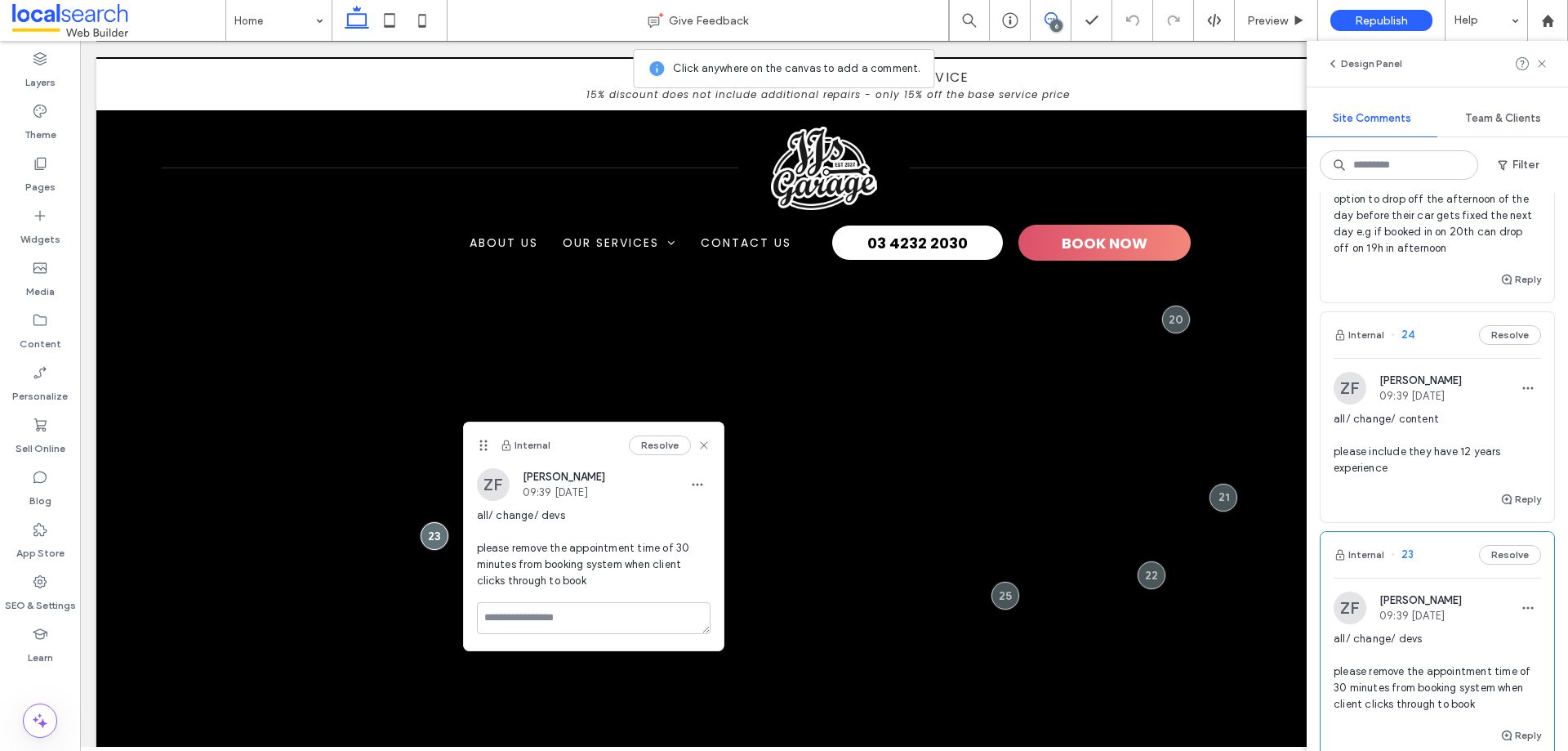
click at [1429, 448] on span "all/ change/ content please include they have 12 years experience" at bounding box center [1437, 443] width 207 height 65
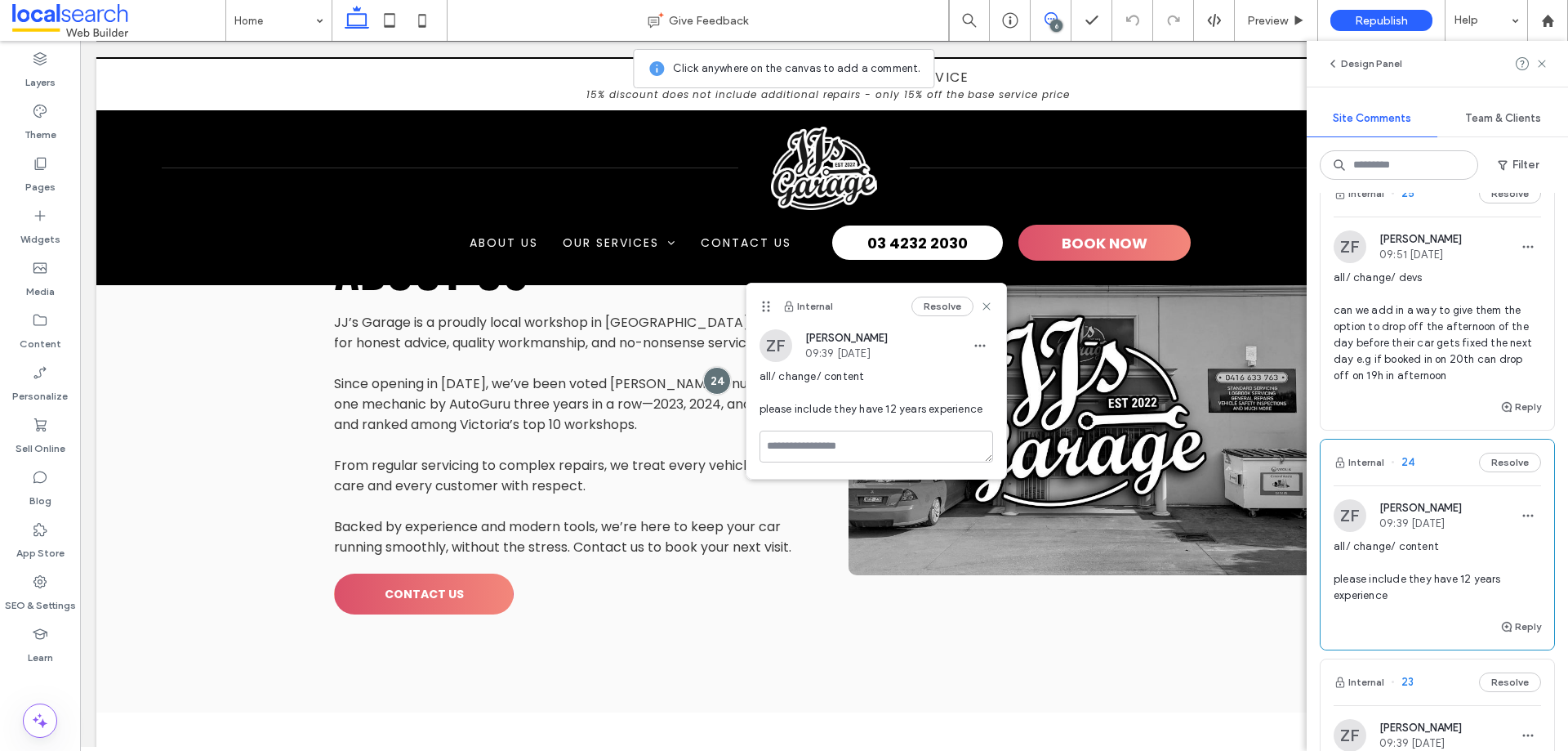
scroll to position [0, 0]
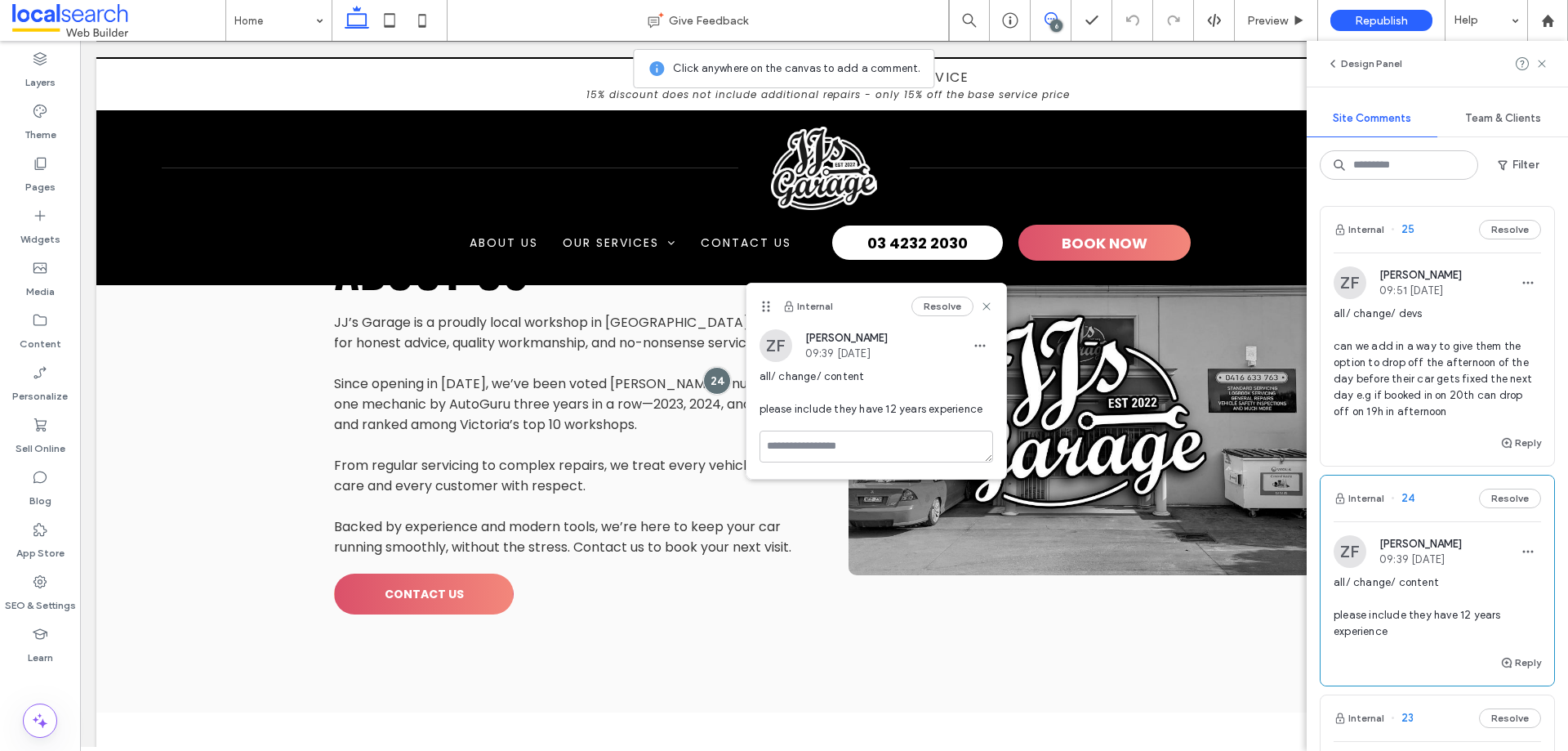
click at [1437, 373] on span "all/ change/ devs can we add in a way to give them the option to drop off the a…" at bounding box center [1437, 363] width 207 height 114
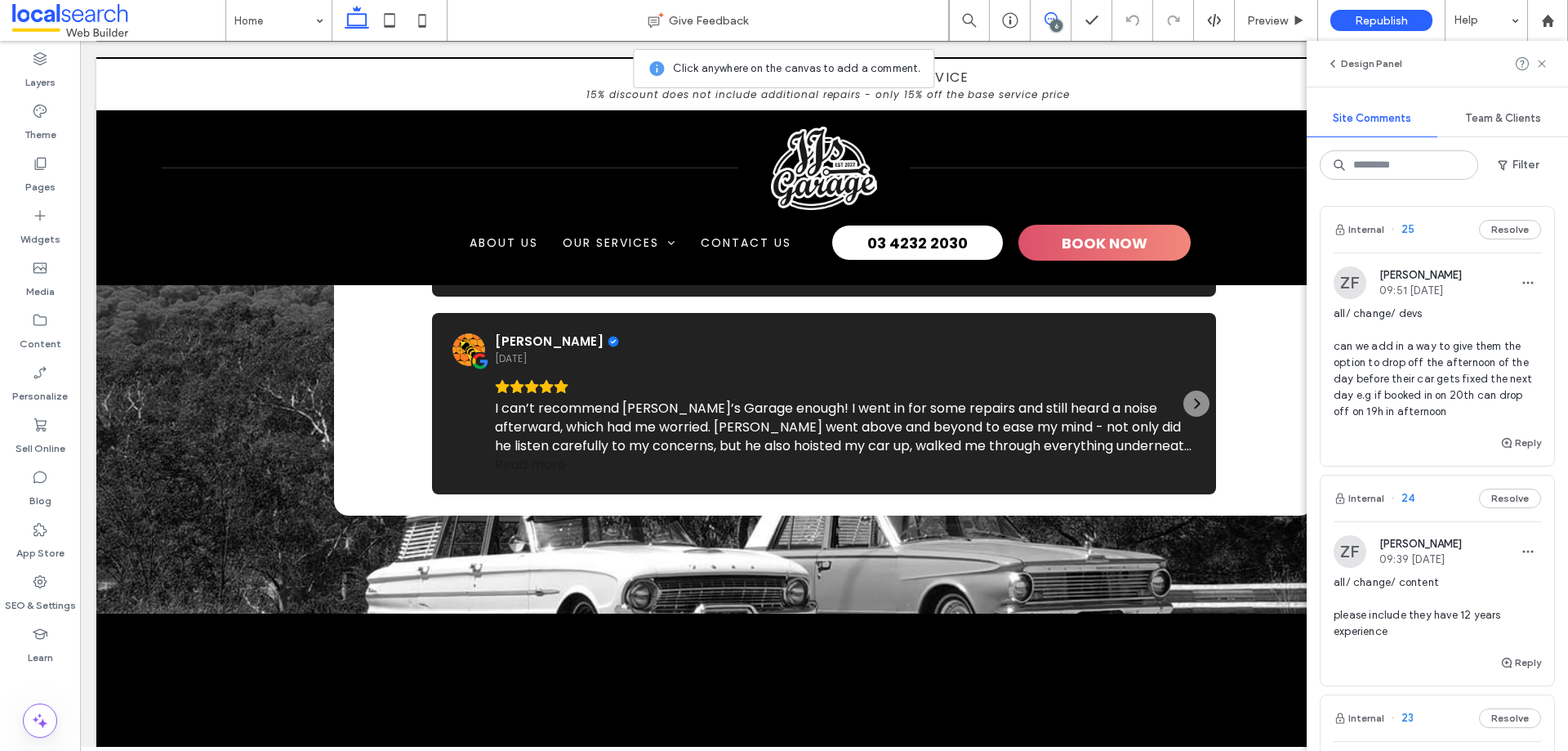
scroll to position [5141, 0]
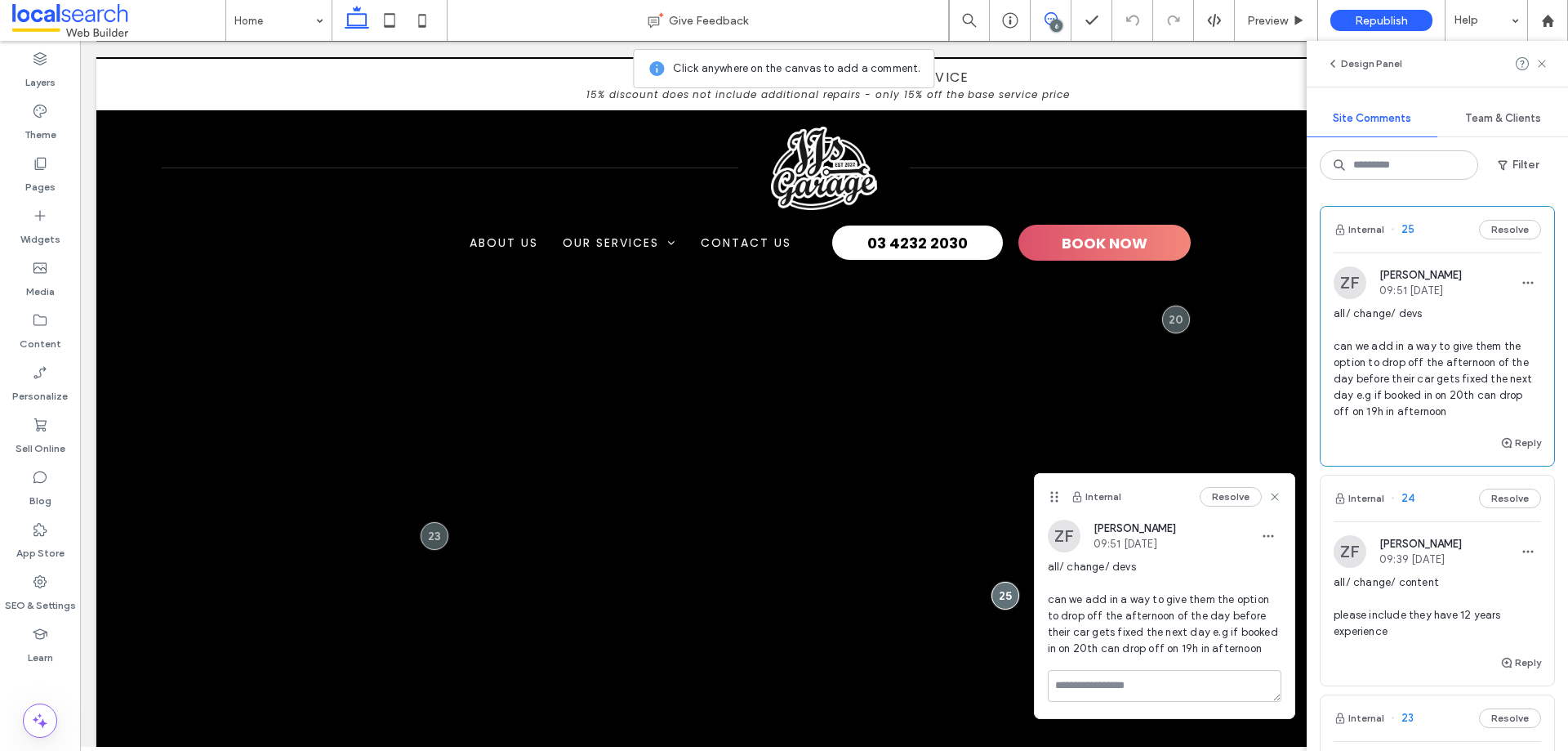
click at [1051, 23] on div "6" at bounding box center [1057, 26] width 13 height 13
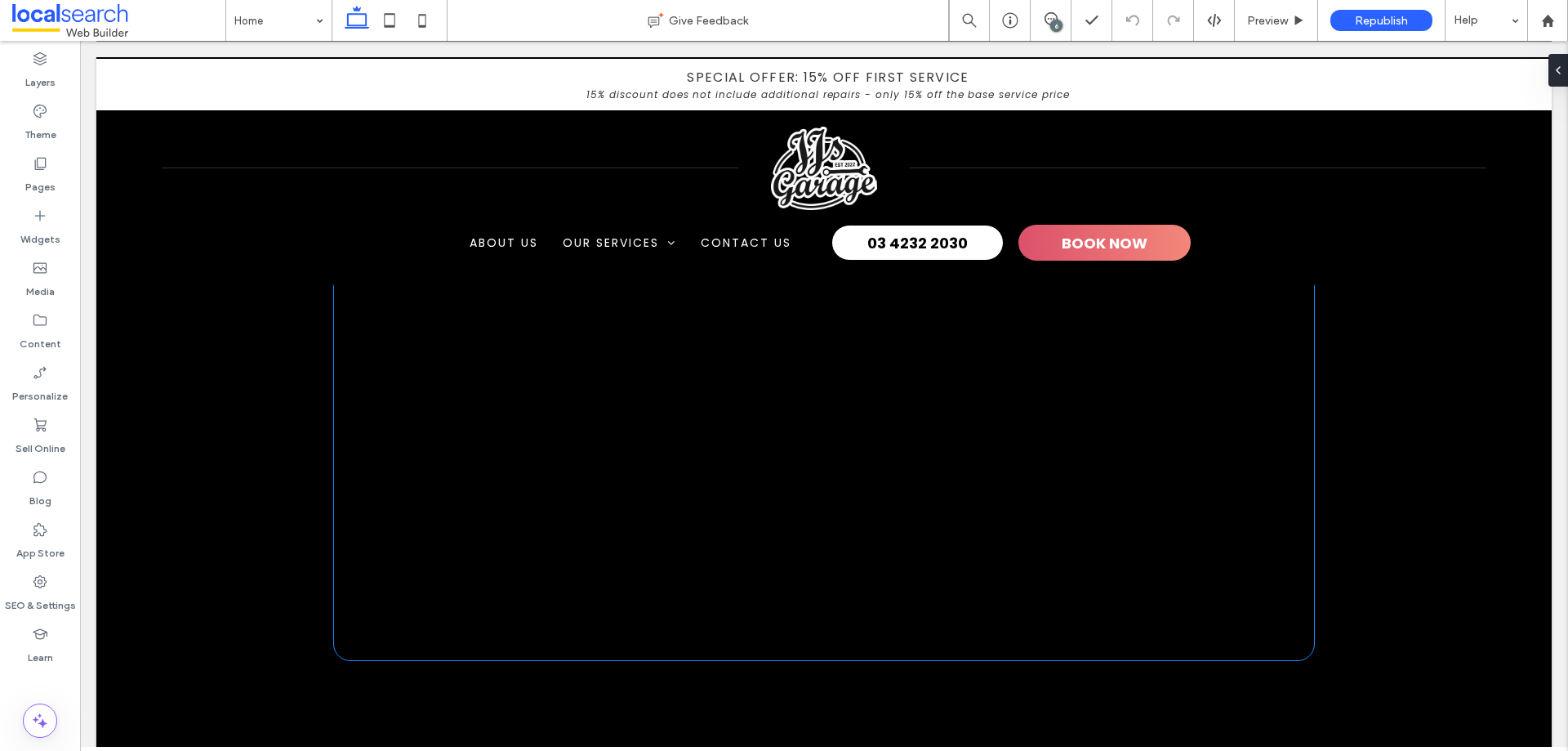
click at [981, 371] on div at bounding box center [824, 435] width 981 height 451
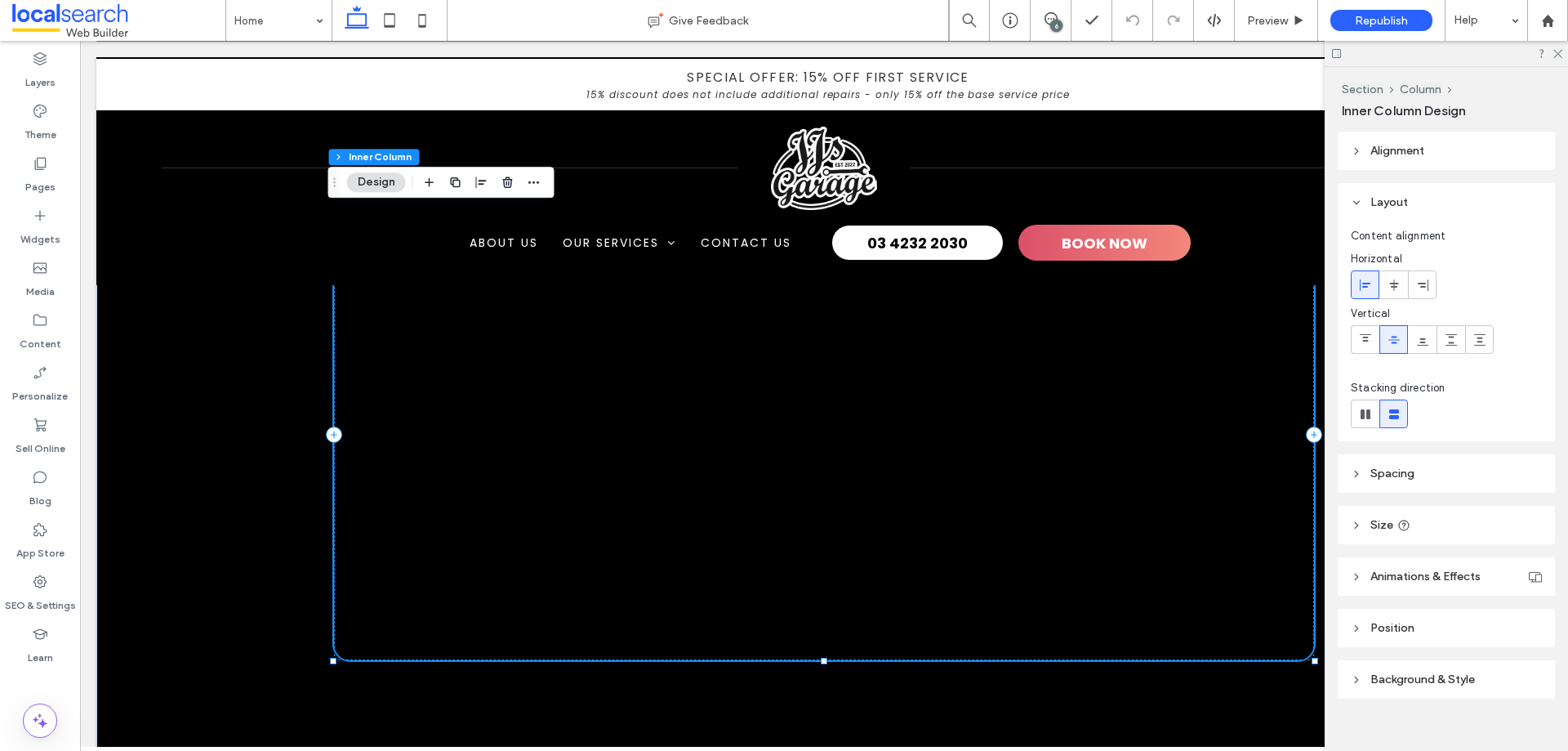
click at [985, 368] on div at bounding box center [824, 435] width 981 height 451
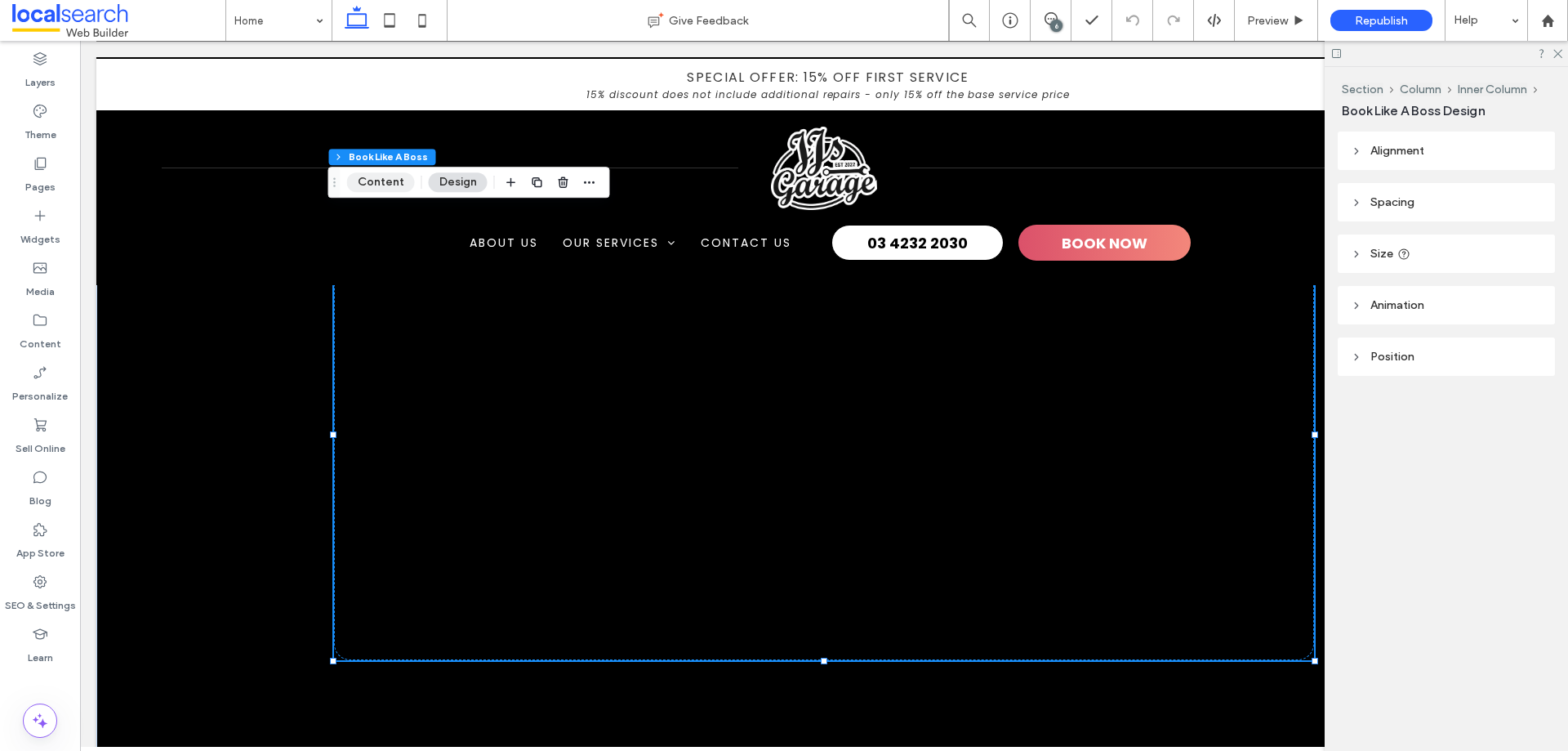
click at [386, 184] on button "Content" at bounding box center [381, 182] width 68 height 20
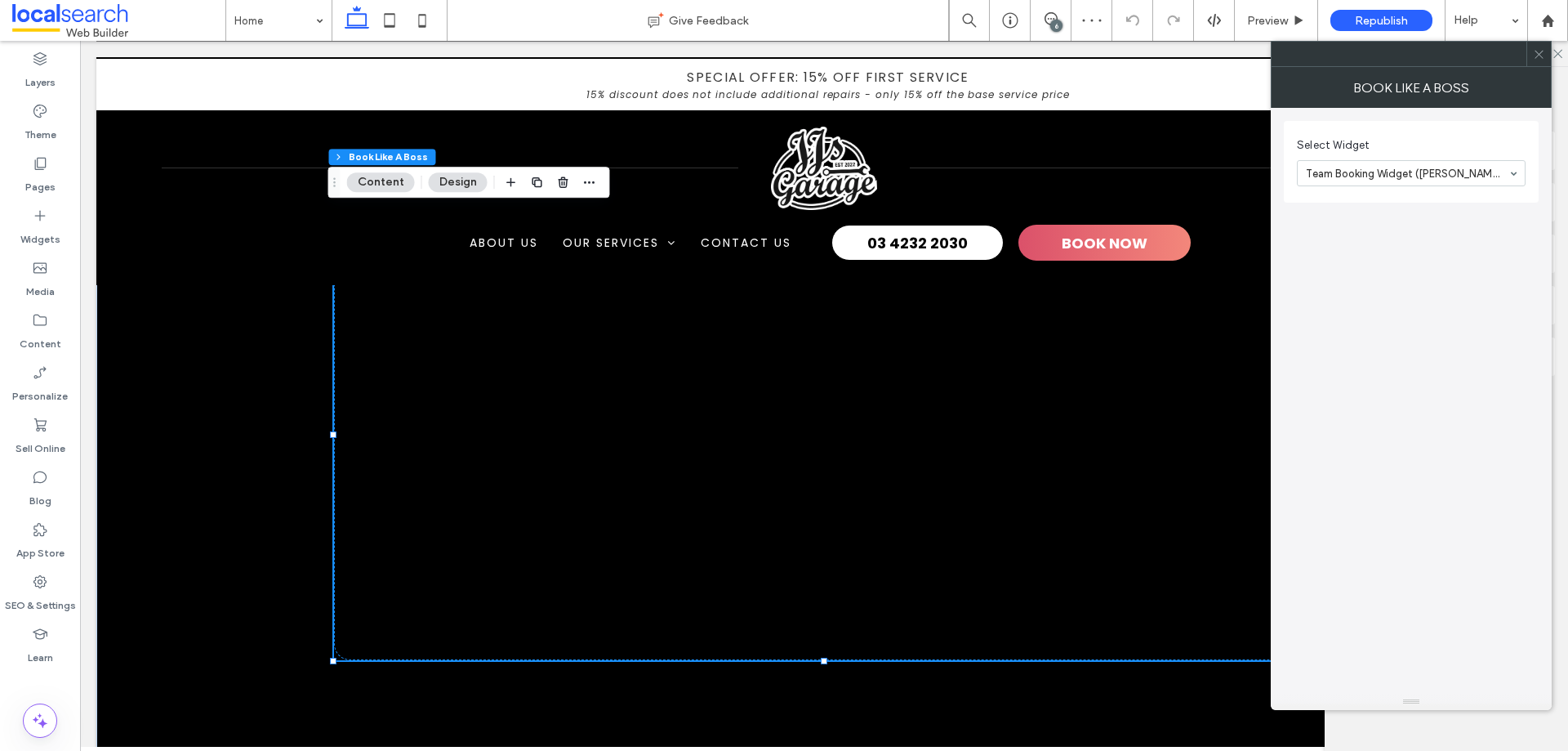
click at [1513, 174] on div "Team Booking Widget ([PERSON_NAME]'s Garage)" at bounding box center [1412, 173] width 229 height 26
click at [1540, 63] on span at bounding box center [1539, 54] width 13 height 24
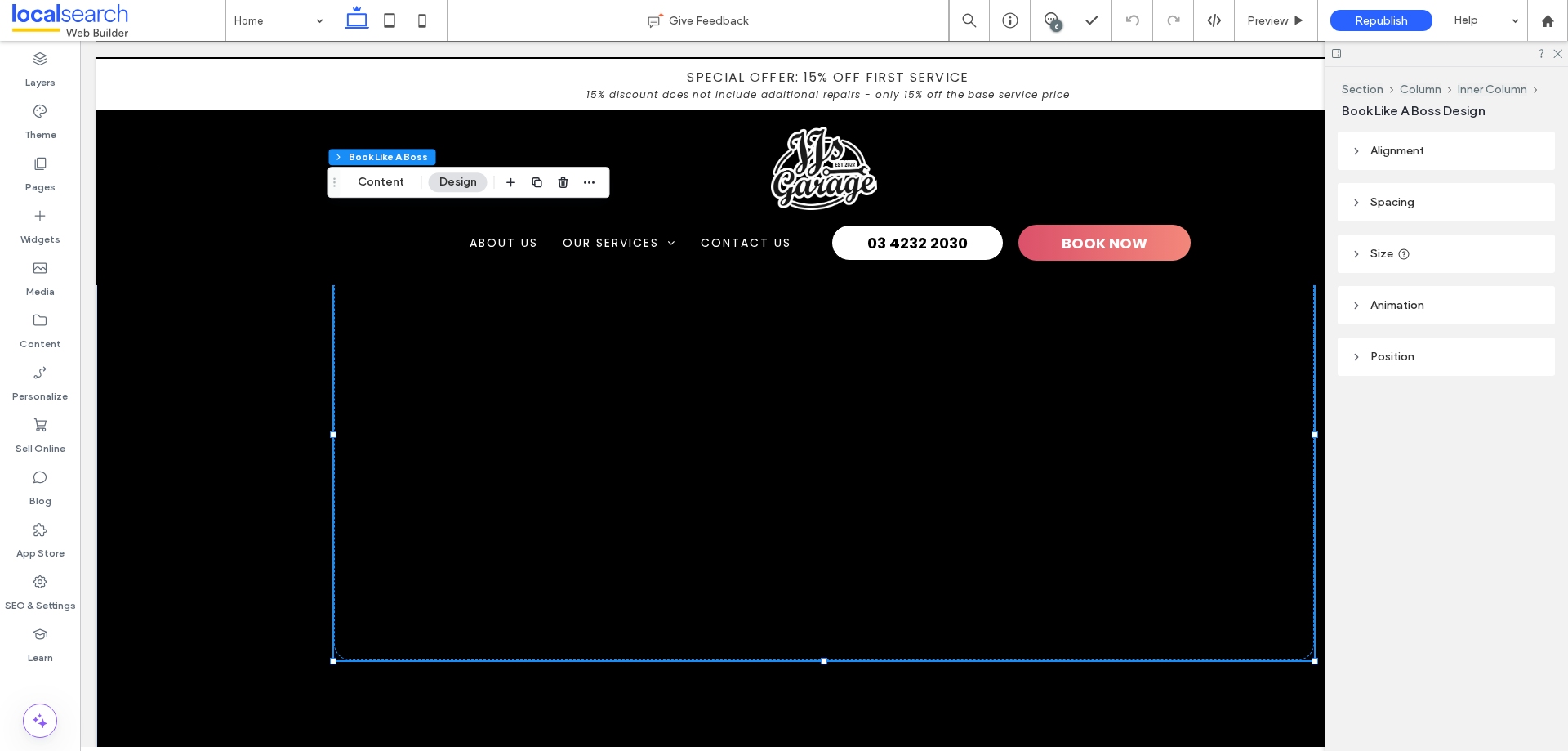
click at [562, 408] on div at bounding box center [824, 435] width 981 height 451
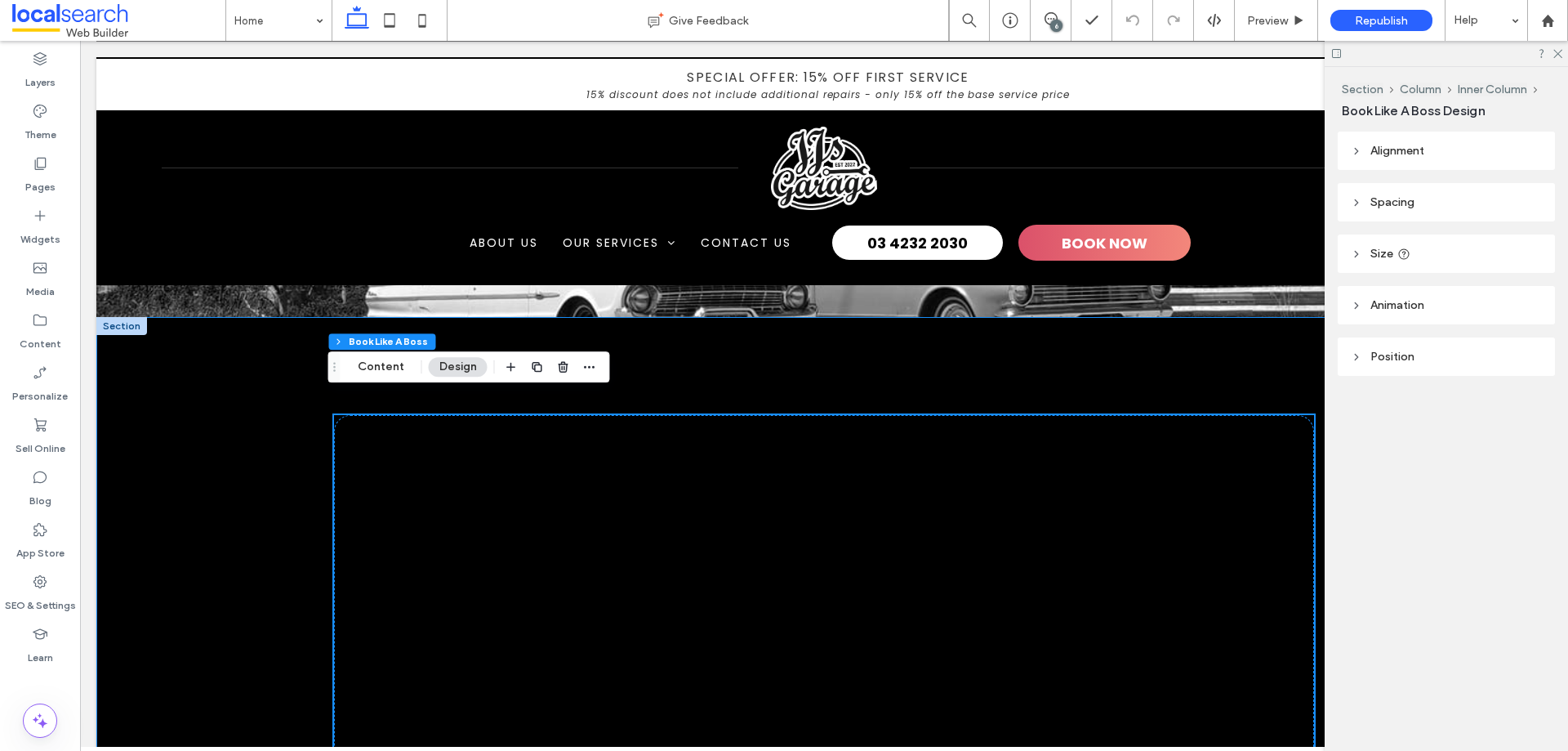
scroll to position [4896, 0]
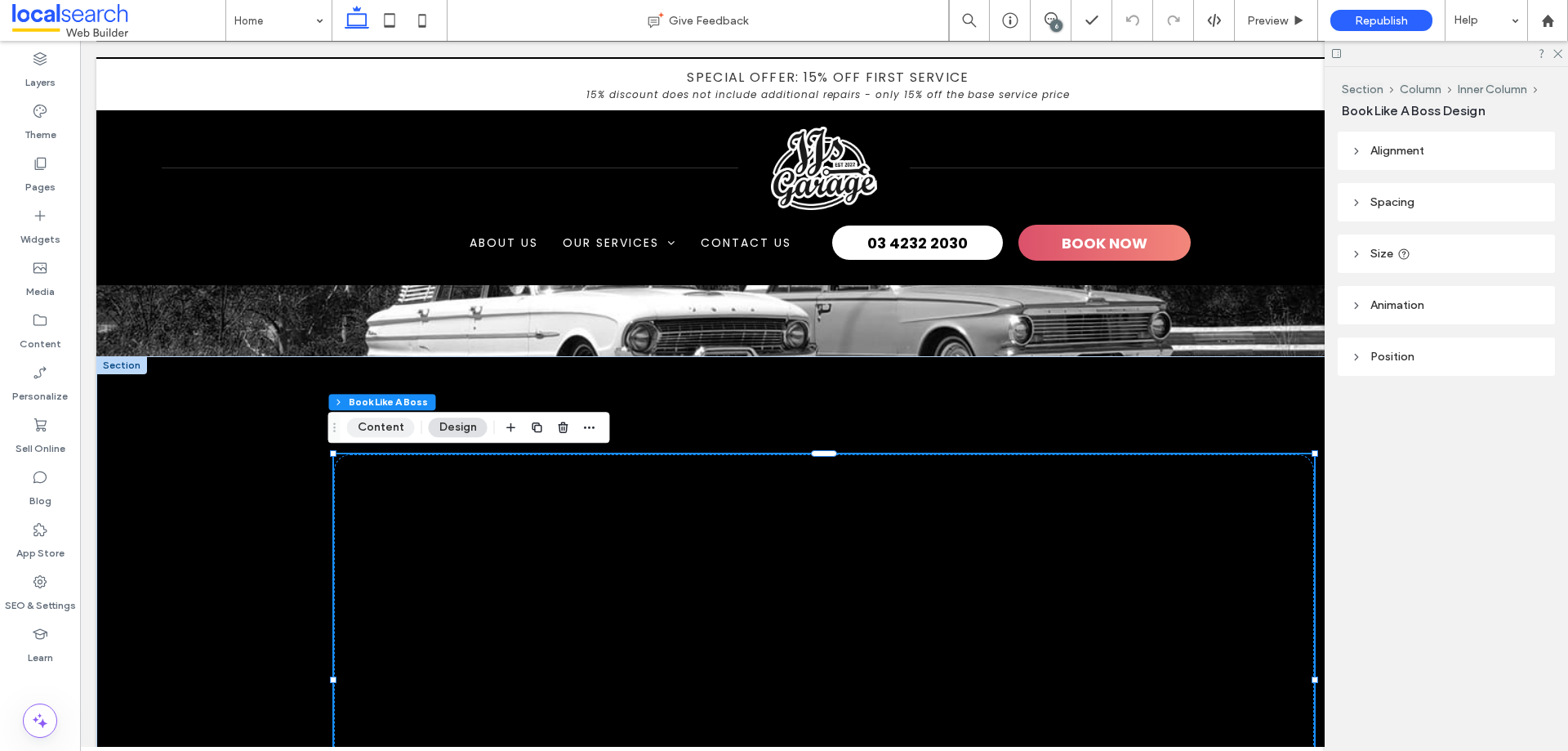
click at [405, 428] on button "Content" at bounding box center [381, 427] width 68 height 20
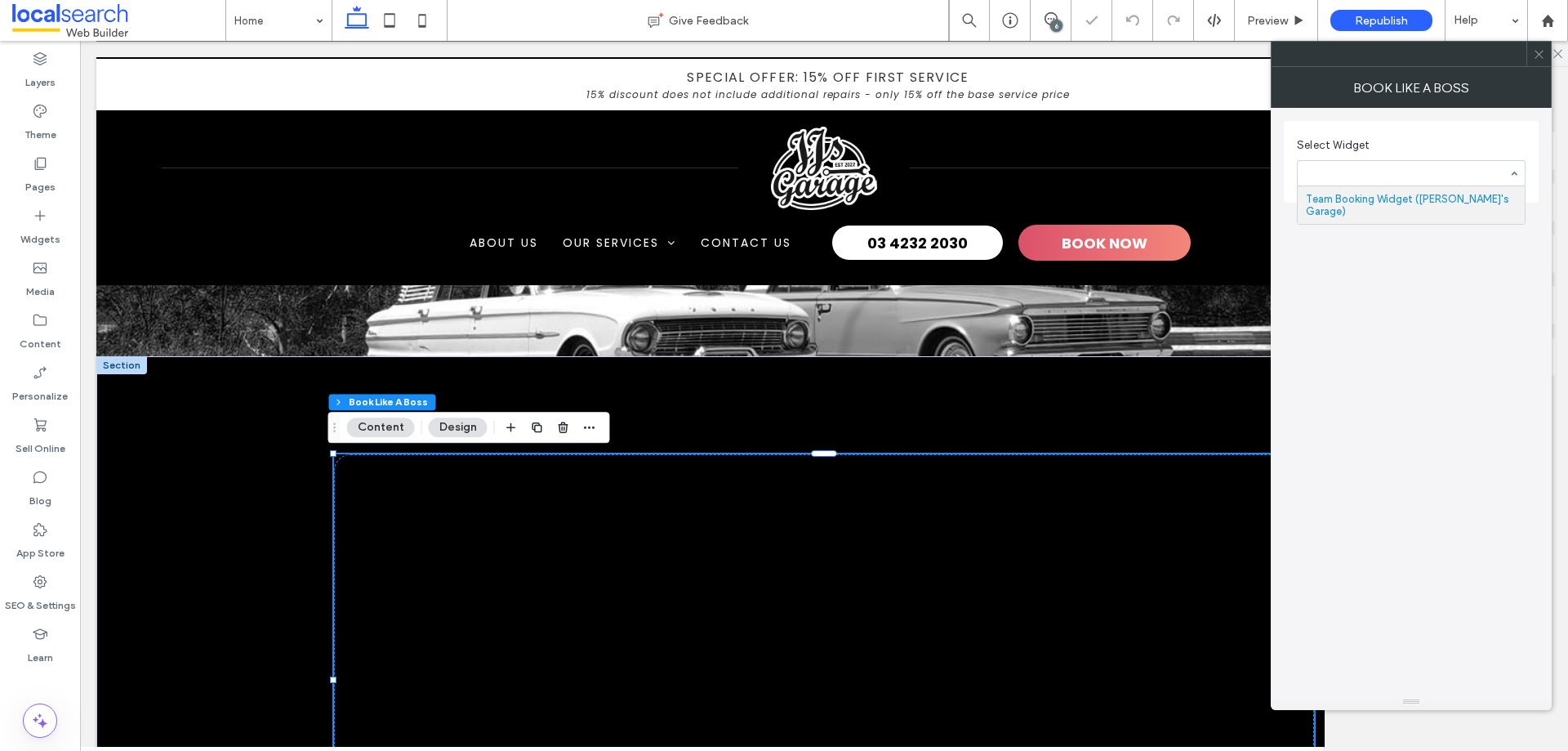
click at [1539, 56] on icon at bounding box center [1539, 55] width 13 height 13
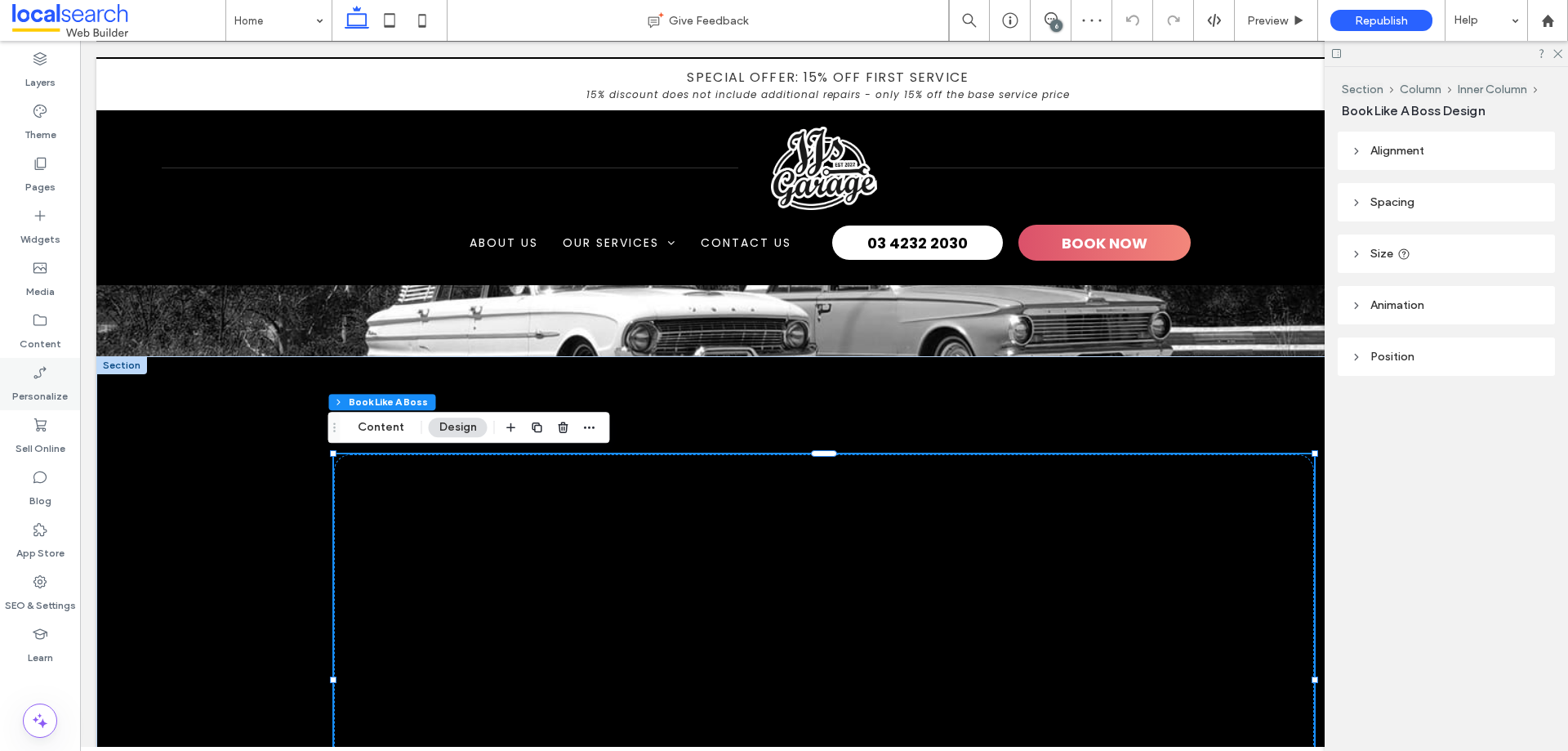
click at [39, 376] on icon at bounding box center [40, 373] width 16 height 16
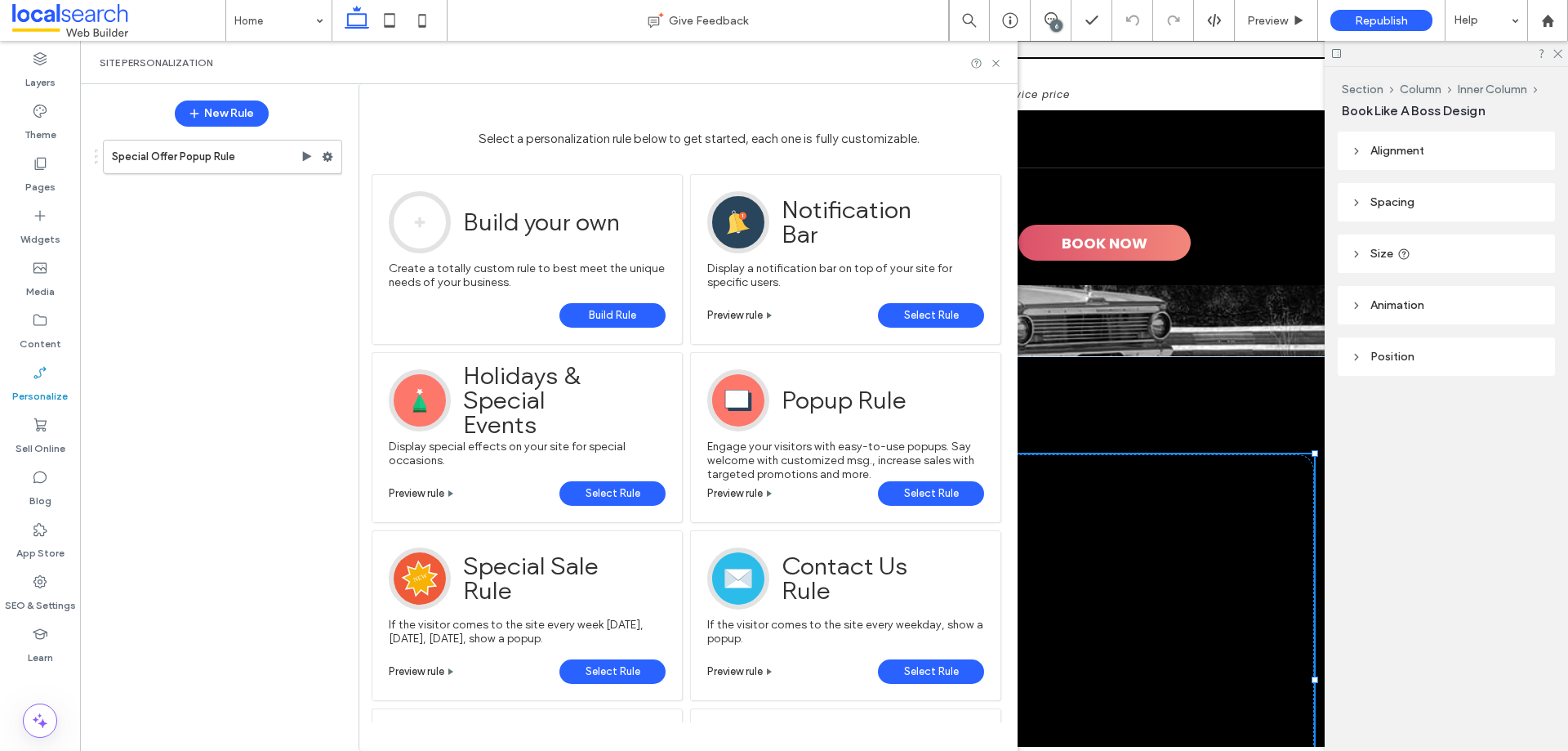
click at [43, 375] on icon at bounding box center [40, 373] width 16 height 16
click at [45, 373] on icon at bounding box center [40, 373] width 16 height 16
click at [51, 322] on div "Content" at bounding box center [40, 332] width 80 height 52
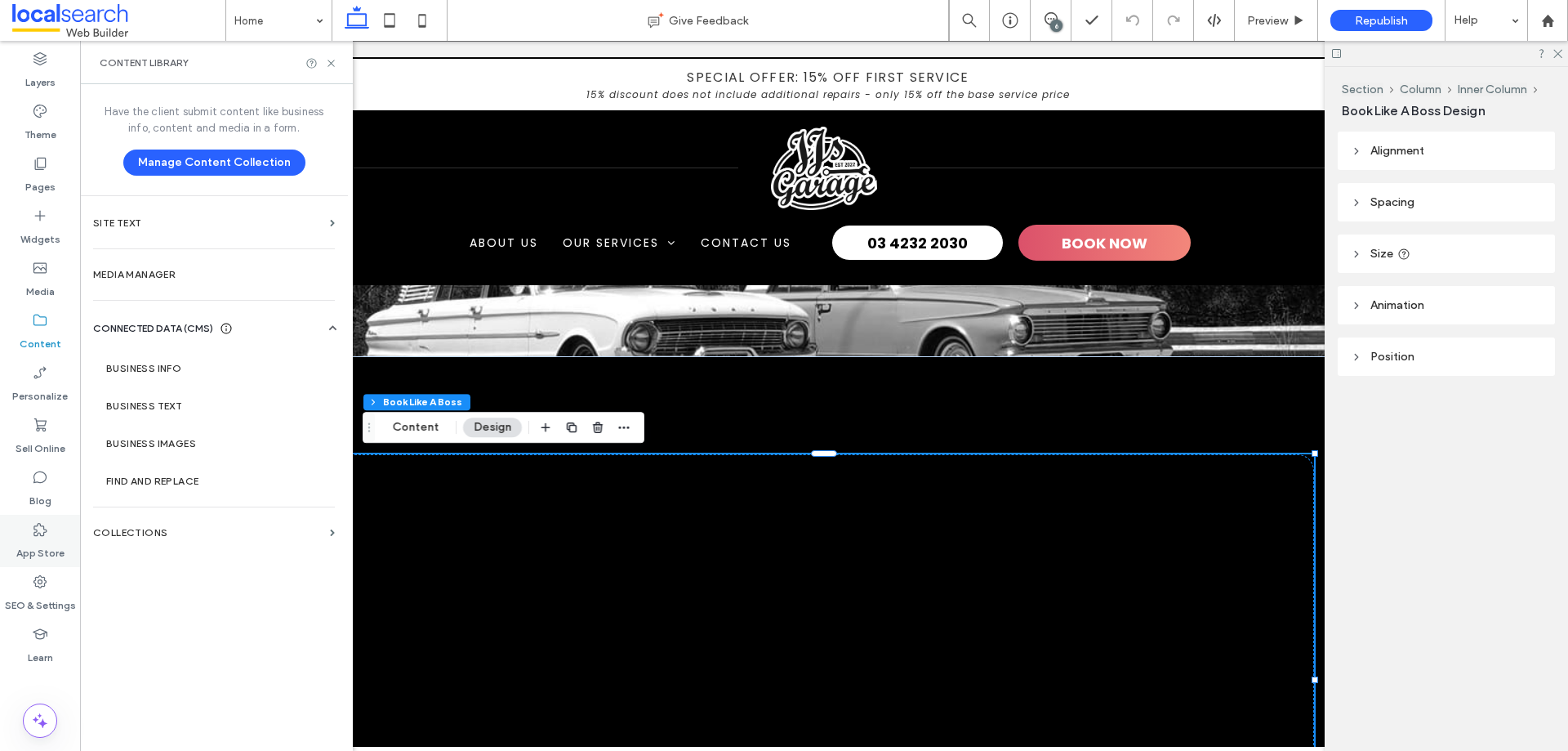
click at [52, 533] on div "App Store" at bounding box center [40, 541] width 80 height 52
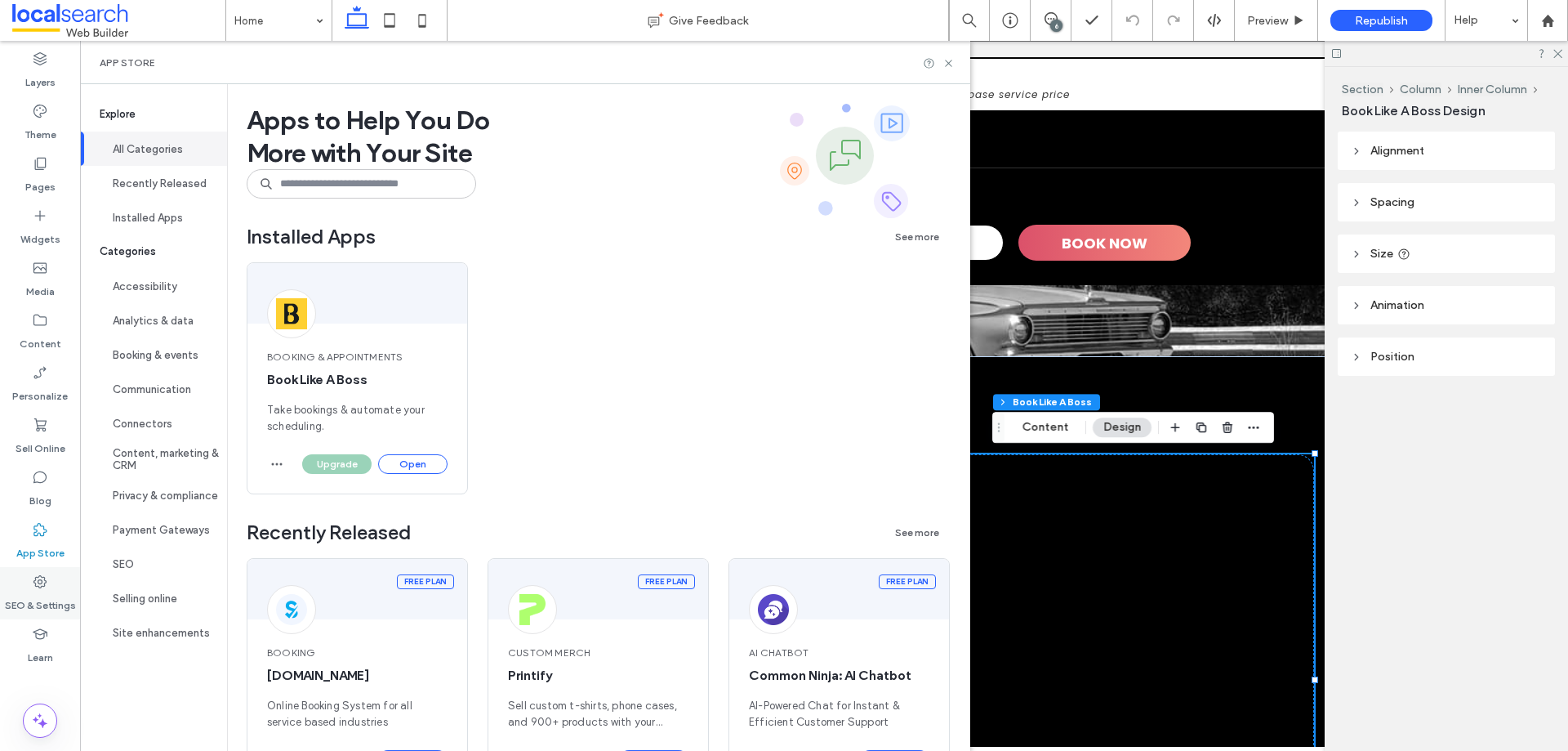
click at [39, 580] on icon at bounding box center [40, 581] width 16 height 16
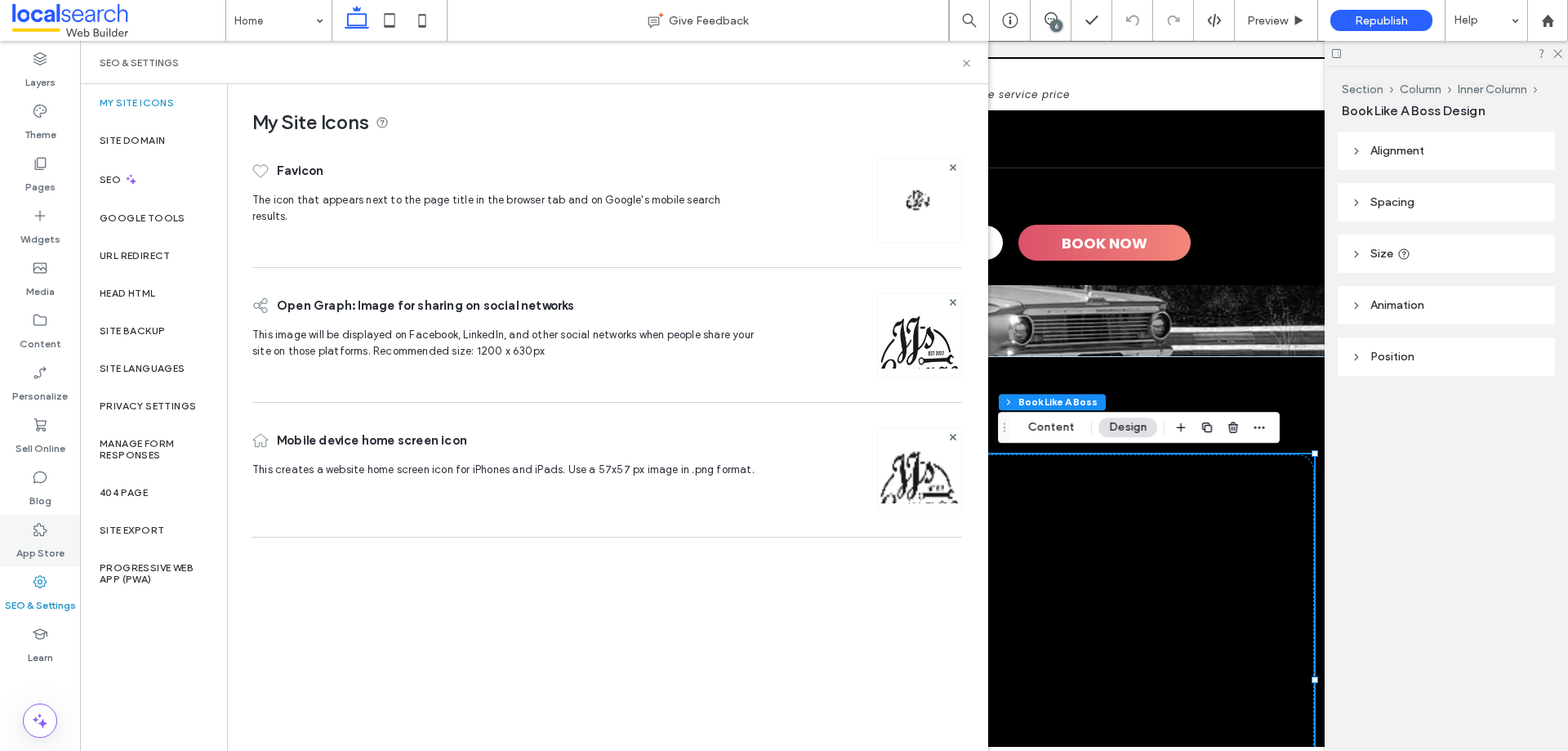
click at [43, 536] on use at bounding box center [39, 529] width 13 height 13
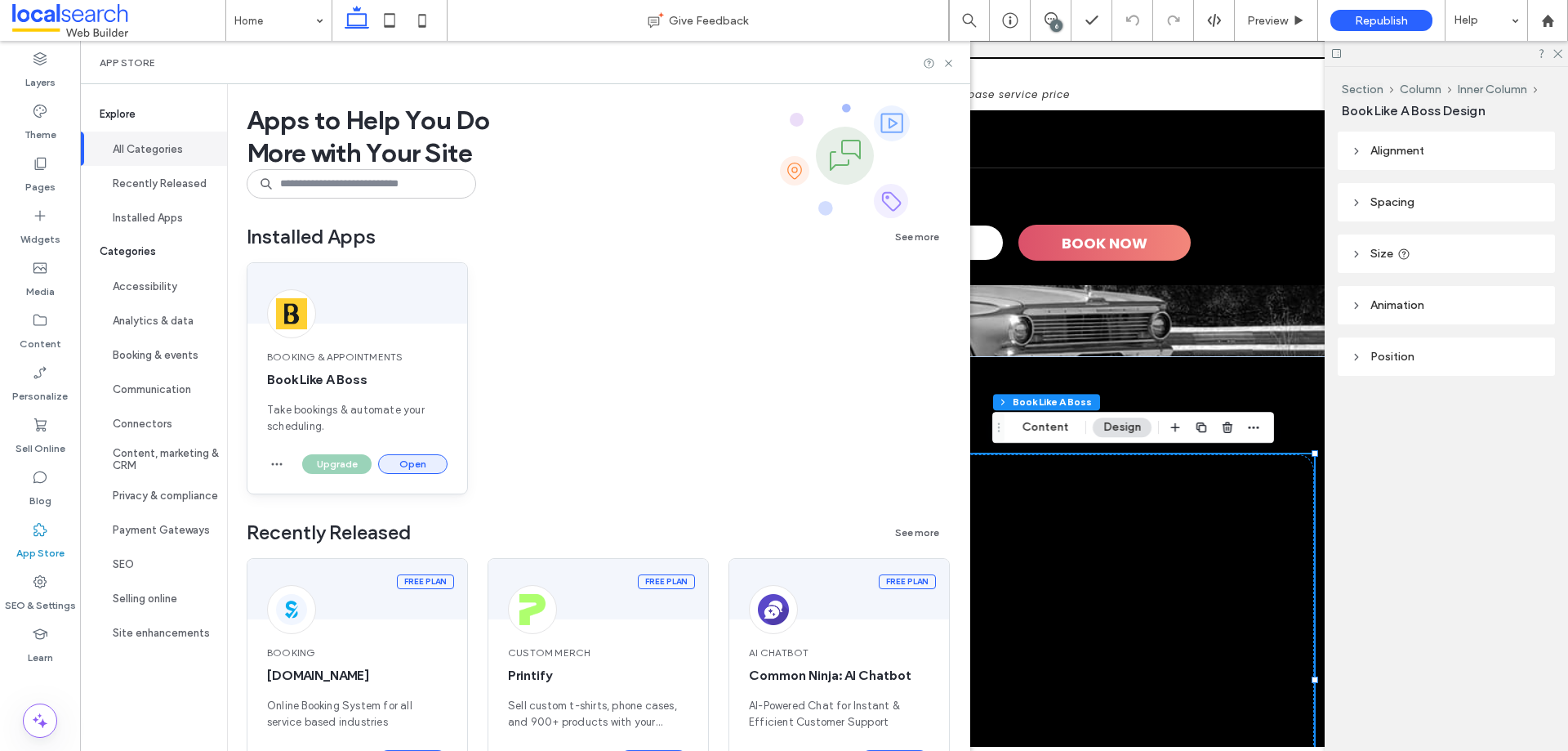
click at [402, 469] on button "Open" at bounding box center [413, 464] width 70 height 20
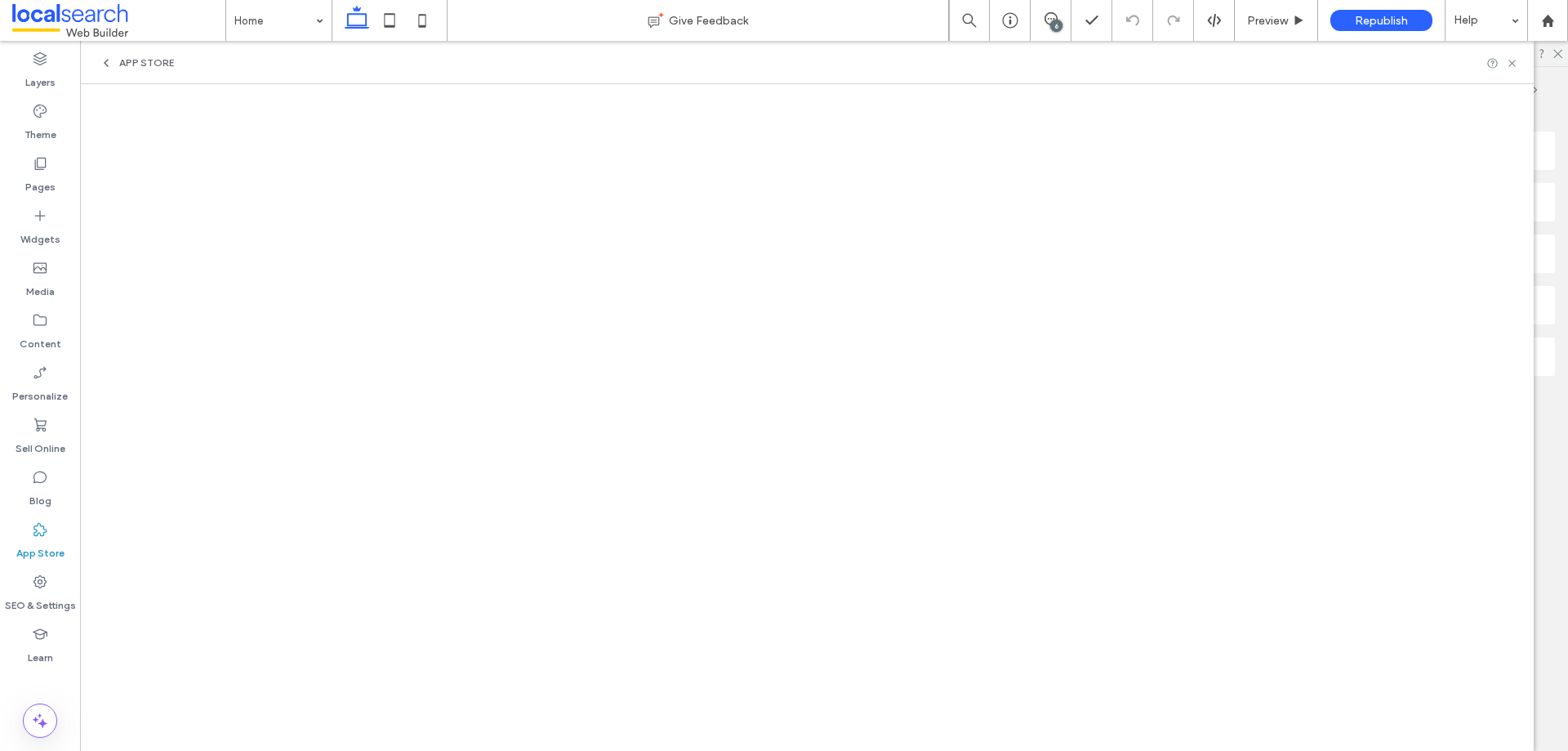
click at [119, 63] on span "App Store" at bounding box center [146, 63] width 55 height 13
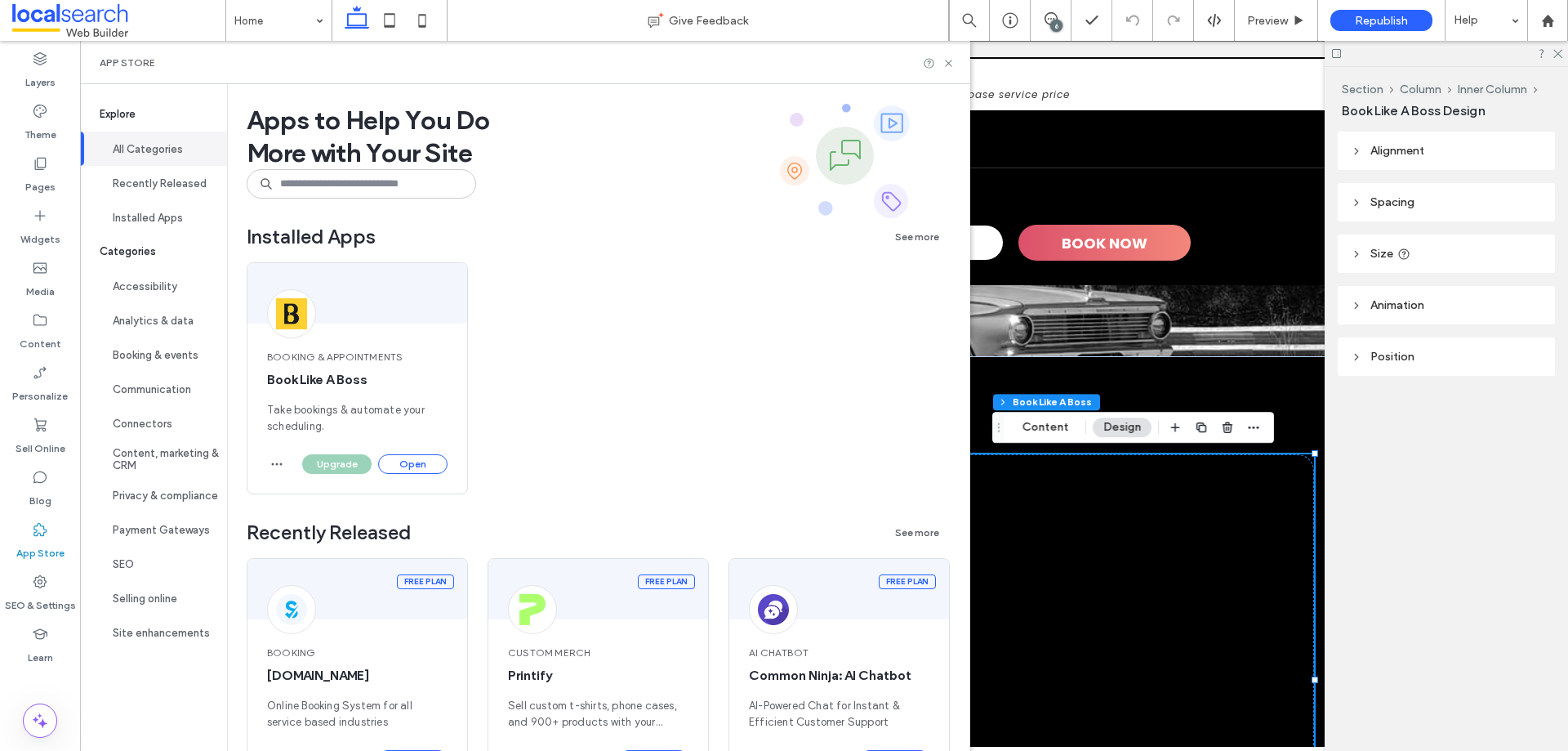
click at [696, 308] on div "Booking & Appointments Book Like A Boss Take bookings & automate your schedulin…" at bounding box center [599, 391] width 704 height 258
click at [411, 460] on button "Open" at bounding box center [413, 464] width 70 height 20
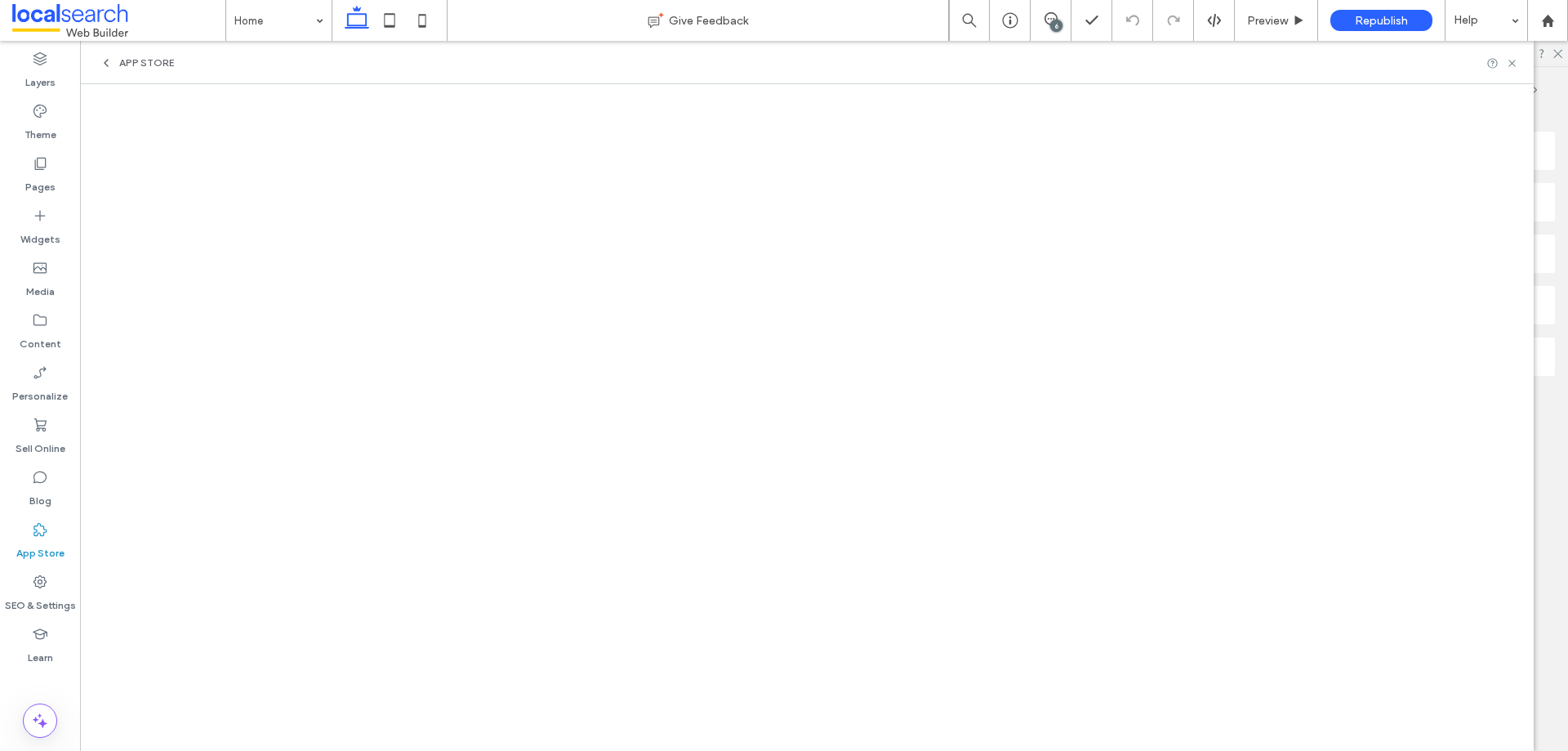
click at [127, 65] on span "App Store" at bounding box center [146, 63] width 55 height 13
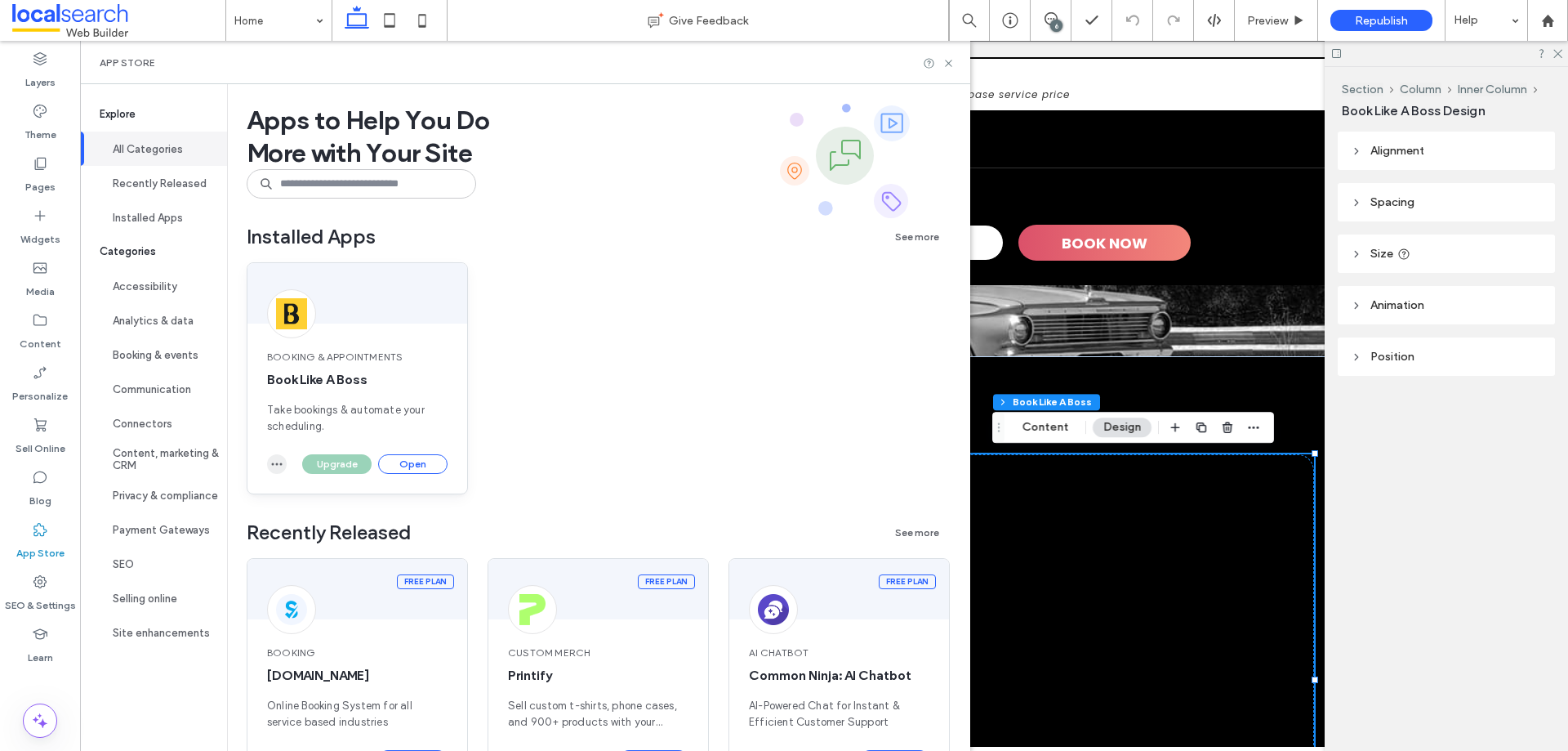
click at [281, 467] on icon "button" at bounding box center [276, 464] width 13 height 13
click at [684, 293] on div "Booking & Appointments Book Like A Boss Take bookings & automate your schedulin…" at bounding box center [599, 391] width 704 height 258
click at [955, 66] on icon at bounding box center [949, 63] width 13 height 13
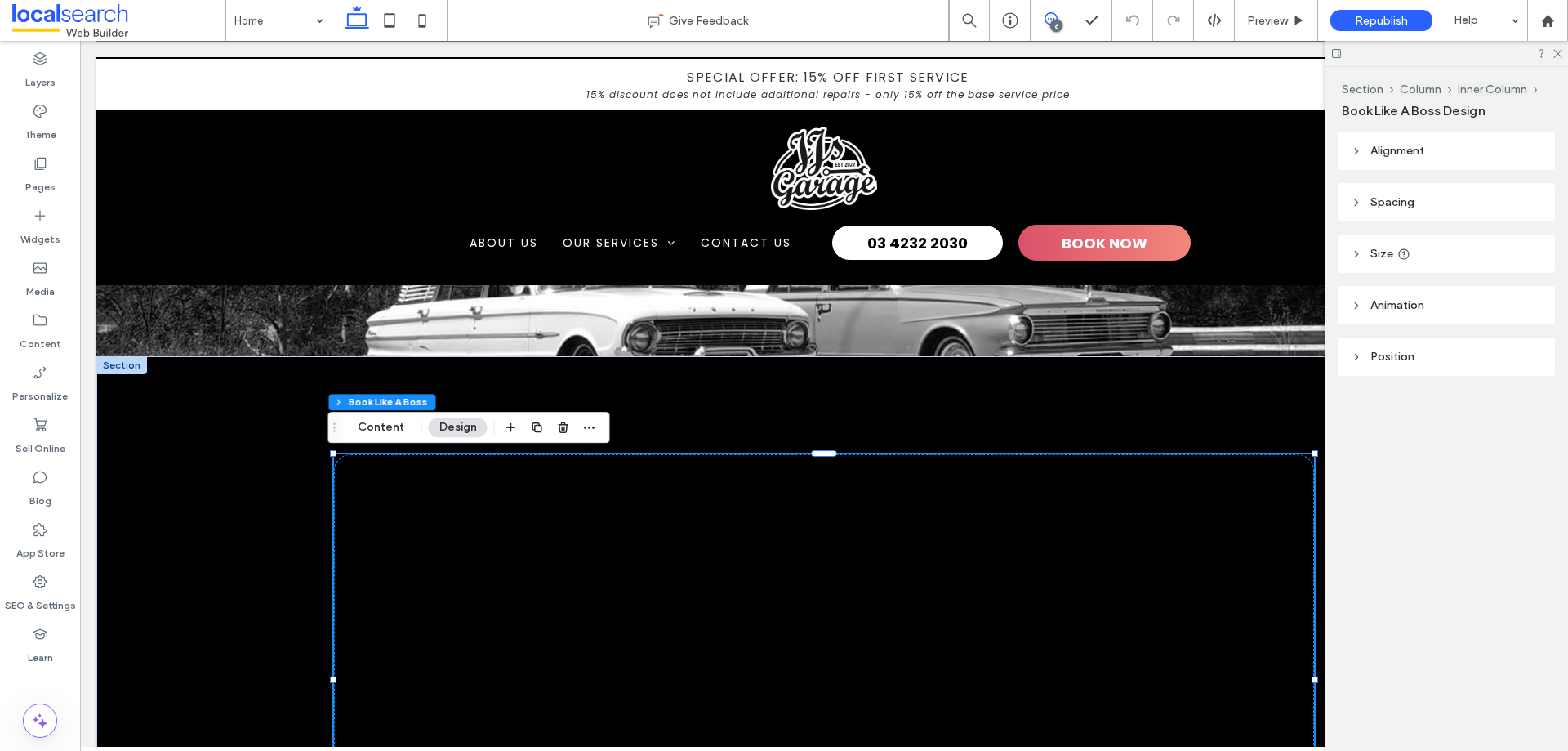
click at [1050, 22] on icon at bounding box center [1051, 19] width 13 height 13
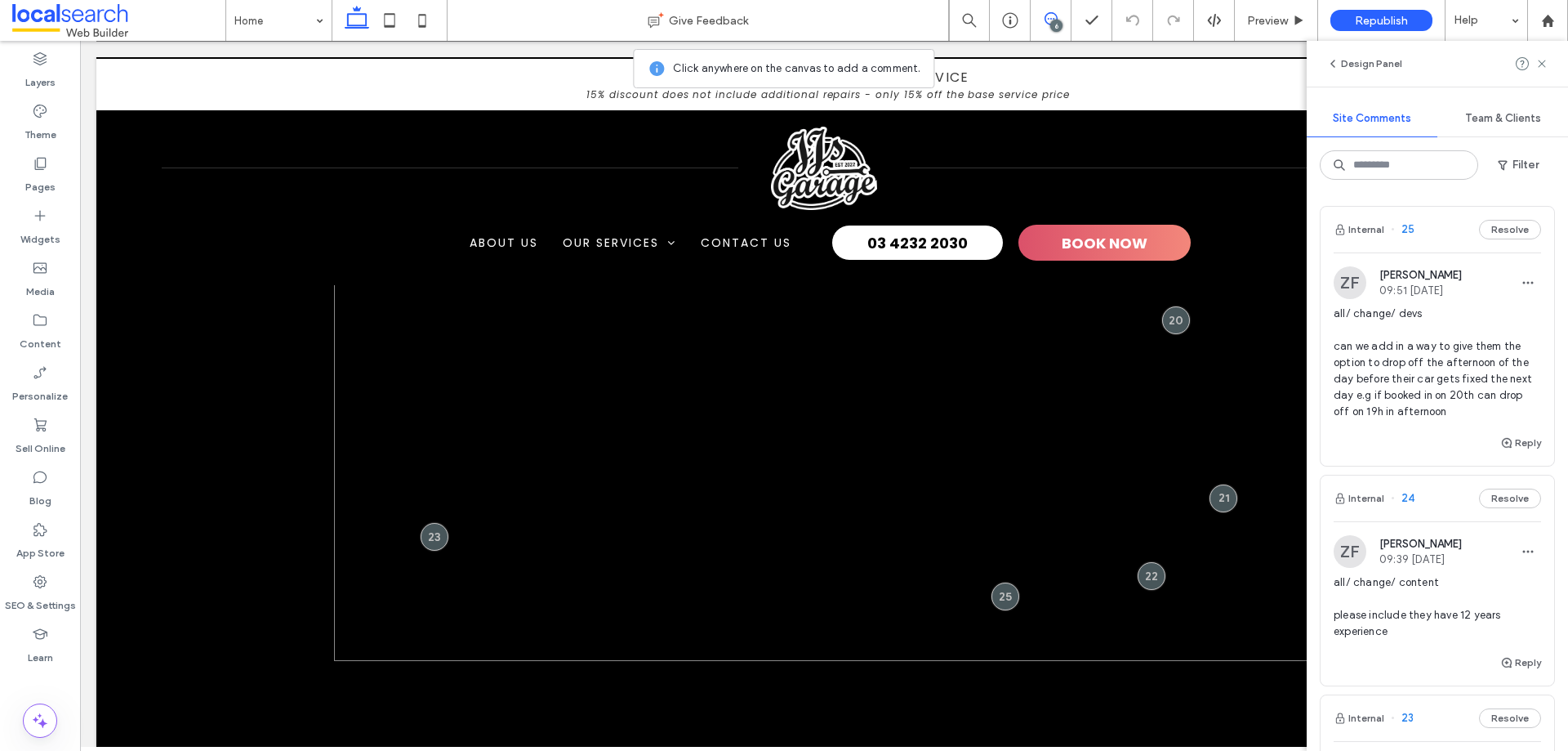
scroll to position [5141, 0]
click at [992, 602] on div at bounding box center [1006, 595] width 30 height 30
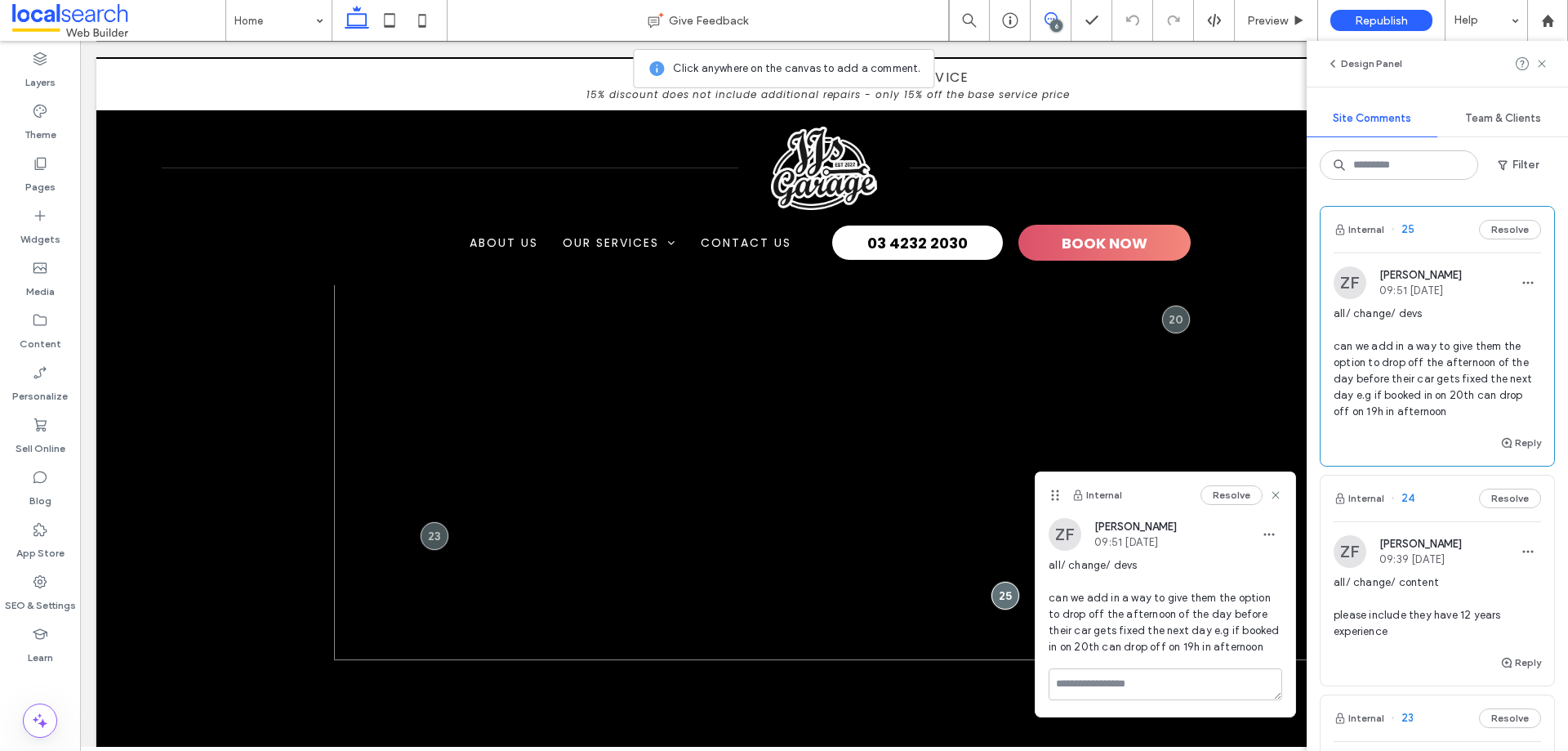
click at [1199, 319] on div at bounding box center [824, 435] width 981 height 451
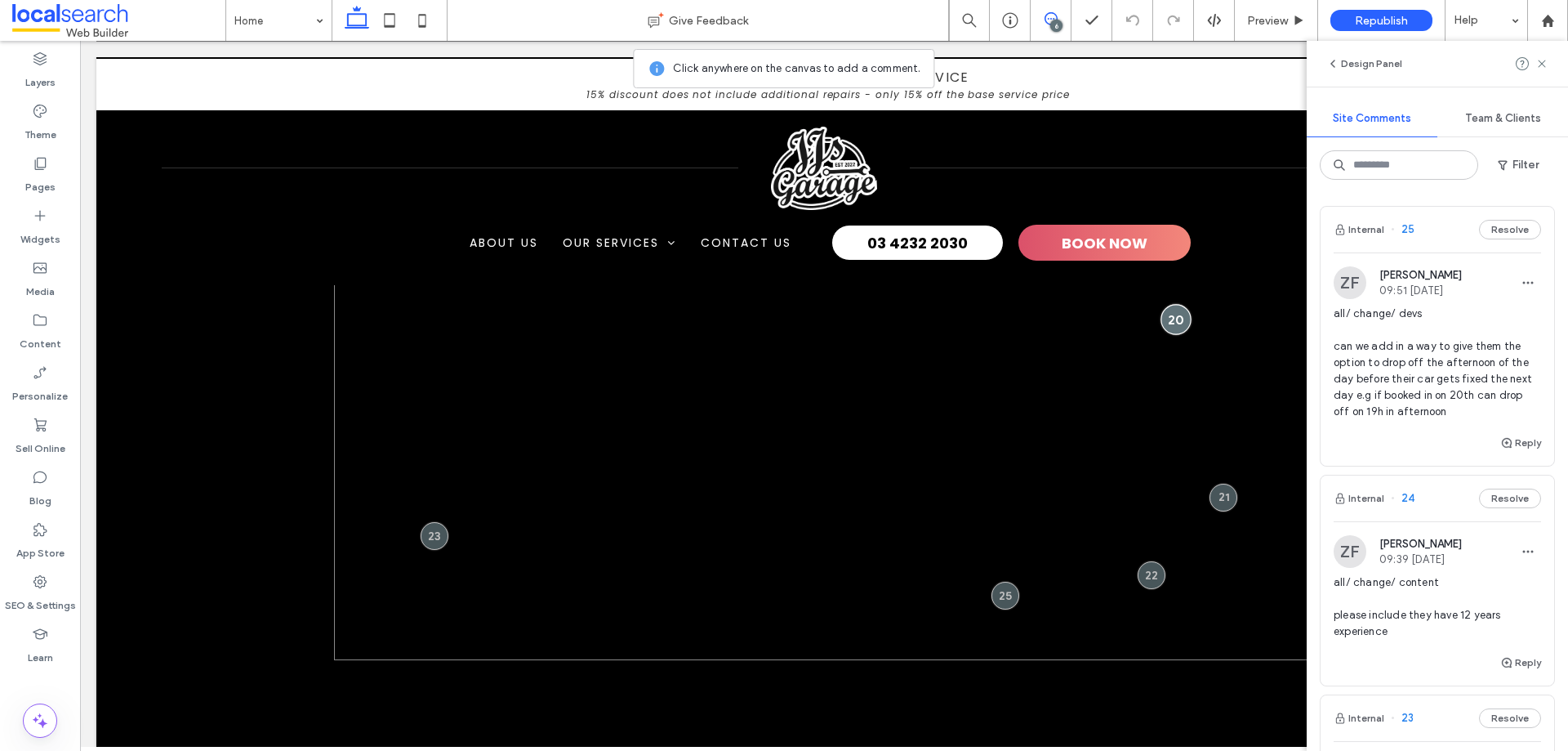
click at [1171, 325] on div at bounding box center [1176, 319] width 30 height 30
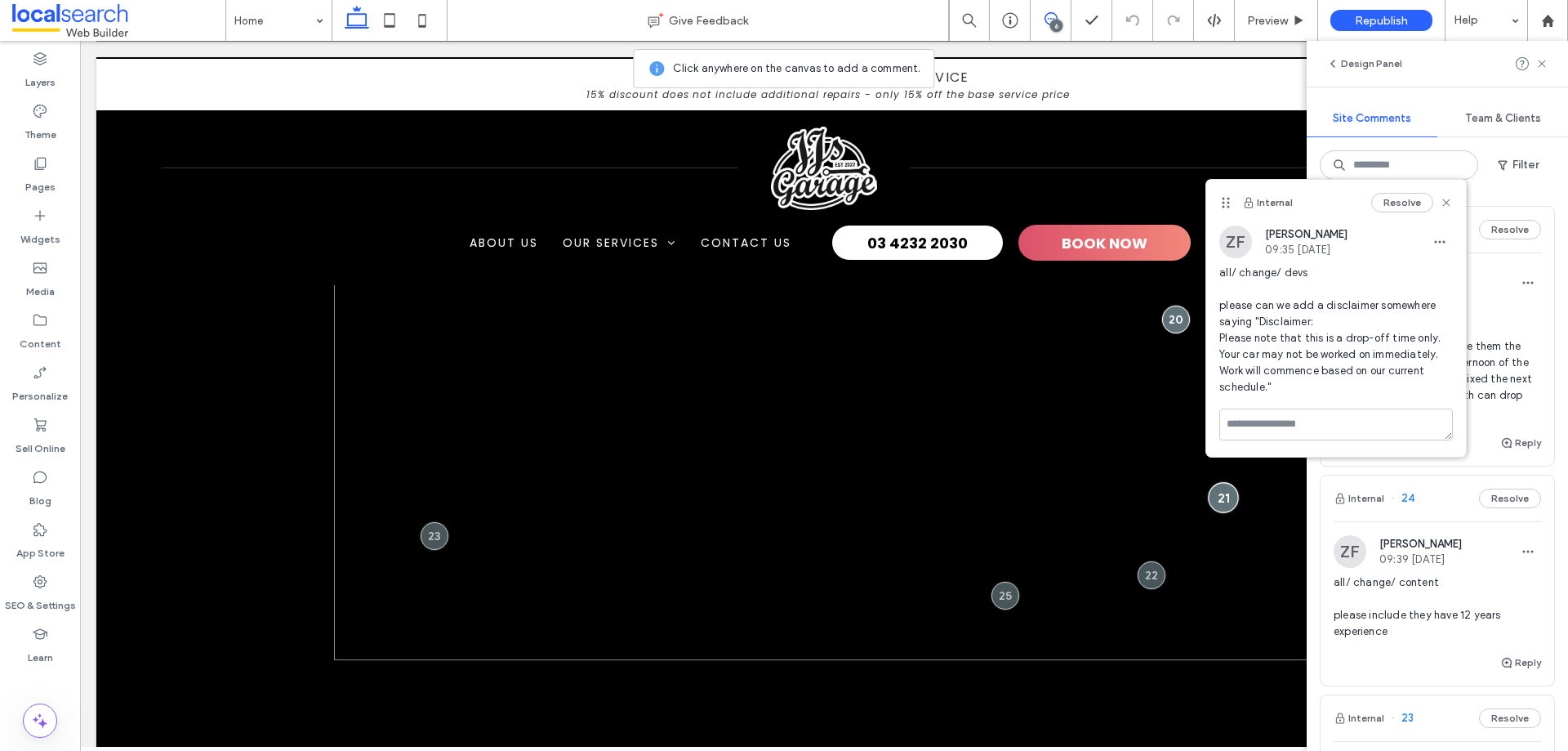
drag, startPoint x: 1219, startPoint y: 502, endPoint x: 1212, endPoint y: 481, distance: 22.1
click at [1219, 502] on div at bounding box center [1223, 497] width 30 height 30
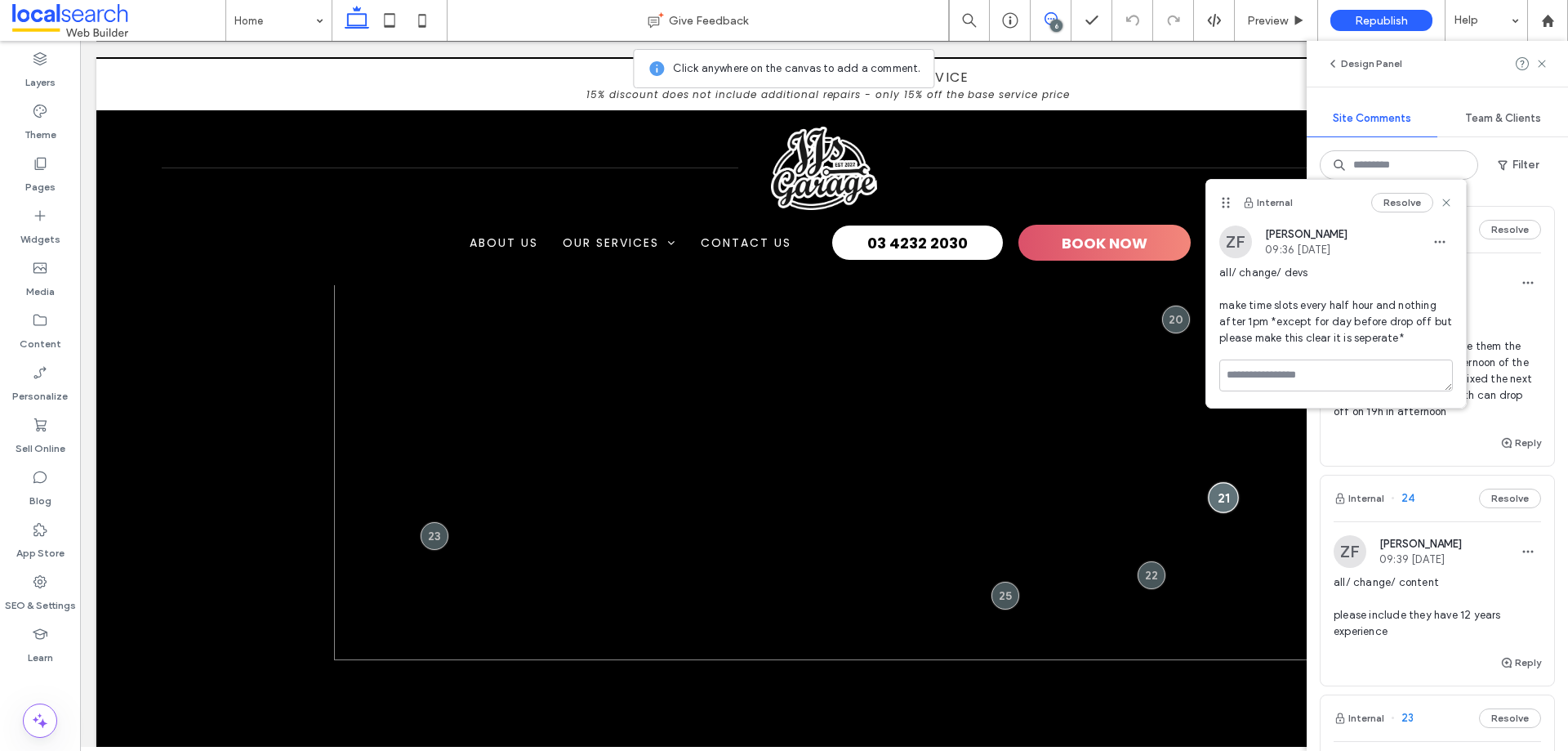
click at [1227, 495] on div at bounding box center [1223, 497] width 30 height 30
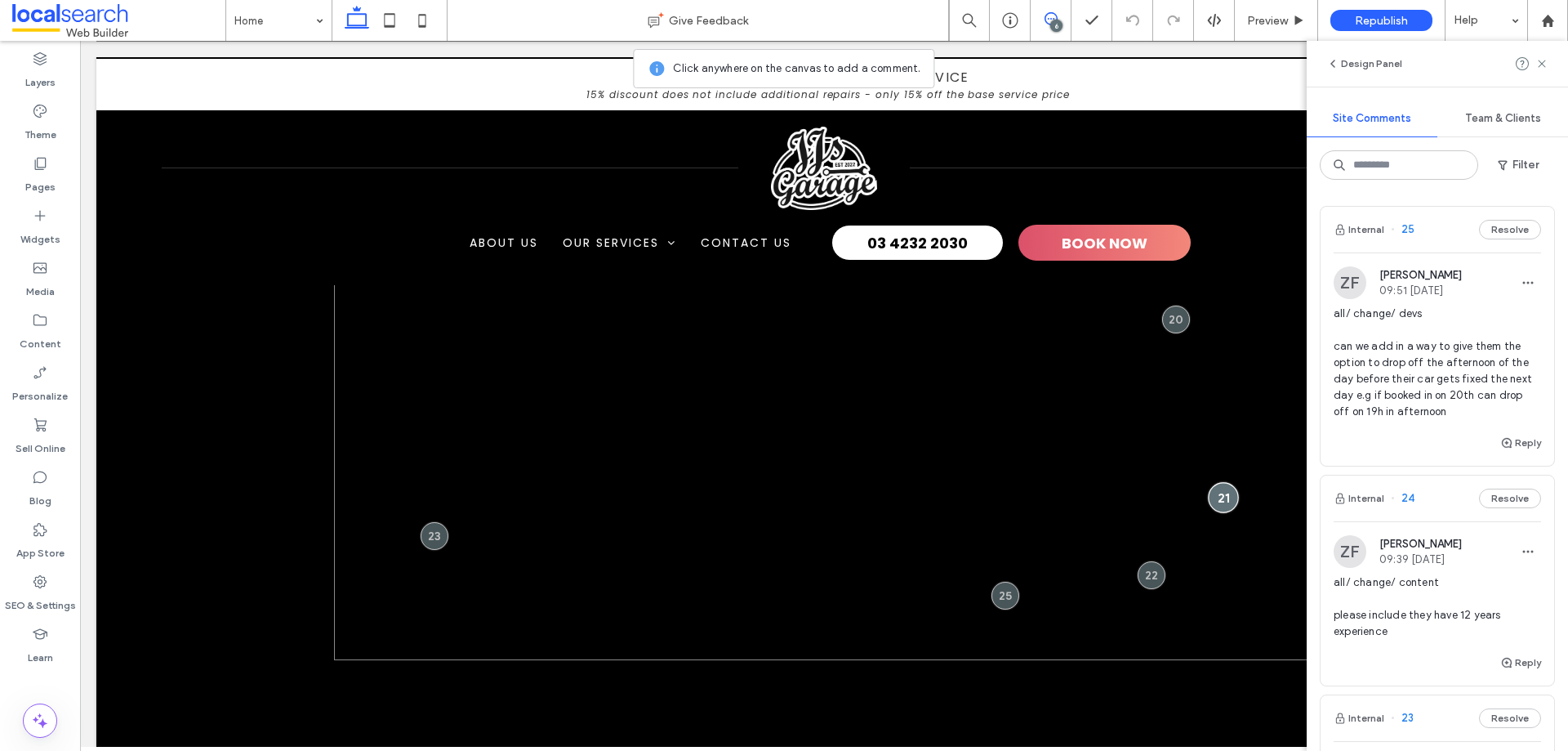
click at [1227, 495] on div at bounding box center [1223, 497] width 30 height 30
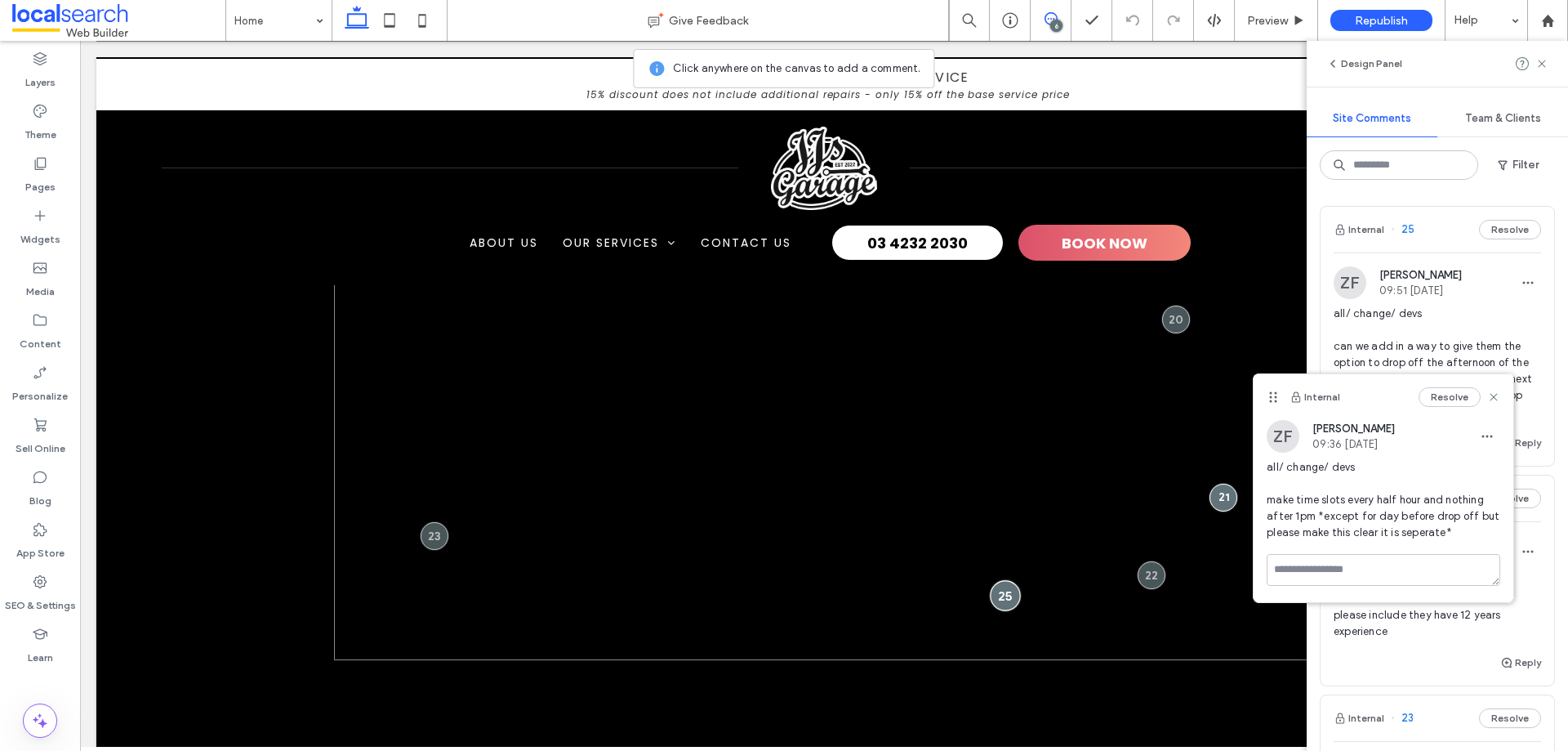
click at [1005, 588] on div at bounding box center [1006, 595] width 30 height 30
click at [1004, 591] on div at bounding box center [1006, 595] width 30 height 30
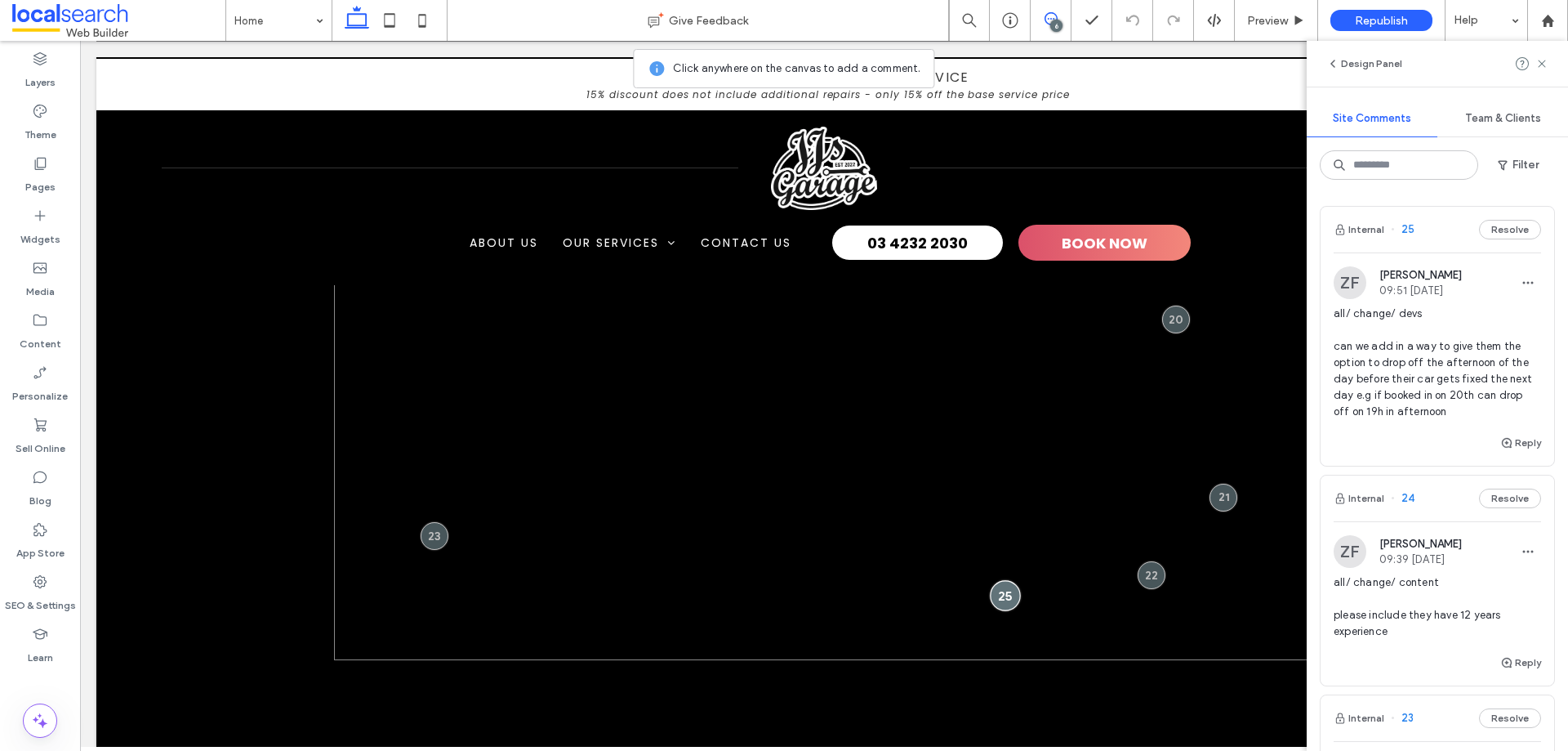
click at [1004, 591] on div at bounding box center [1006, 595] width 30 height 30
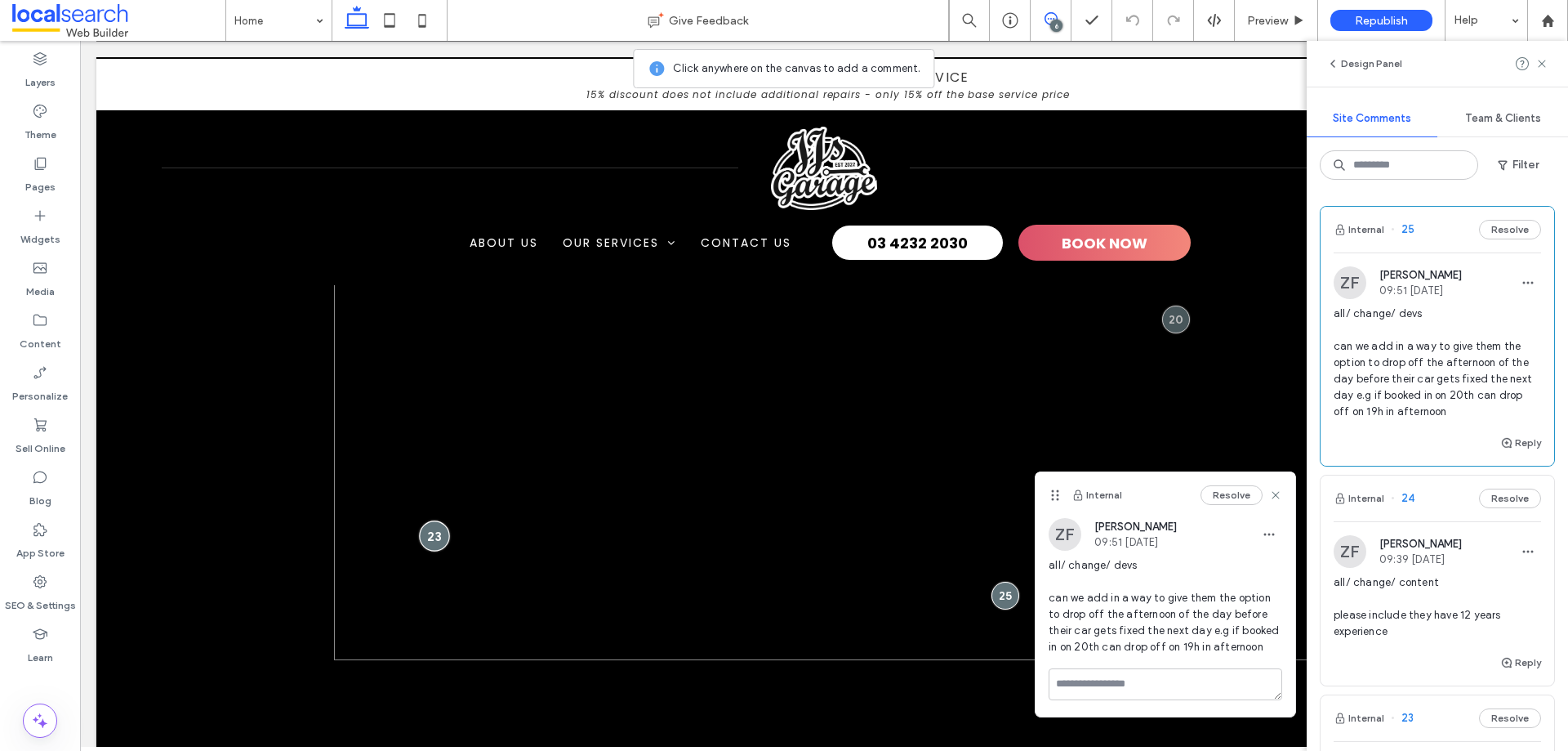
click at [430, 538] on div at bounding box center [434, 536] width 30 height 30
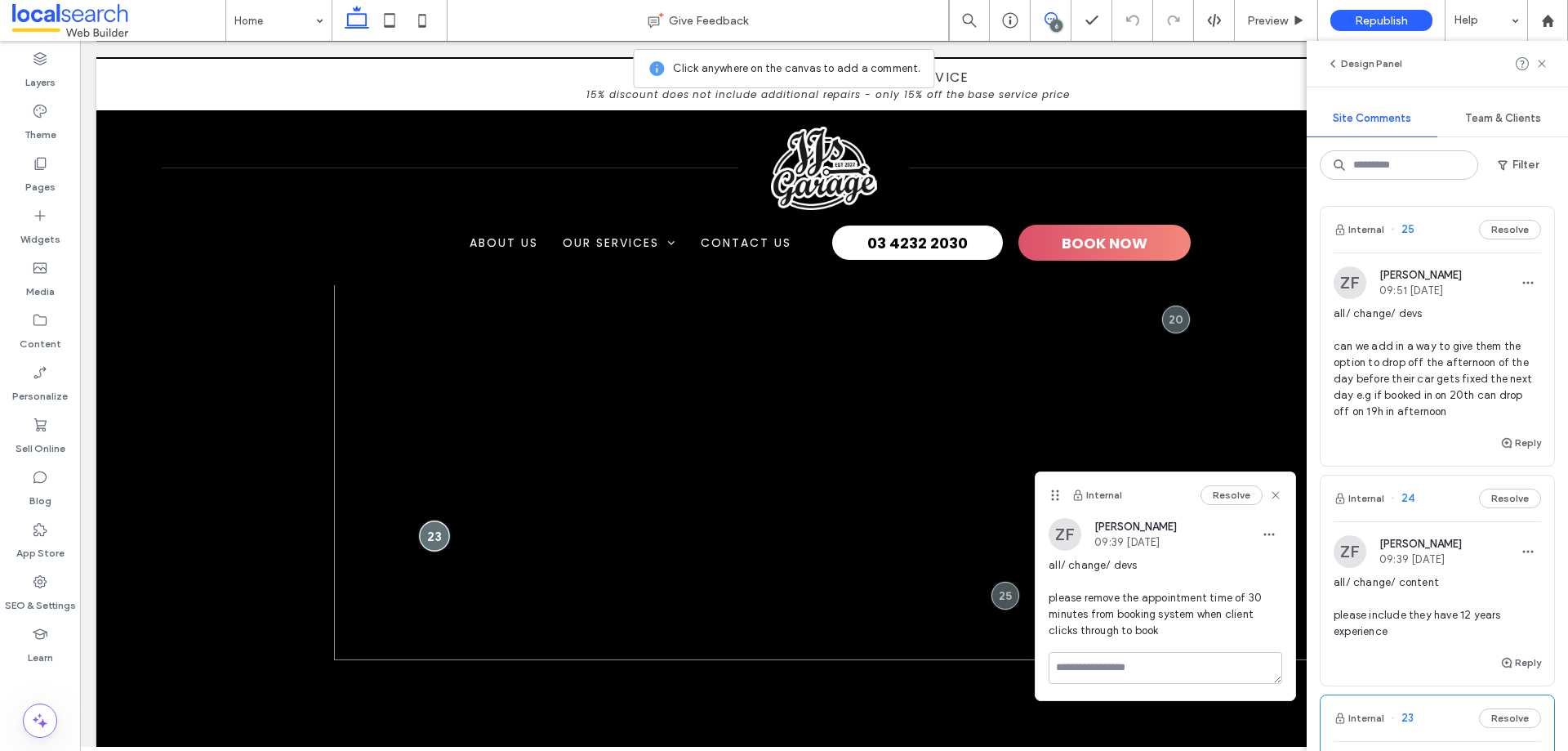
click at [431, 536] on div at bounding box center [434, 536] width 30 height 30
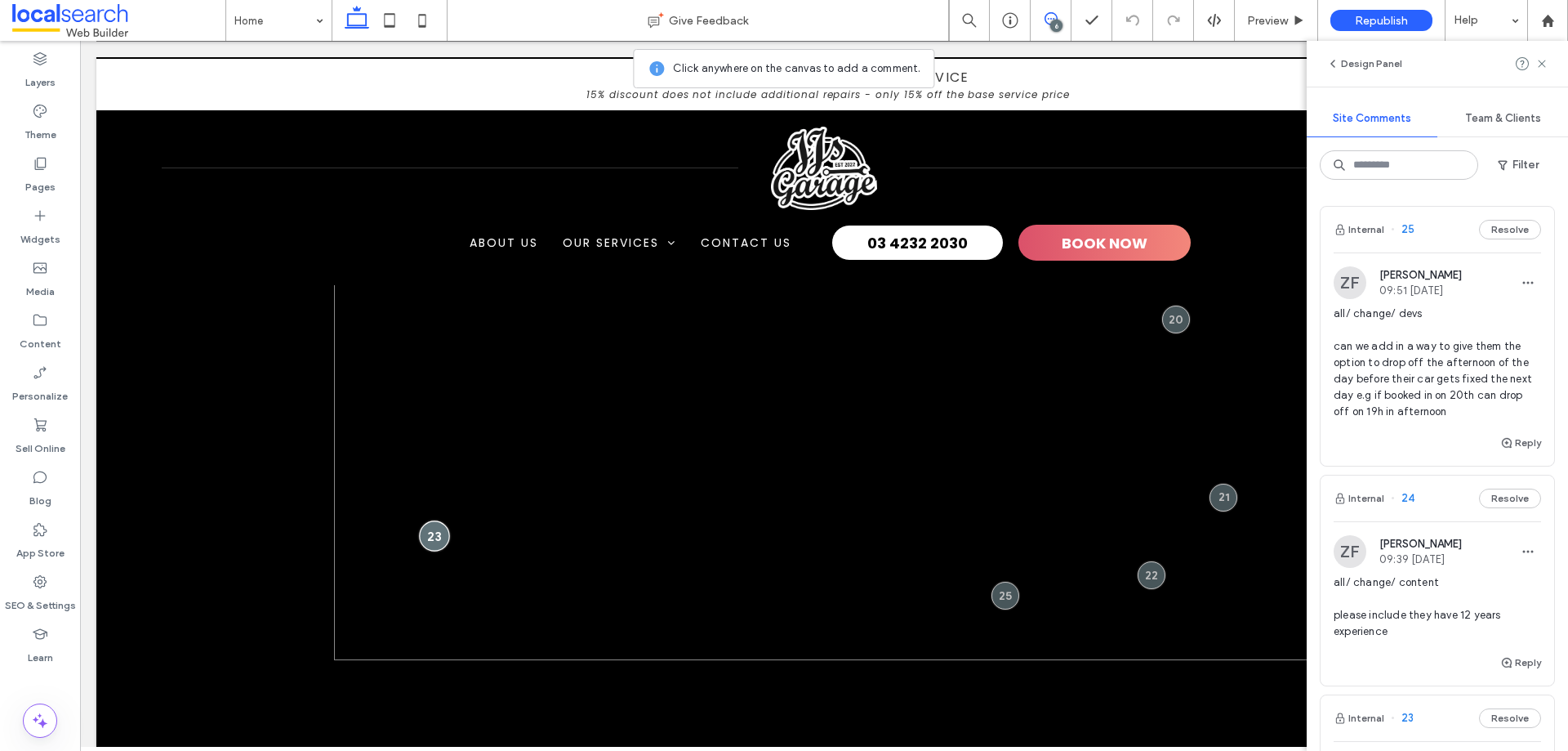
click at [431, 536] on div at bounding box center [434, 536] width 30 height 30
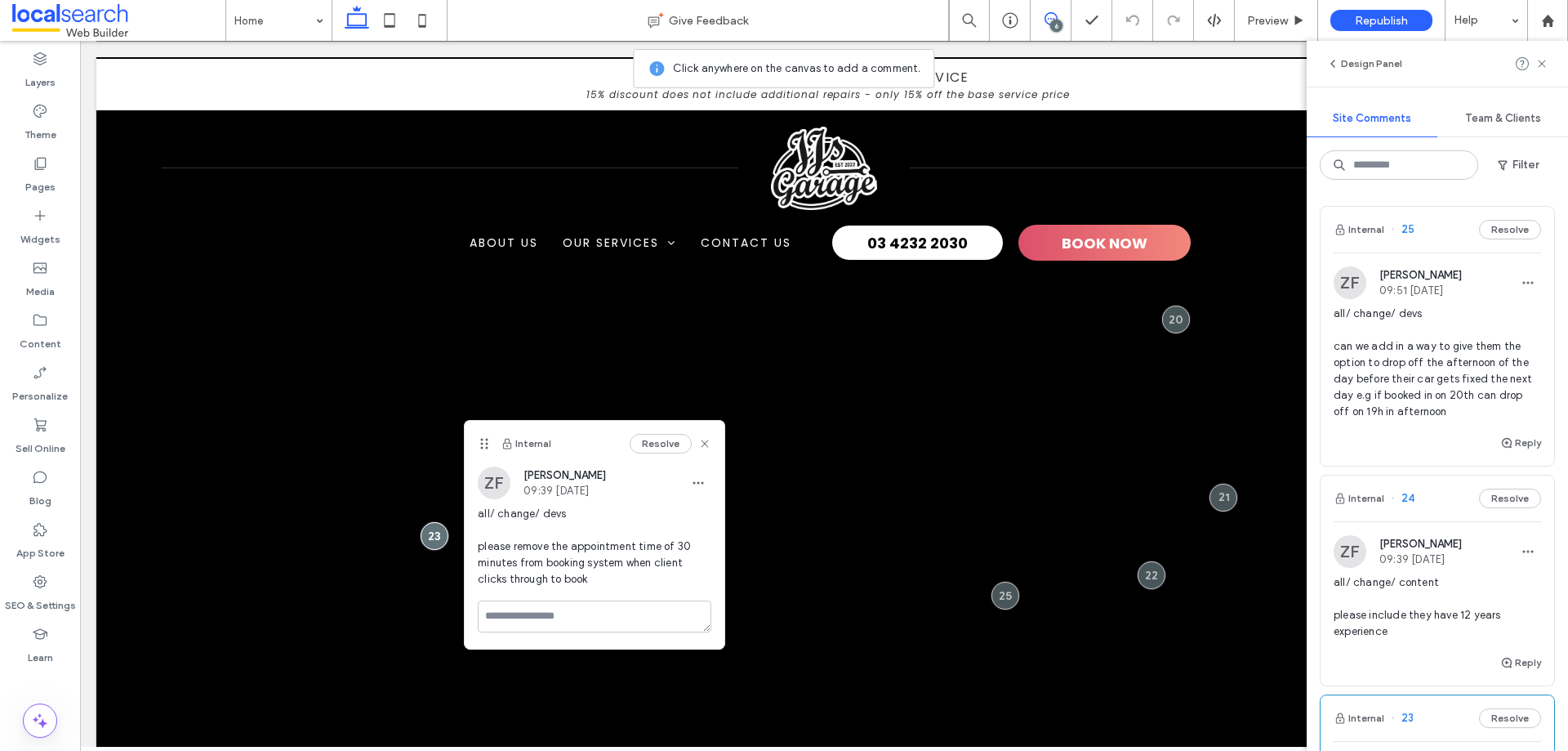
click at [1053, 13] on icon at bounding box center [1051, 19] width 13 height 13
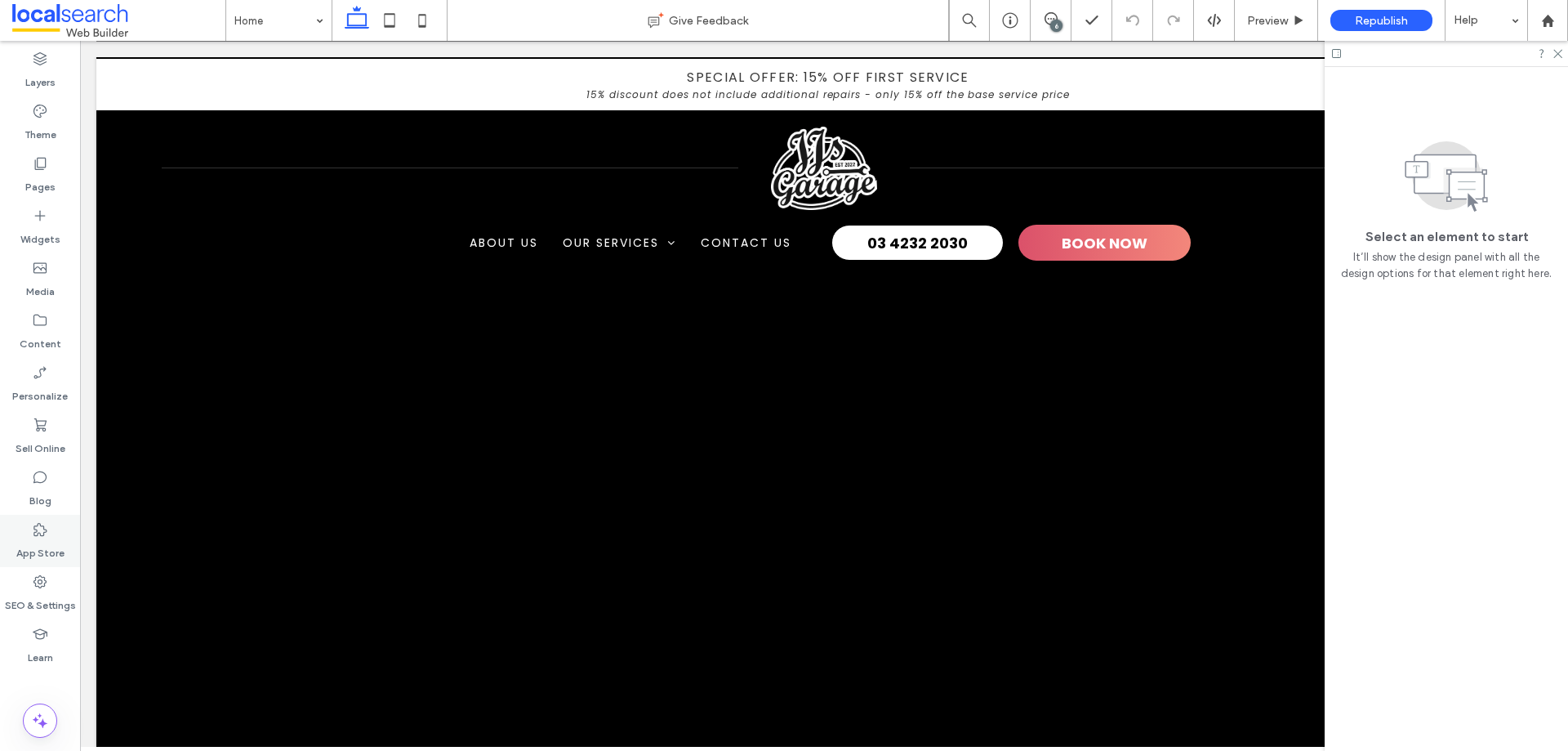
click at [38, 538] on label "App Store" at bounding box center [40, 549] width 48 height 23
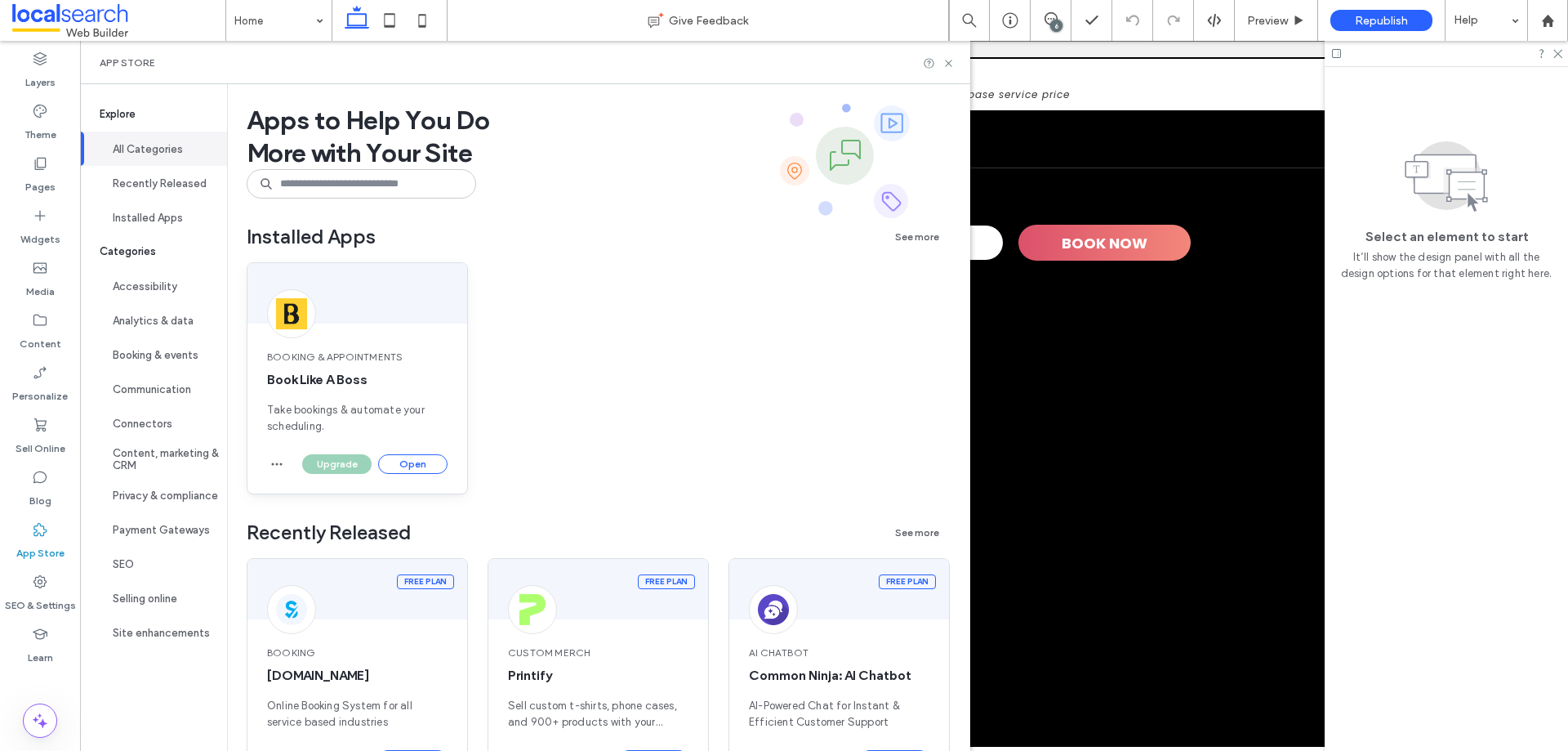
click at [332, 401] on div "Booking & Appointments Book Like A Boss Take bookings & automate your schedulin…" at bounding box center [358, 392] width 220 height 124
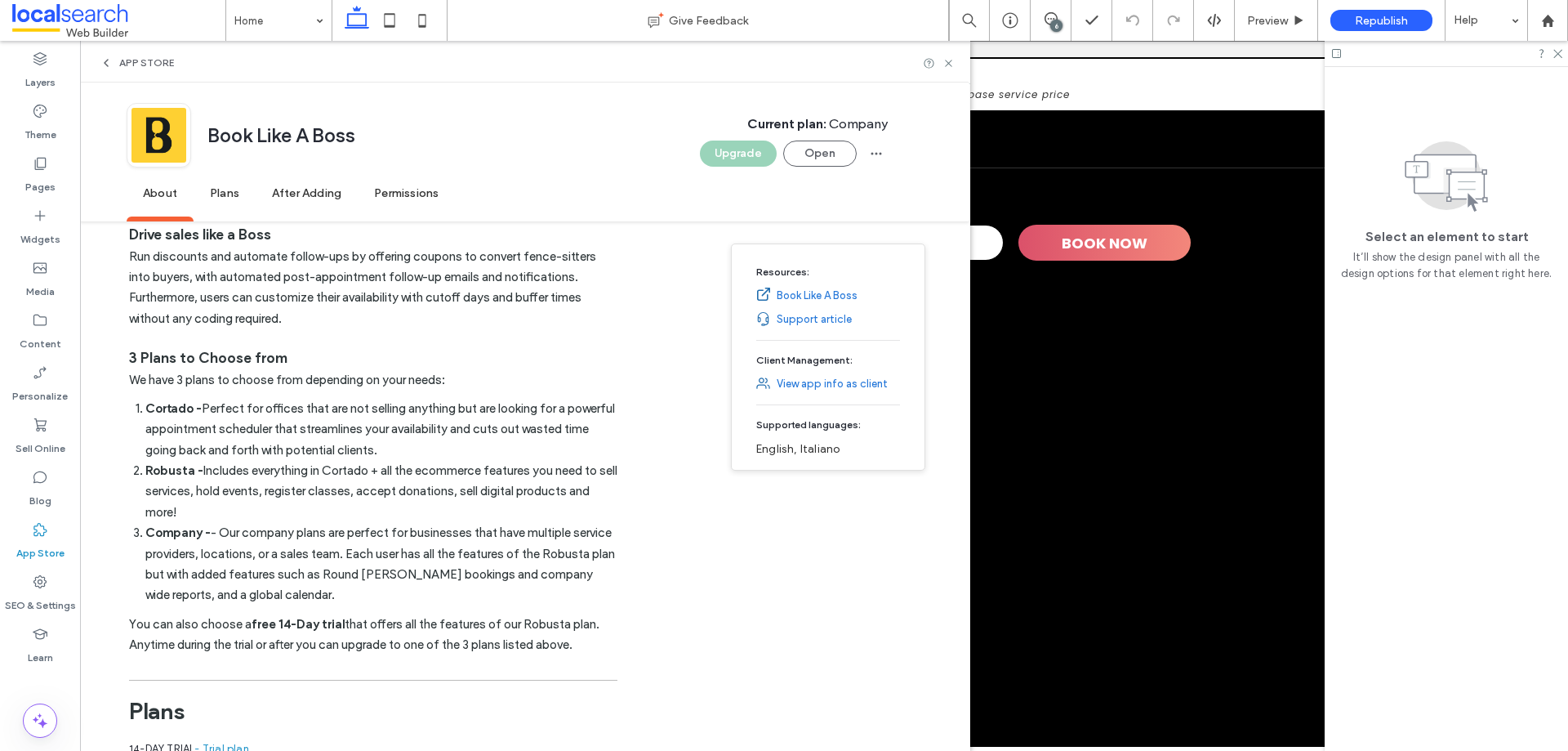
scroll to position [735, 0]
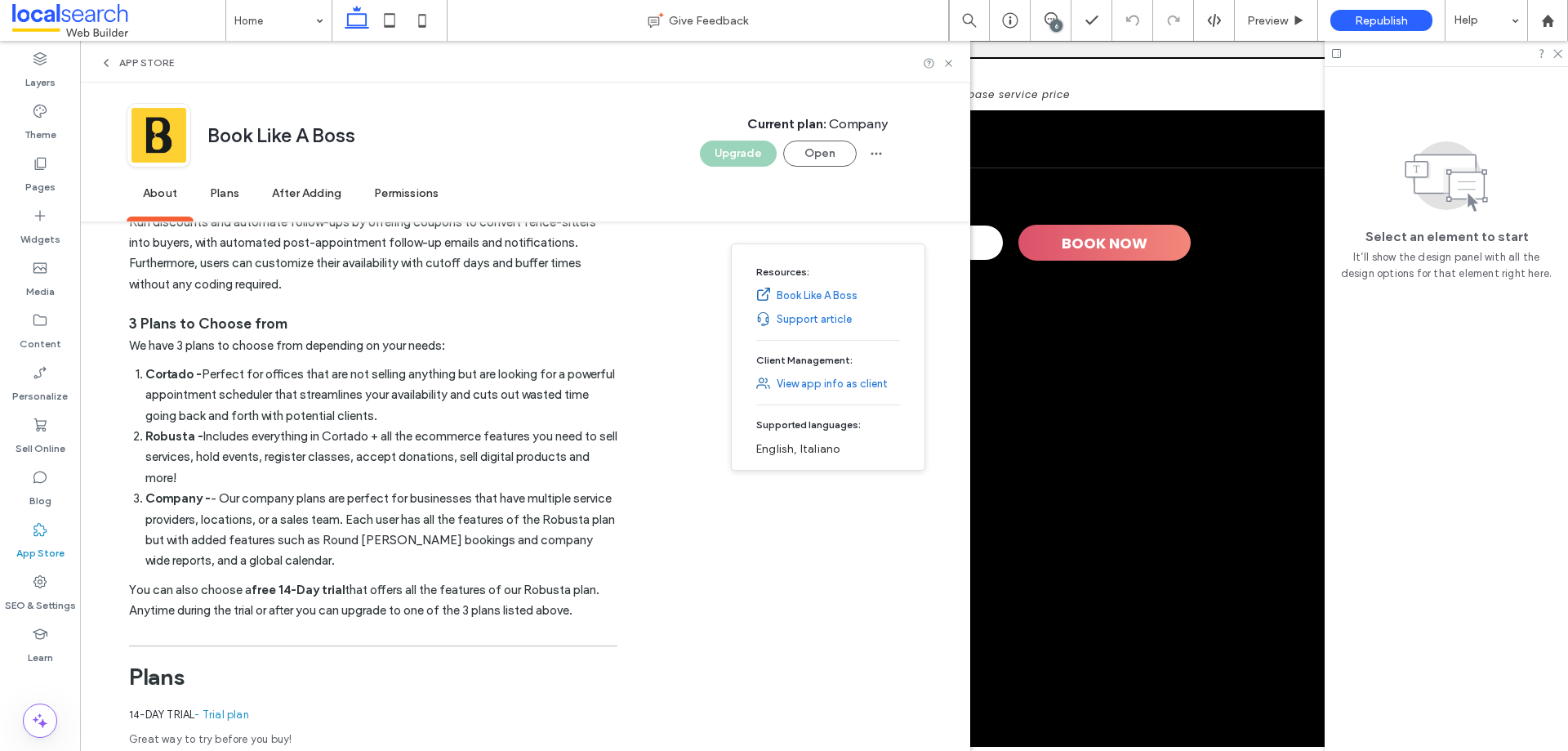
click at [113, 66] on div "App Store" at bounding box center [136, 63] width 74 height 13
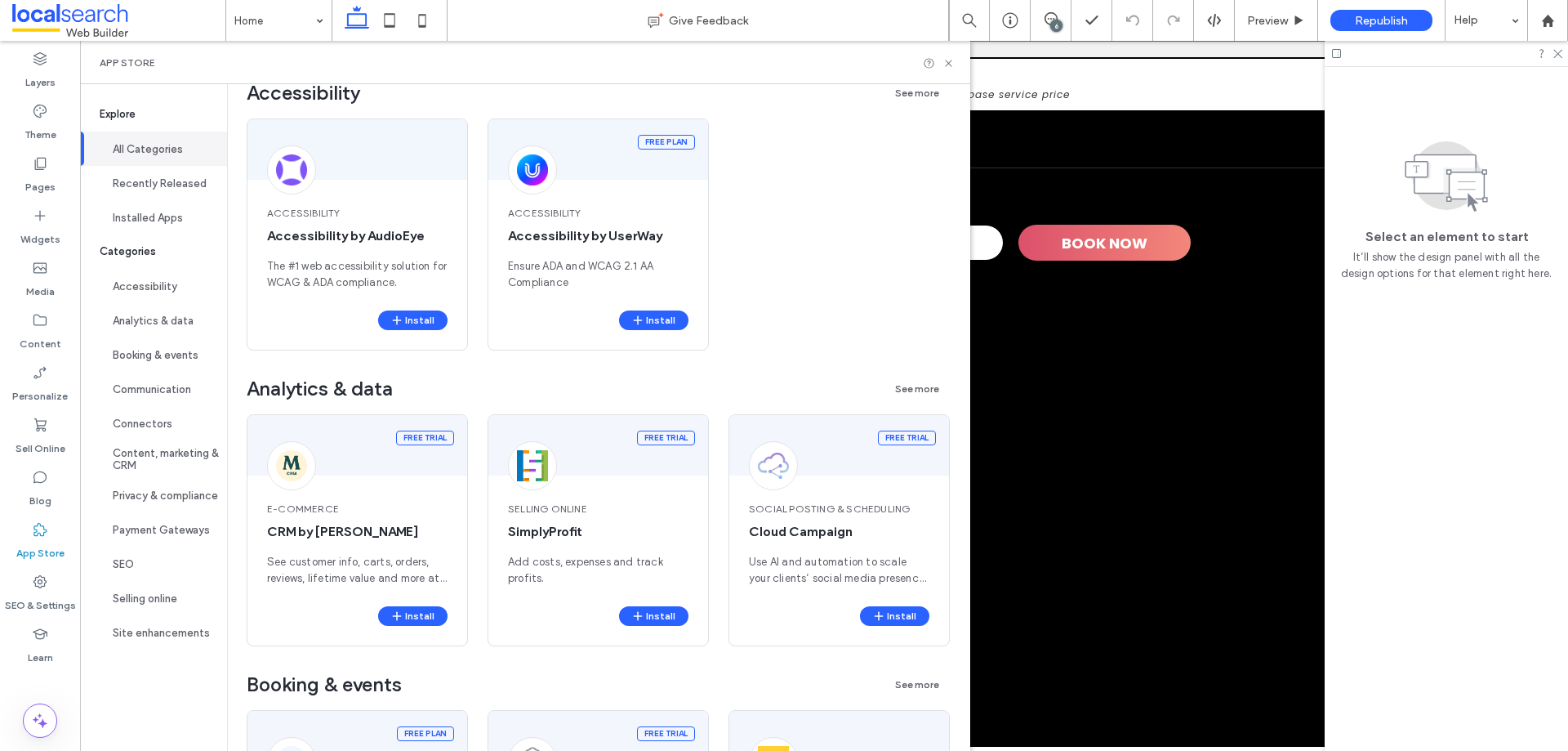
scroll to position [0, 0]
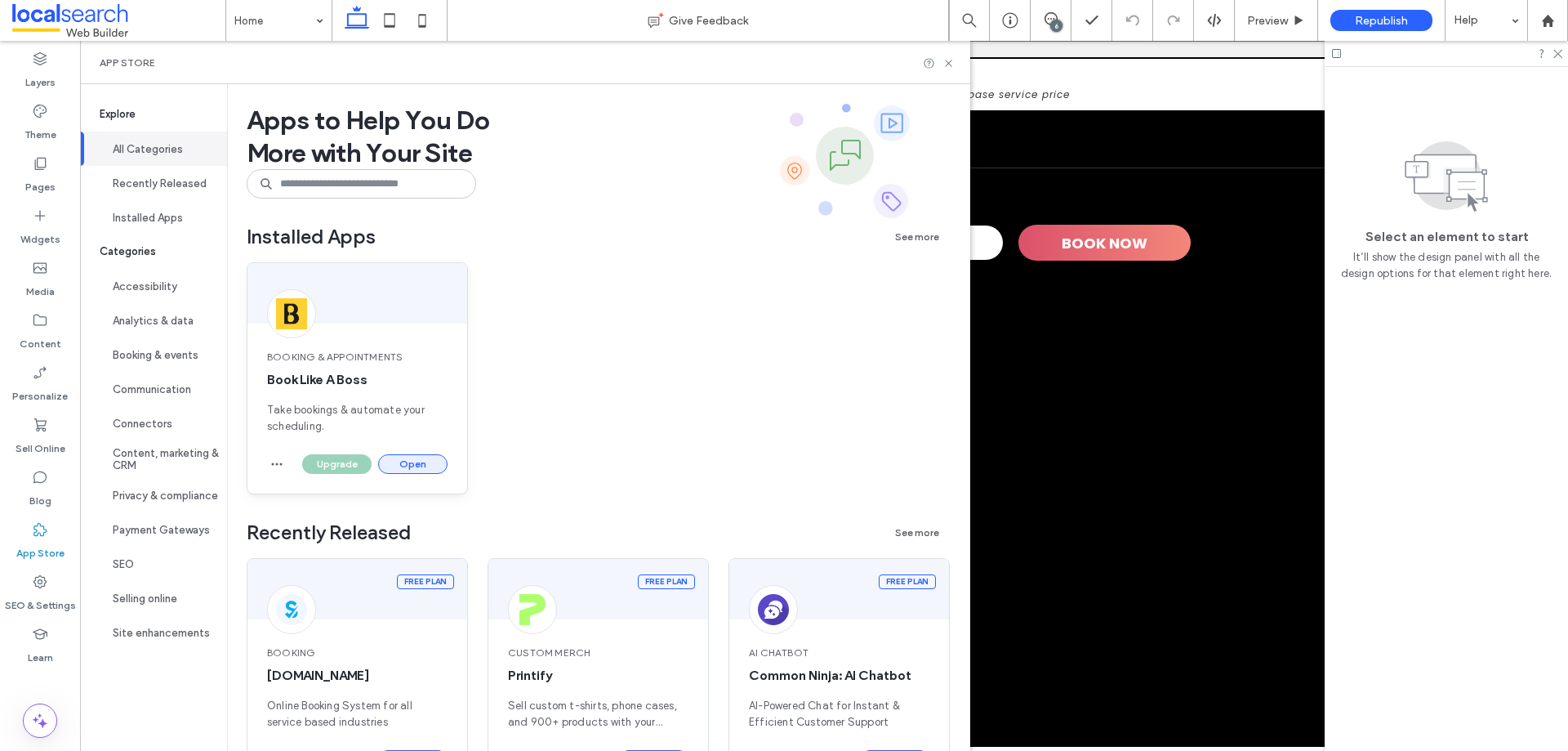
click at [417, 458] on button "Open" at bounding box center [413, 464] width 70 height 20
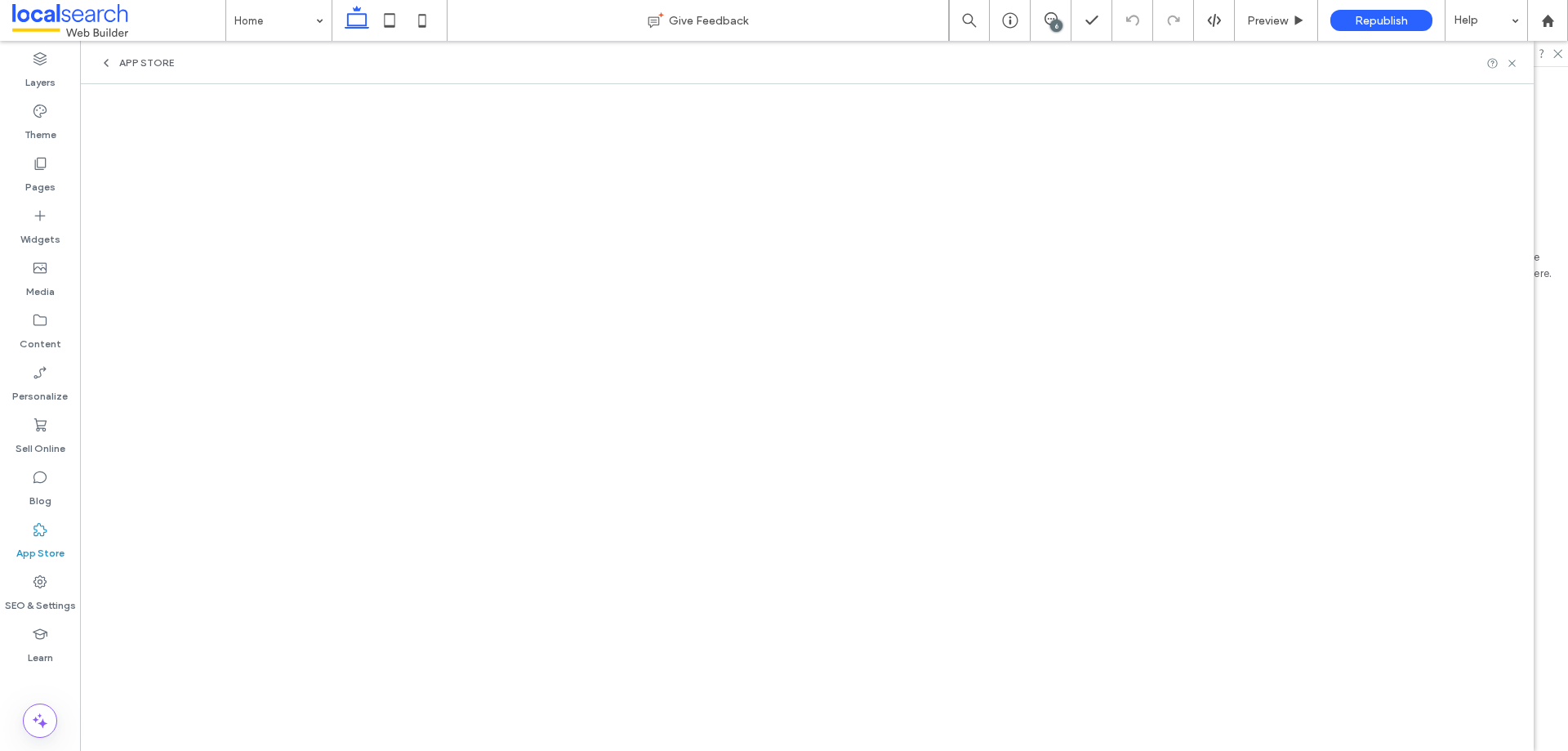
click at [127, 66] on span "App Store" at bounding box center [146, 63] width 55 height 13
